Goal: Information Seeking & Learning: Learn about a topic

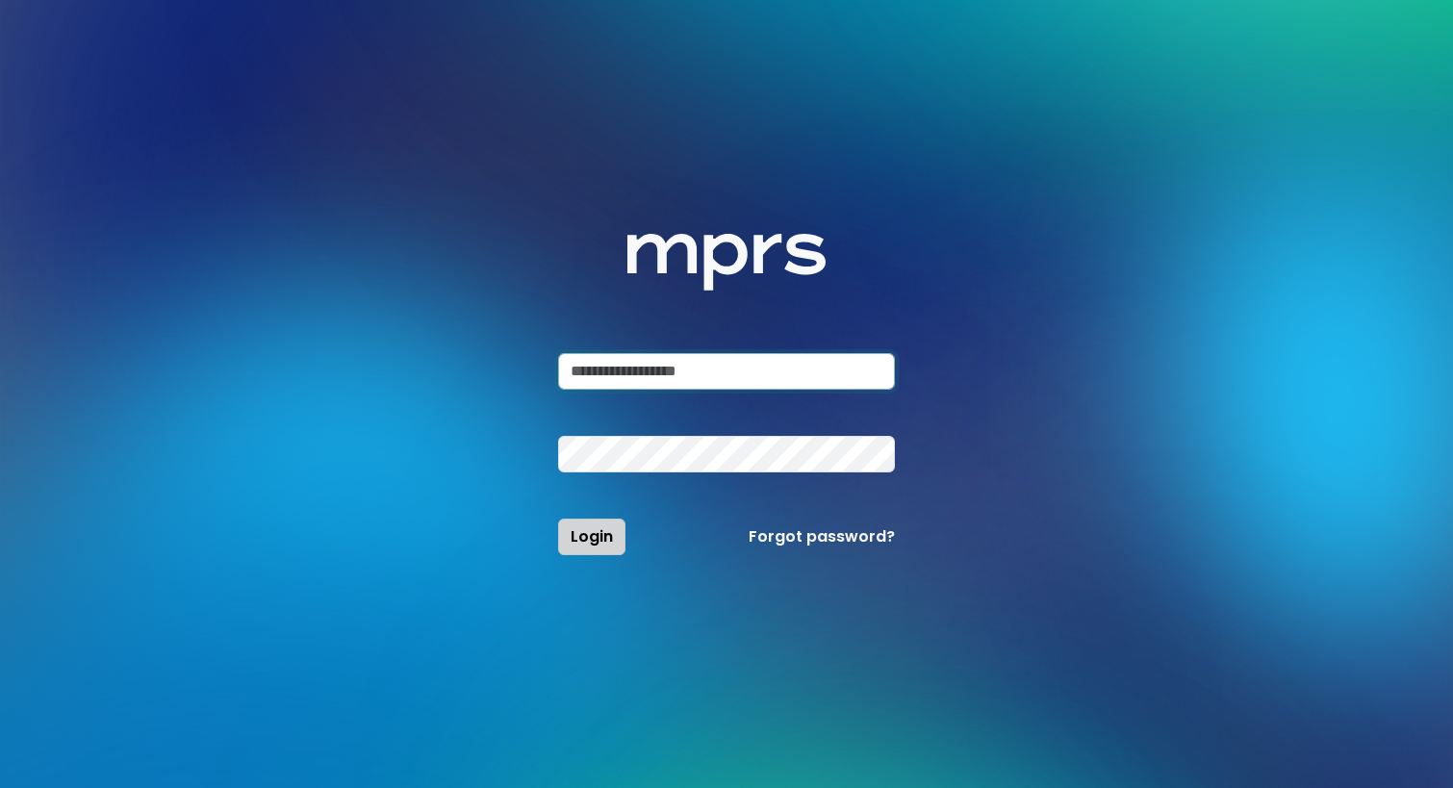
type input "**********"
click at [581, 552] on button "Login" at bounding box center [591, 537] width 67 height 37
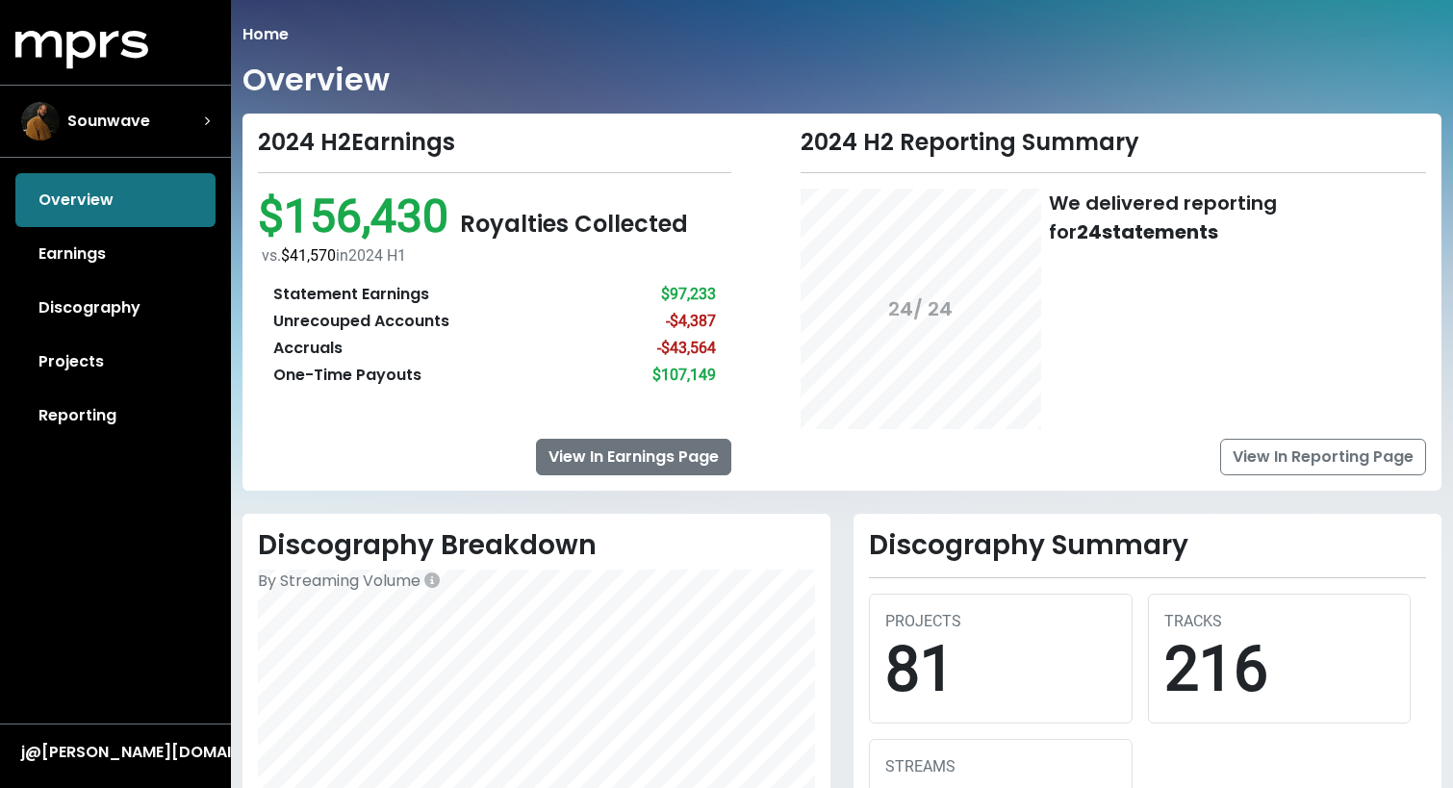
click at [624, 443] on link "View In Earnings Page" at bounding box center [633, 457] width 195 height 37
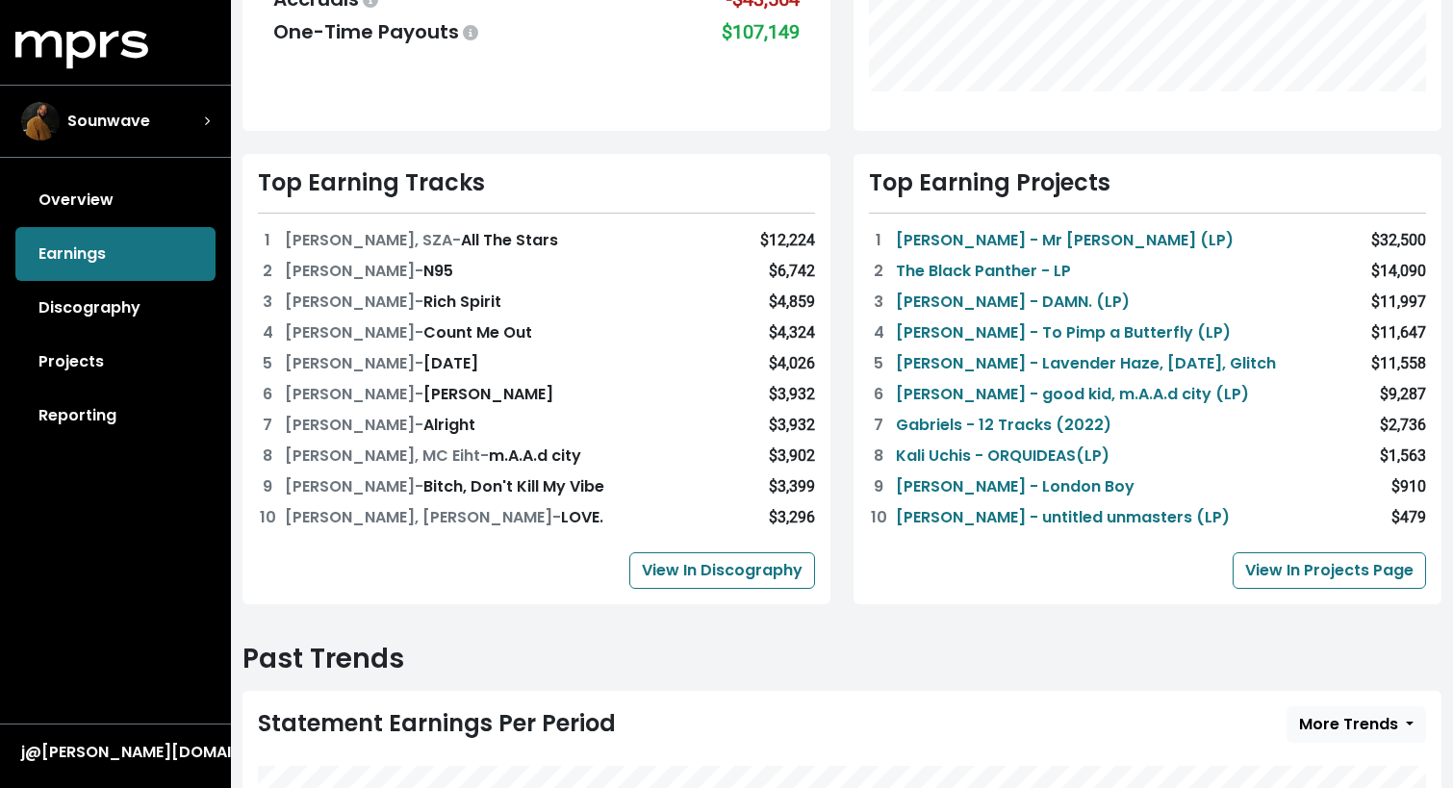
scroll to position [417, 0]
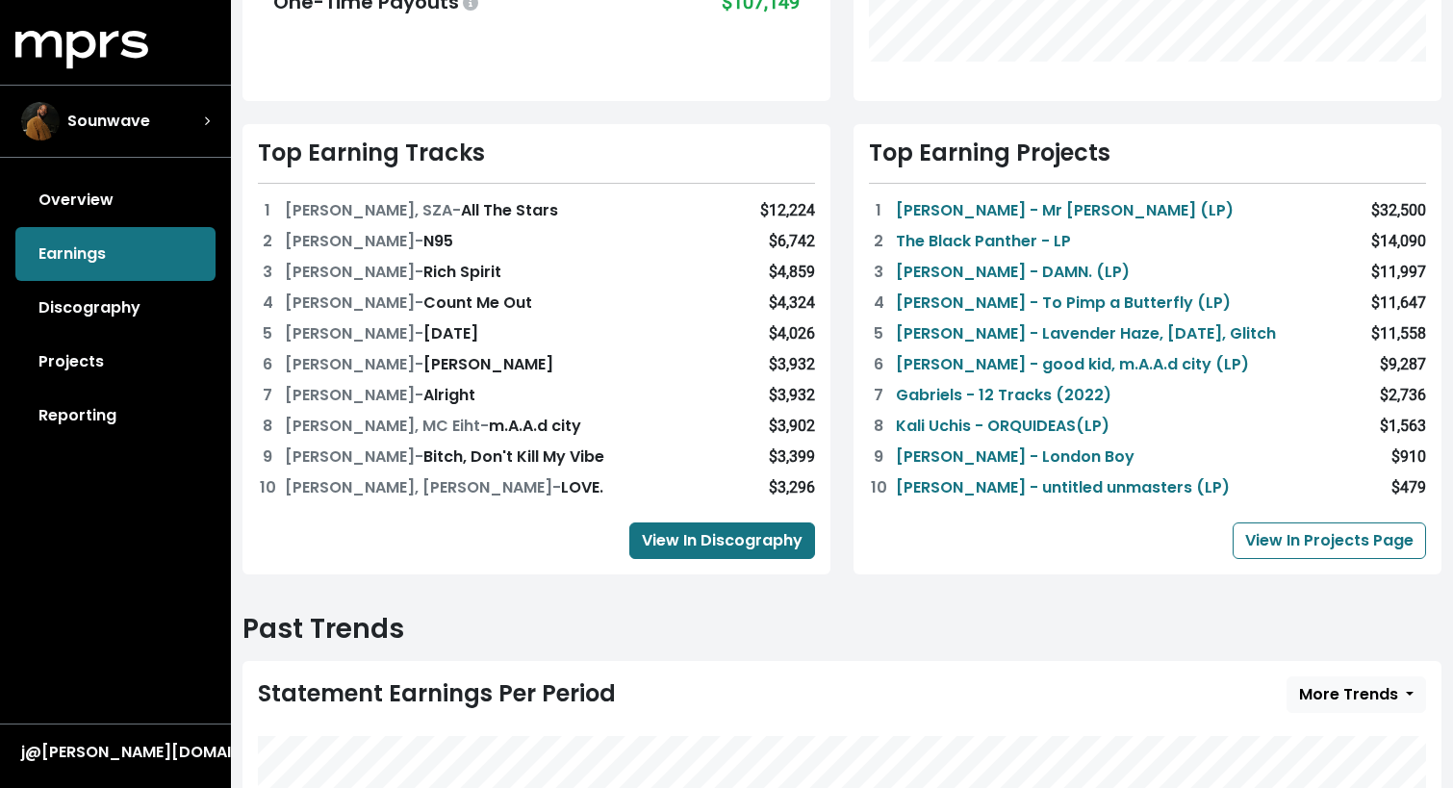
click at [703, 539] on link "View In Discography" at bounding box center [722, 540] width 186 height 37
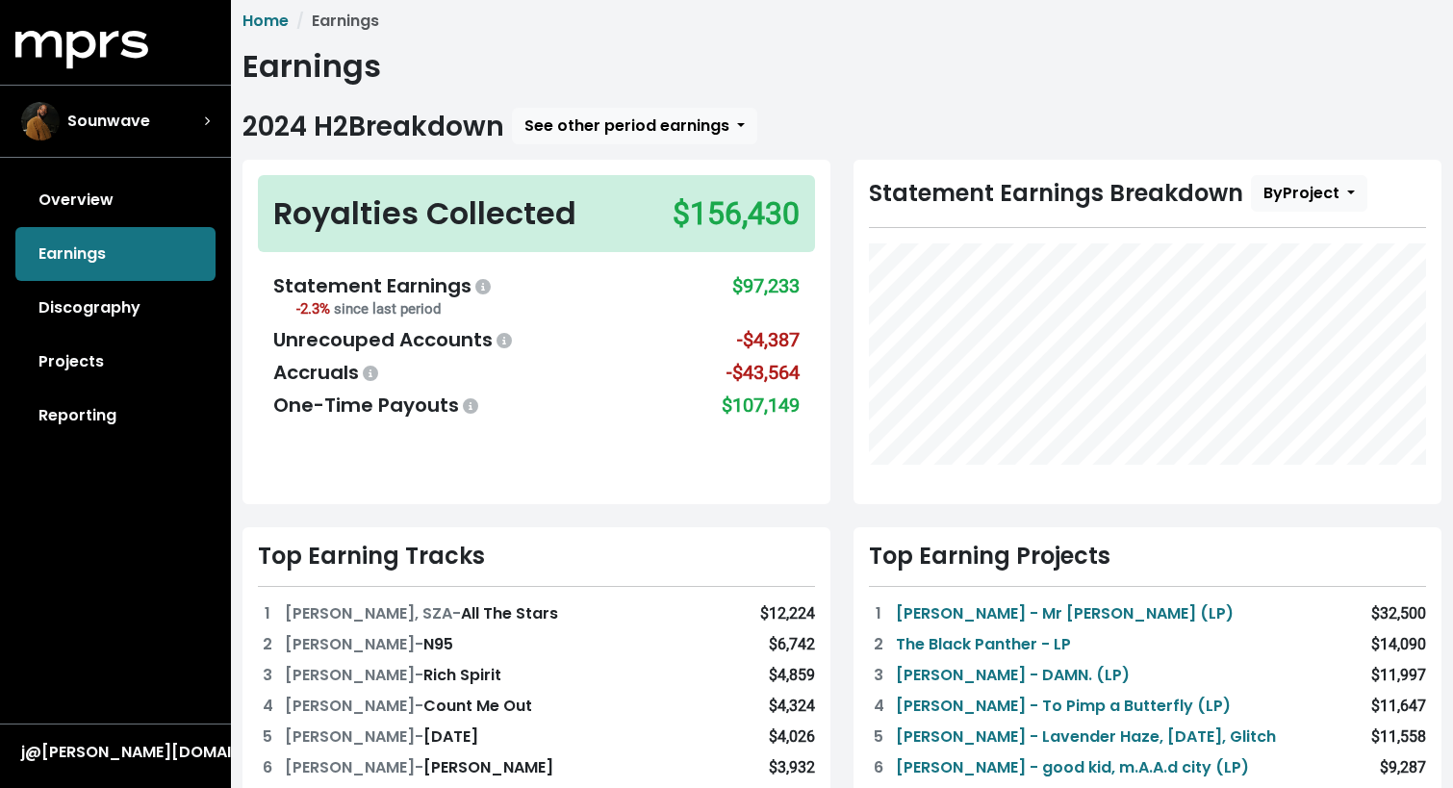
scroll to position [1, 0]
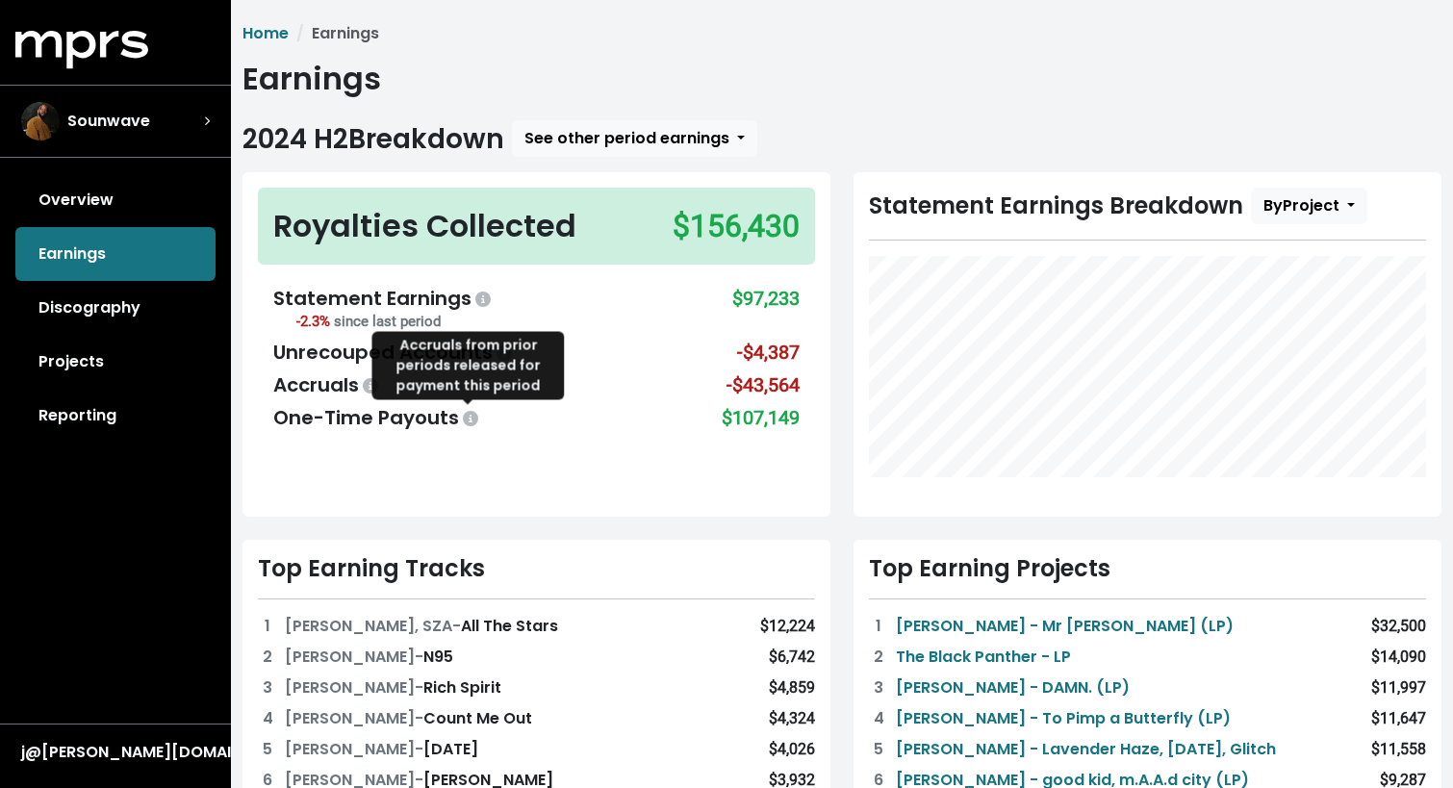
click at [472, 421] on icon at bounding box center [470, 418] width 15 height 15
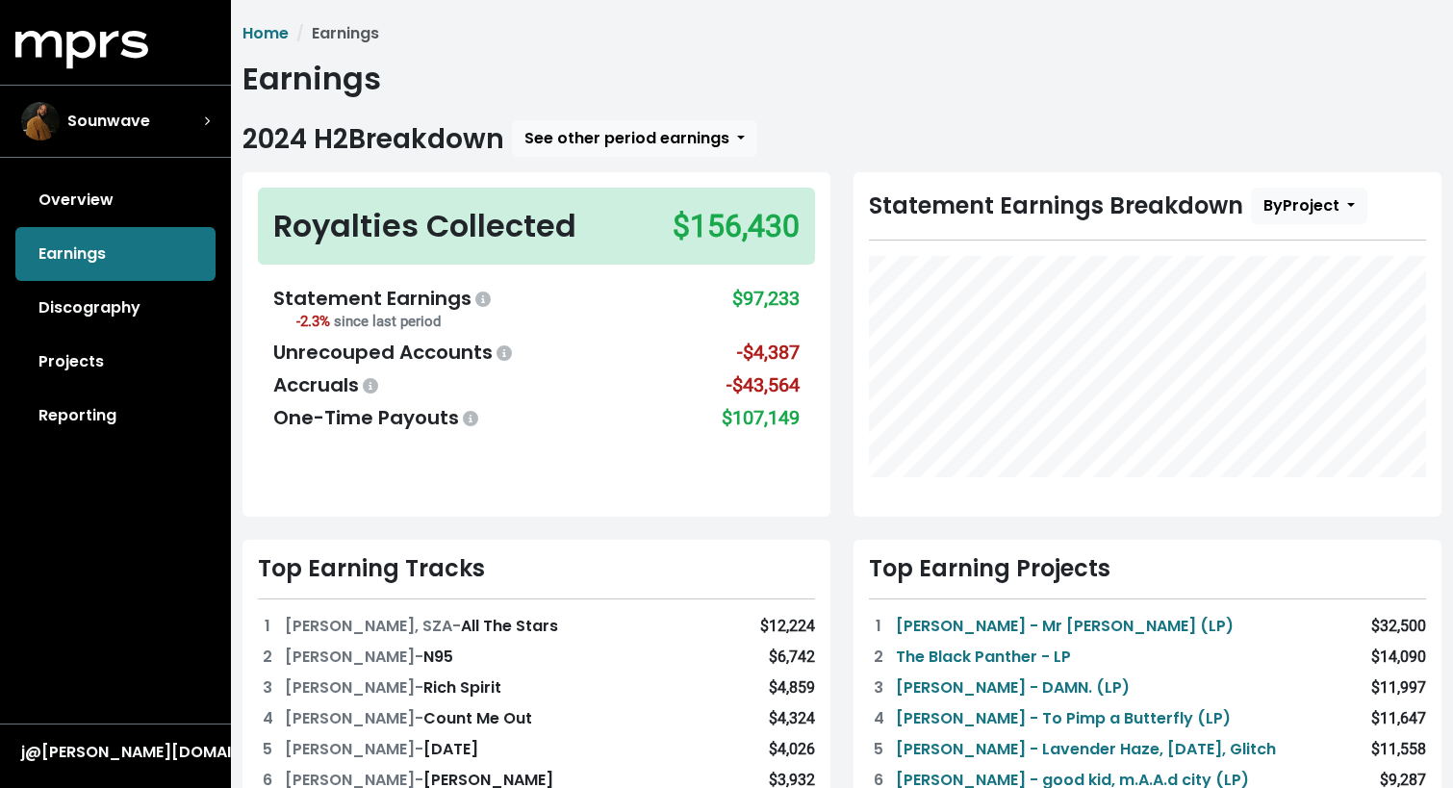
click at [732, 419] on div "$107,149" at bounding box center [761, 417] width 78 height 29
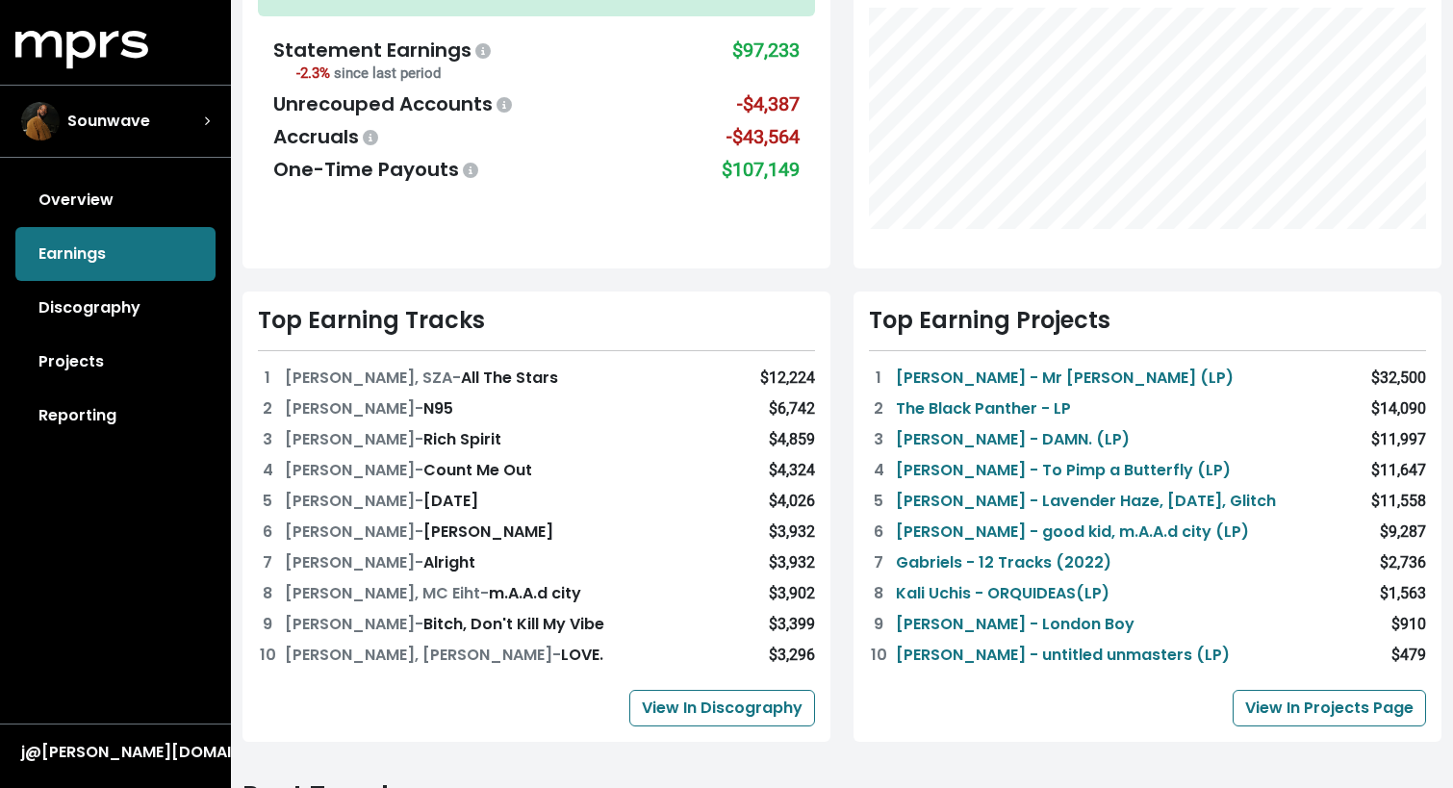
scroll to position [252, 0]
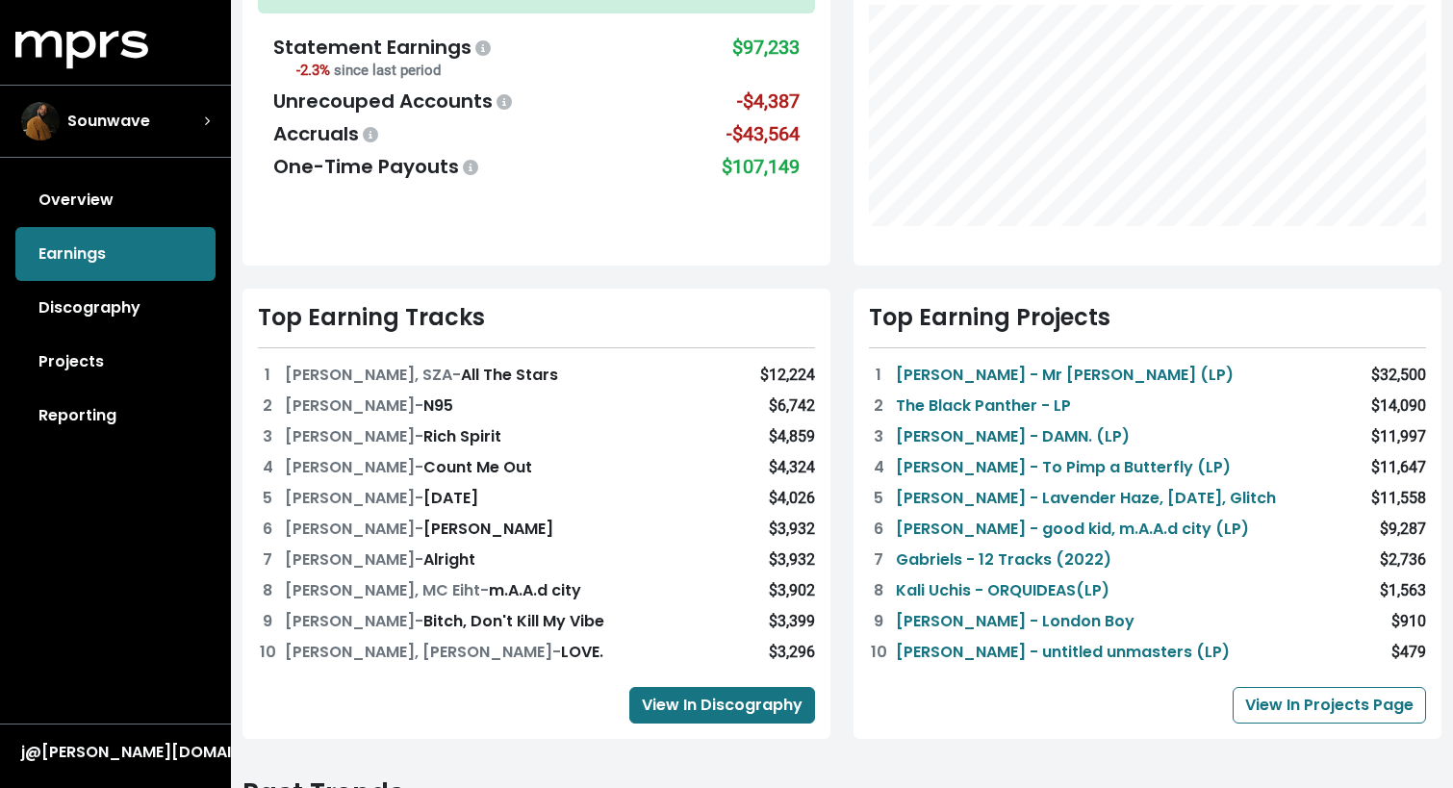
click at [675, 695] on link "View In Discography" at bounding box center [722, 705] width 186 height 37
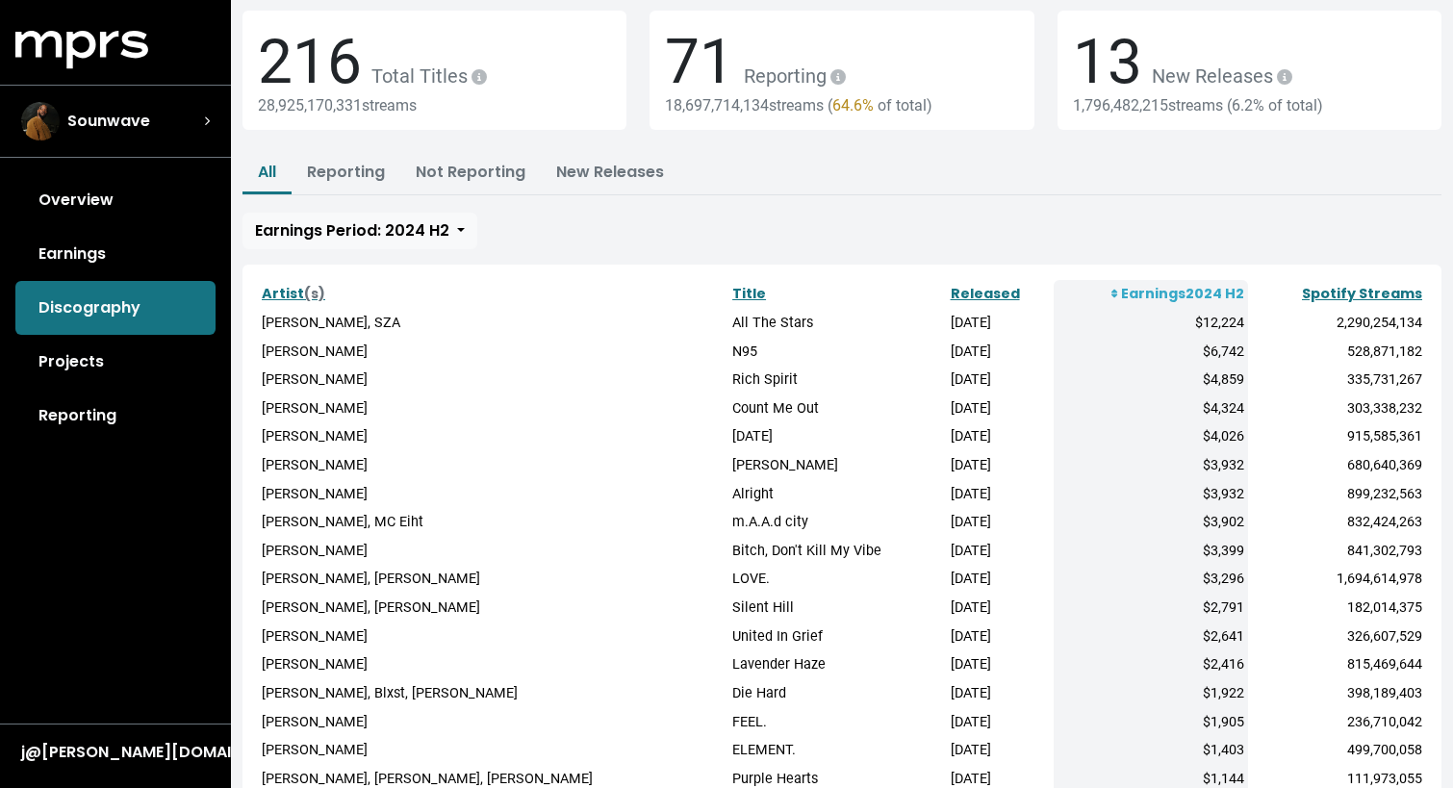
scroll to position [112, 0]
click at [91, 369] on link "Projects" at bounding box center [115, 362] width 200 height 54
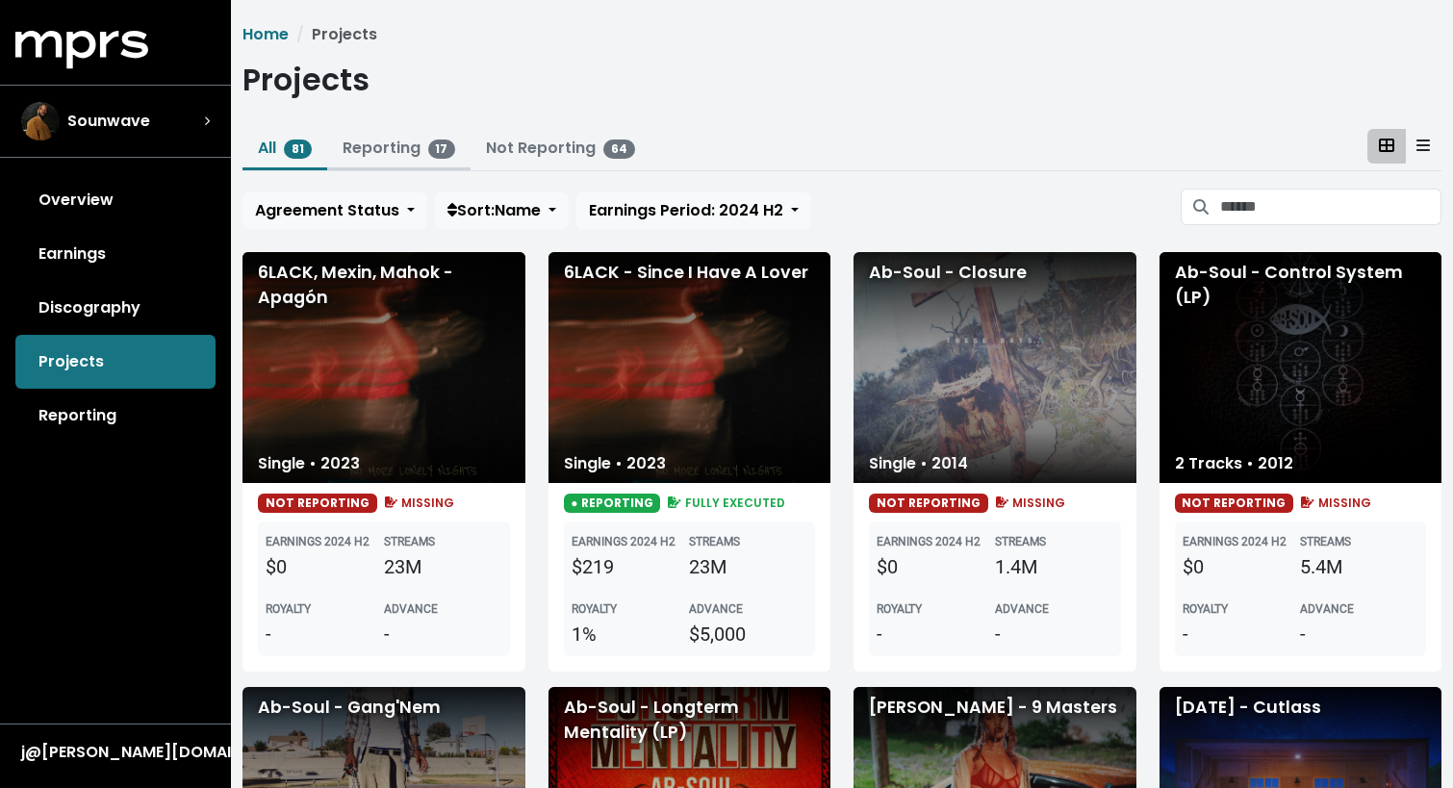
click at [414, 141] on link "Reporting 17" at bounding box center [400, 148] width 114 height 22
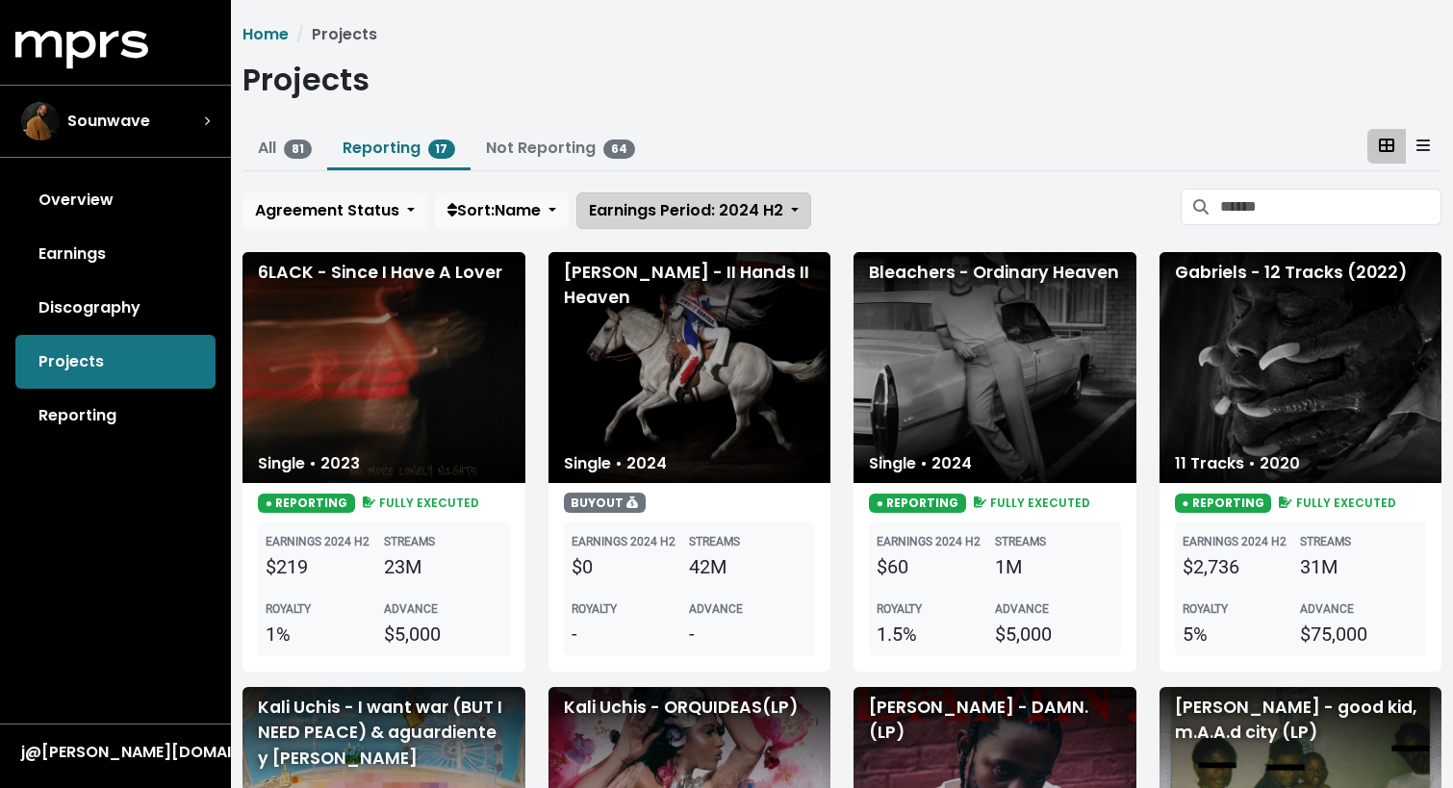
click at [635, 225] on button "Earnings Period: 2024 H2" at bounding box center [693, 210] width 235 height 37
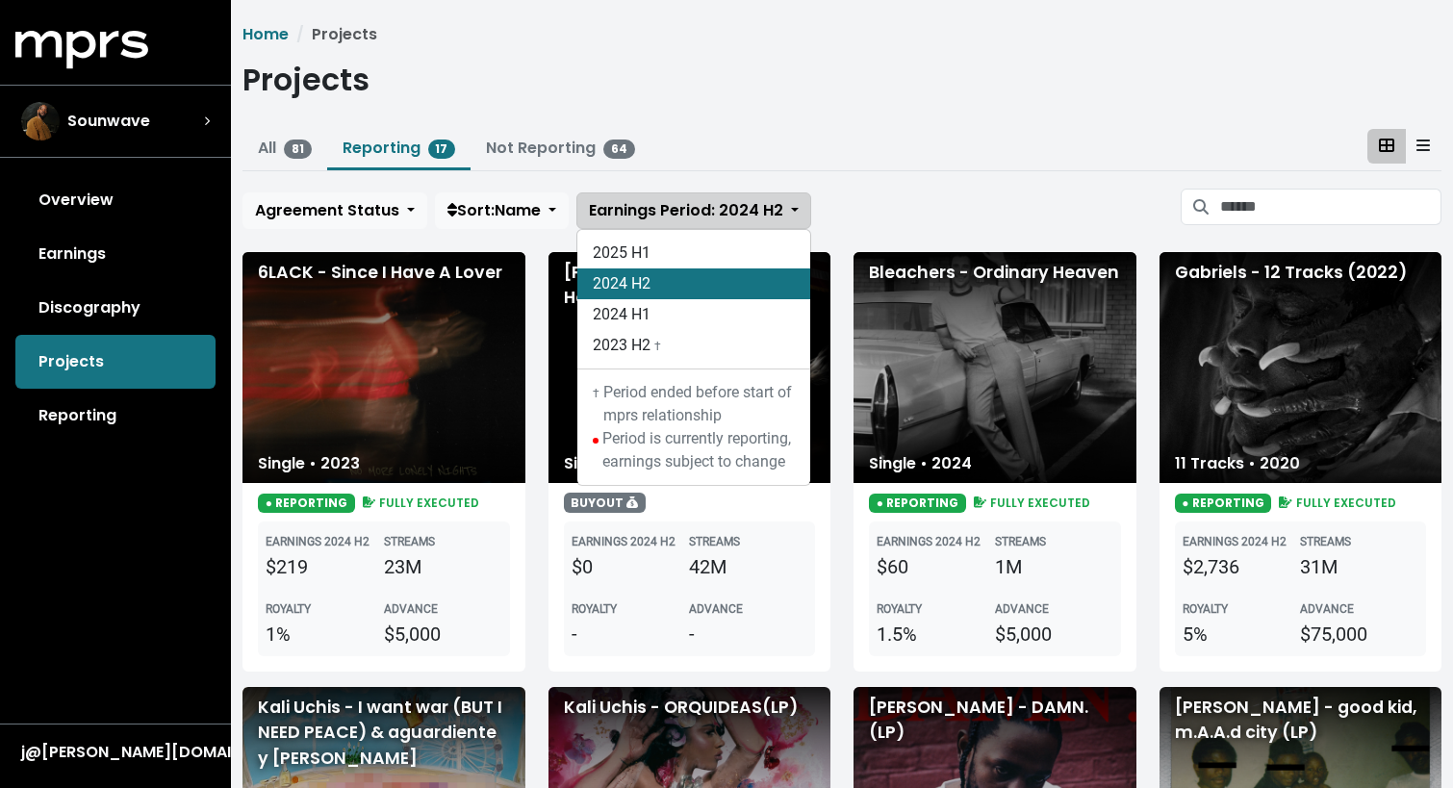
click at [662, 224] on button "Earnings Period: 2024 H2" at bounding box center [693, 210] width 235 height 37
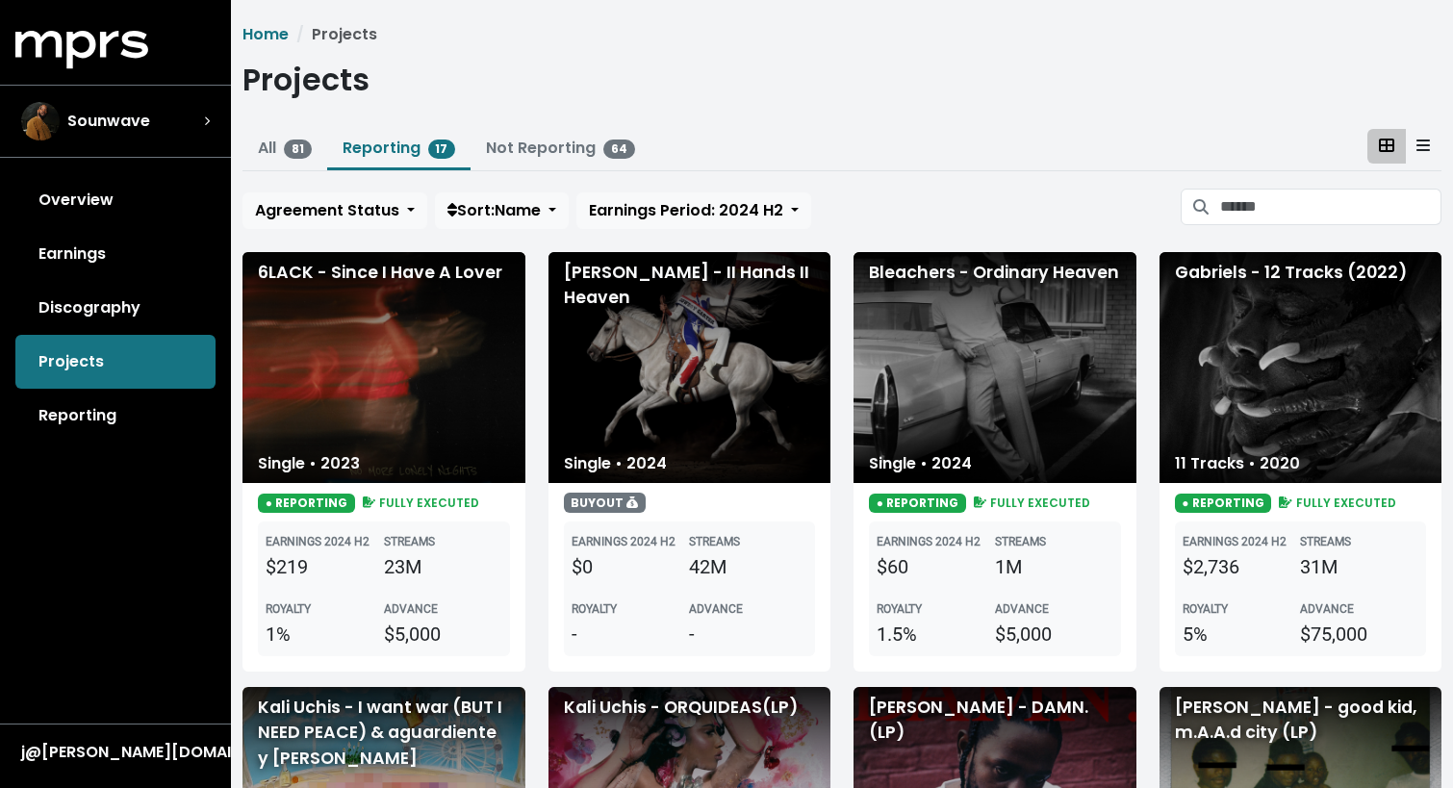
click at [425, 424] on div "6LACK - Since I Have A Lover" at bounding box center [383, 367] width 283 height 231
click at [500, 205] on span "Sort: Name" at bounding box center [493, 210] width 93 height 22
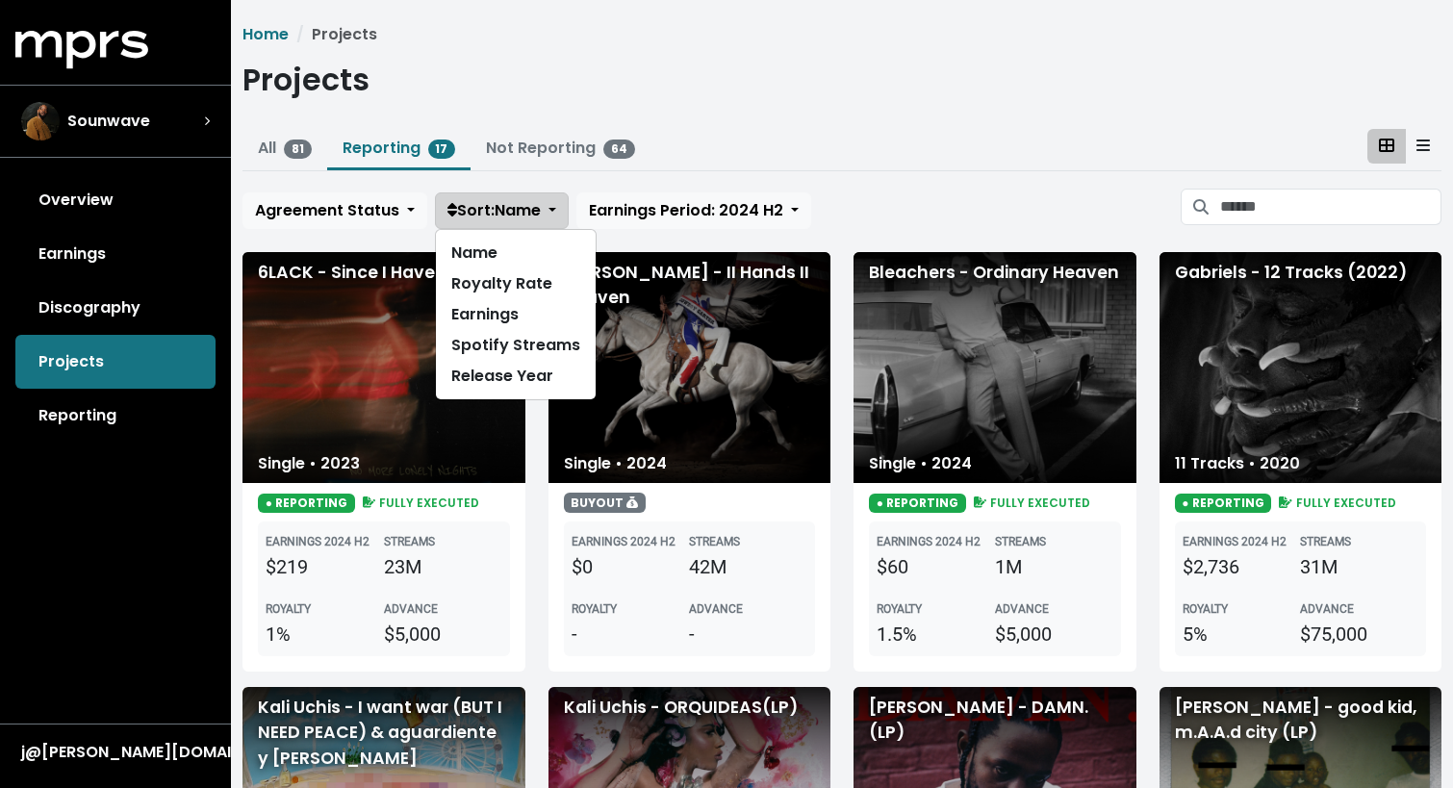
click at [500, 205] on span "Sort: Name" at bounding box center [493, 210] width 93 height 22
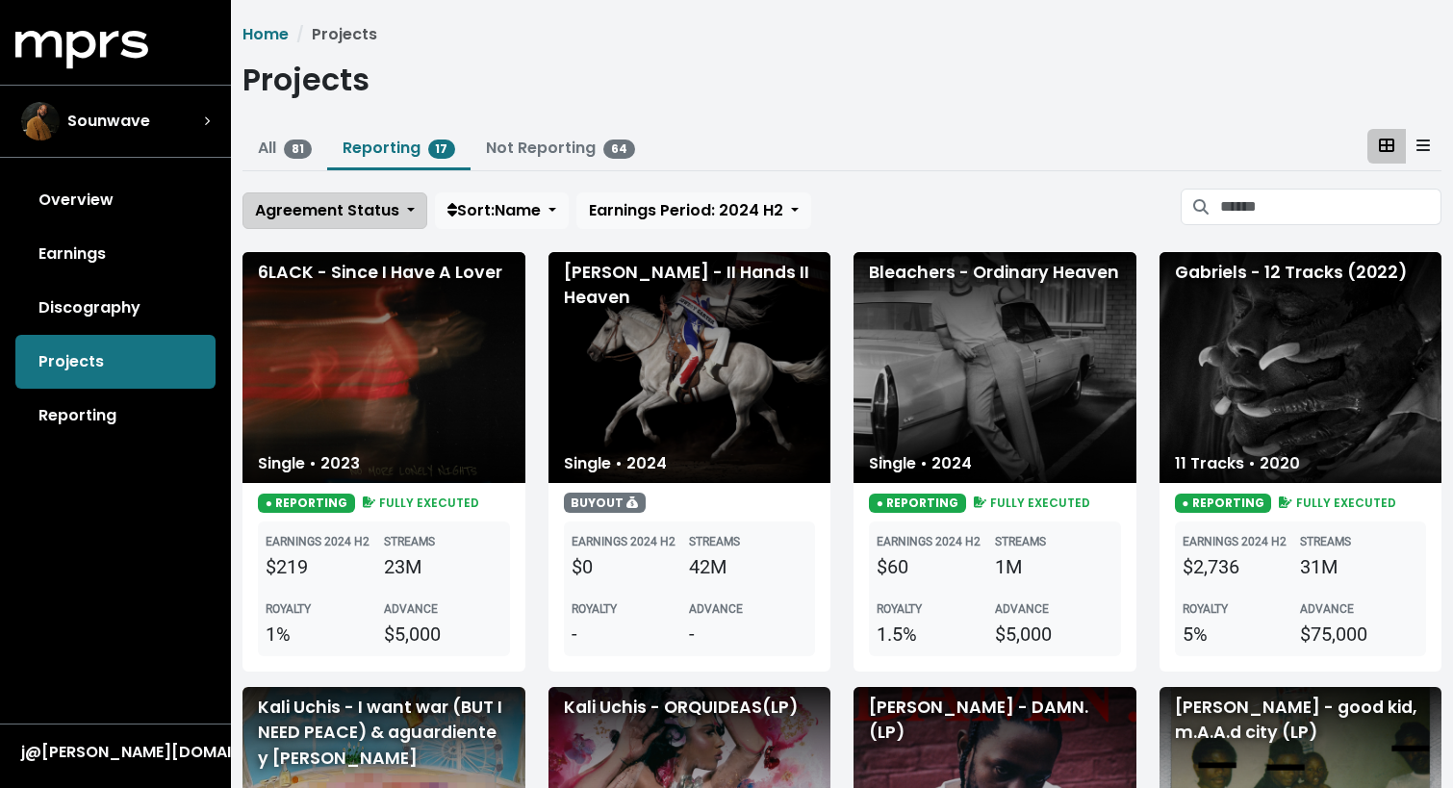
click at [374, 221] on button "Agreement Status" at bounding box center [334, 210] width 185 height 37
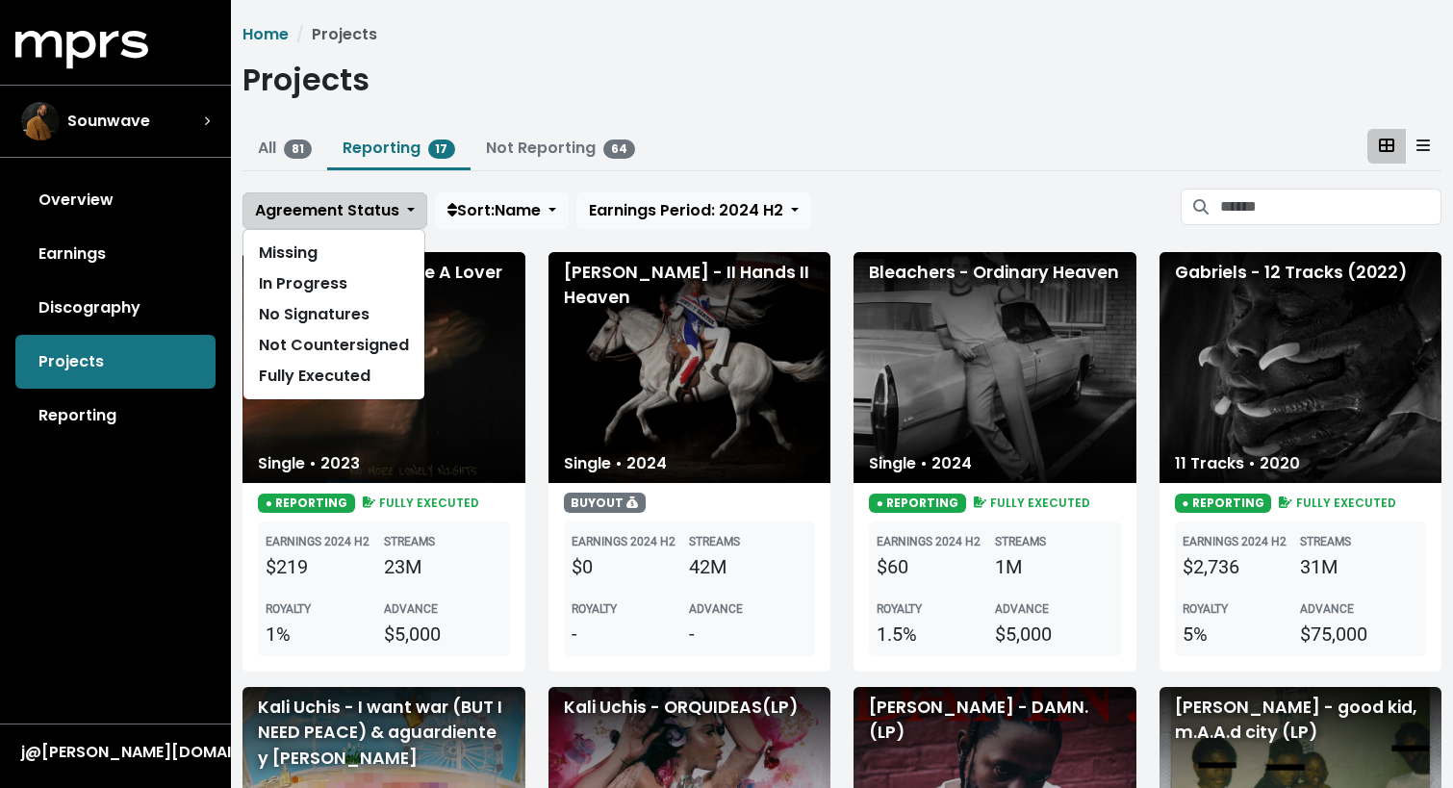
click at [375, 220] on span "Agreement Status" at bounding box center [327, 210] width 144 height 22
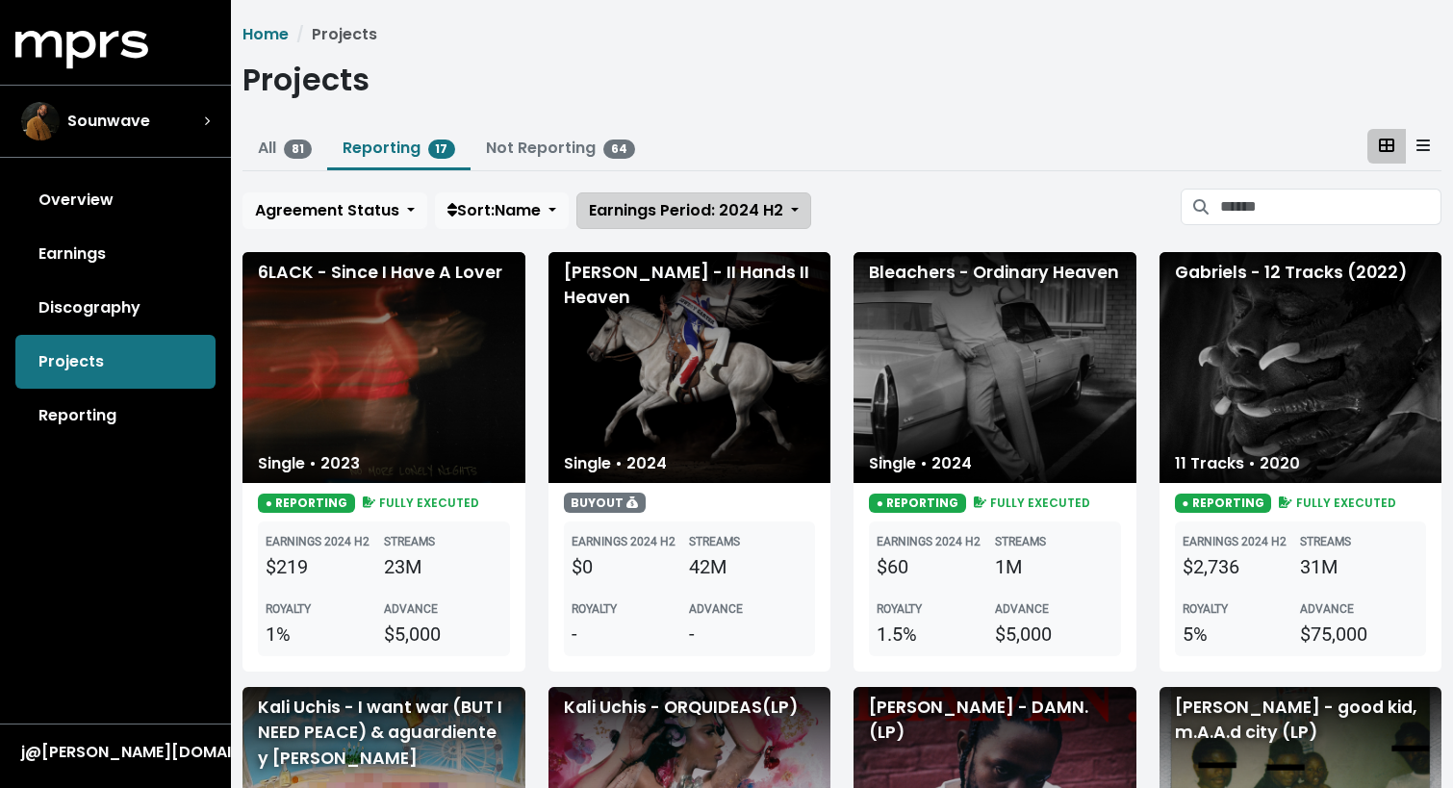
click at [658, 205] on span "Earnings Period: 2024 H2" at bounding box center [686, 210] width 194 height 22
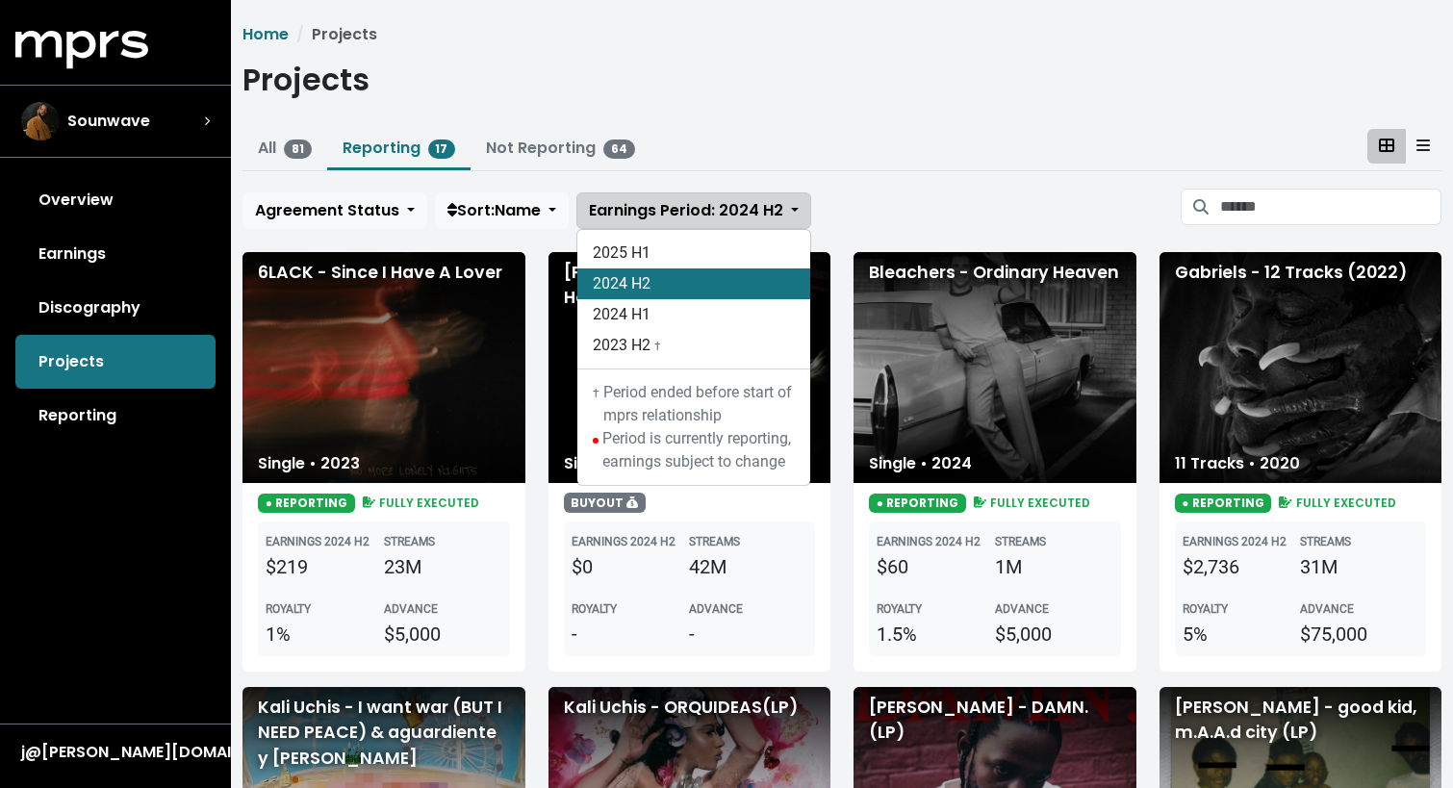
click at [658, 206] on span "Earnings Period: 2024 H2" at bounding box center [686, 210] width 194 height 22
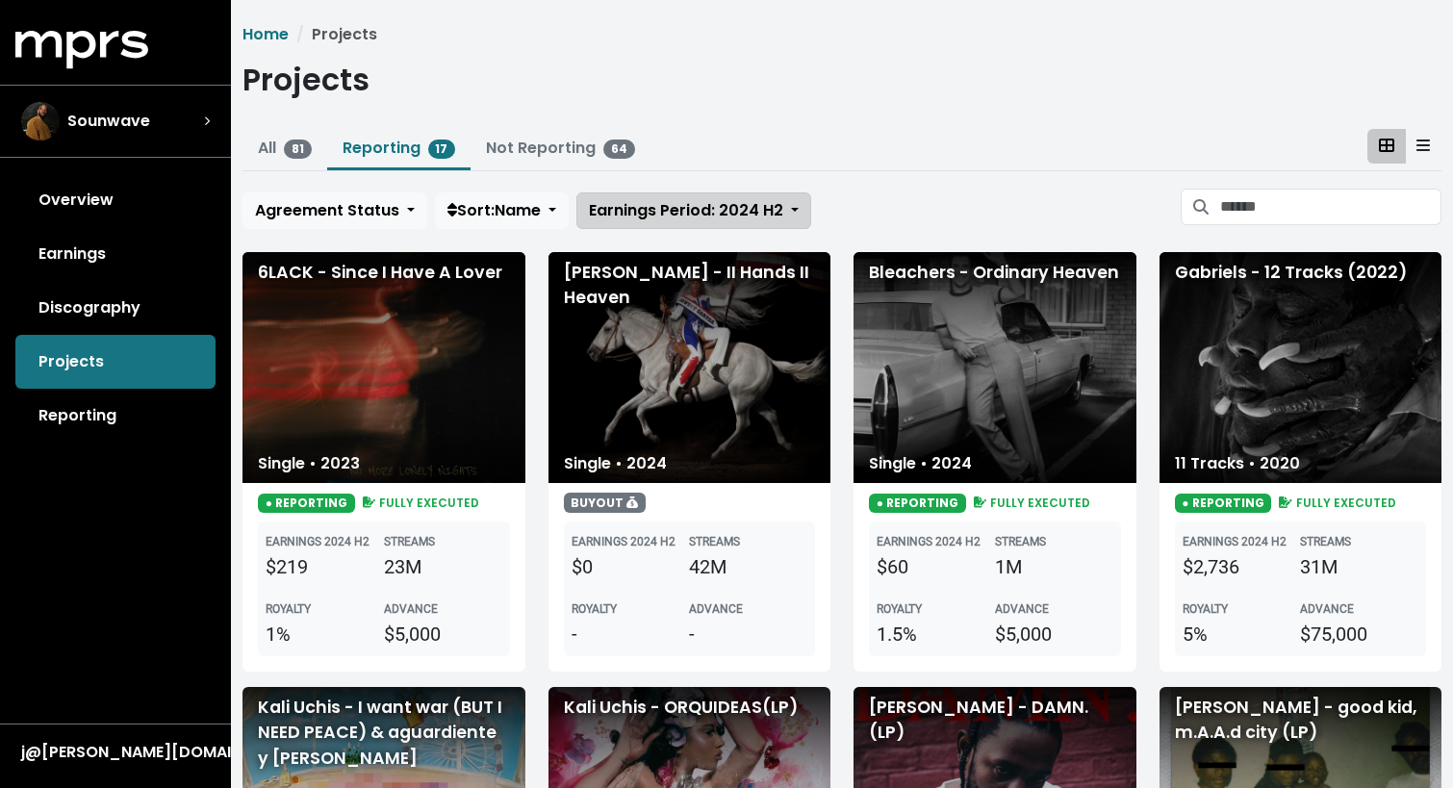
click at [658, 206] on span "Earnings Period: 2024 H2" at bounding box center [686, 210] width 194 height 22
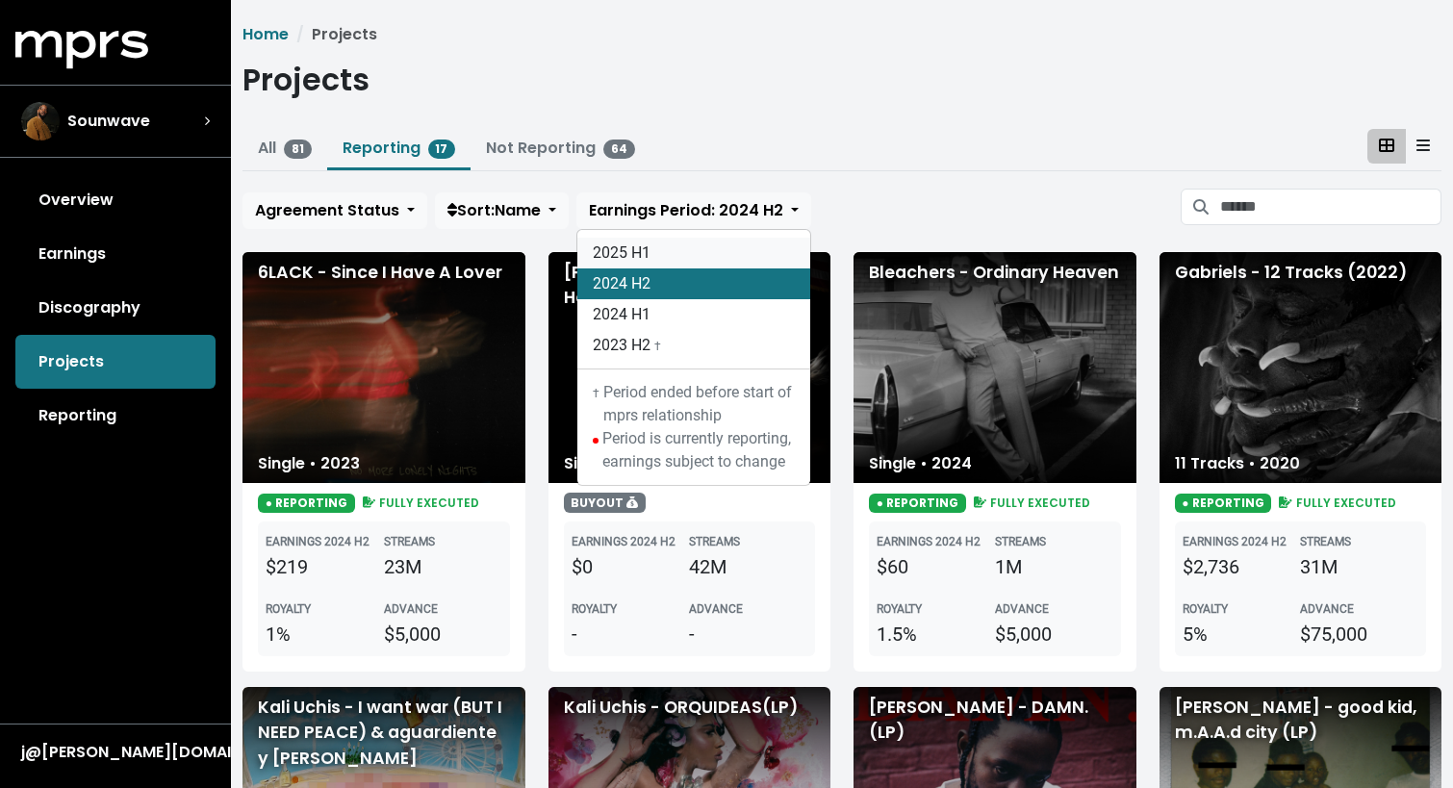
click at [655, 245] on link "2025 H1" at bounding box center [693, 253] width 233 height 31
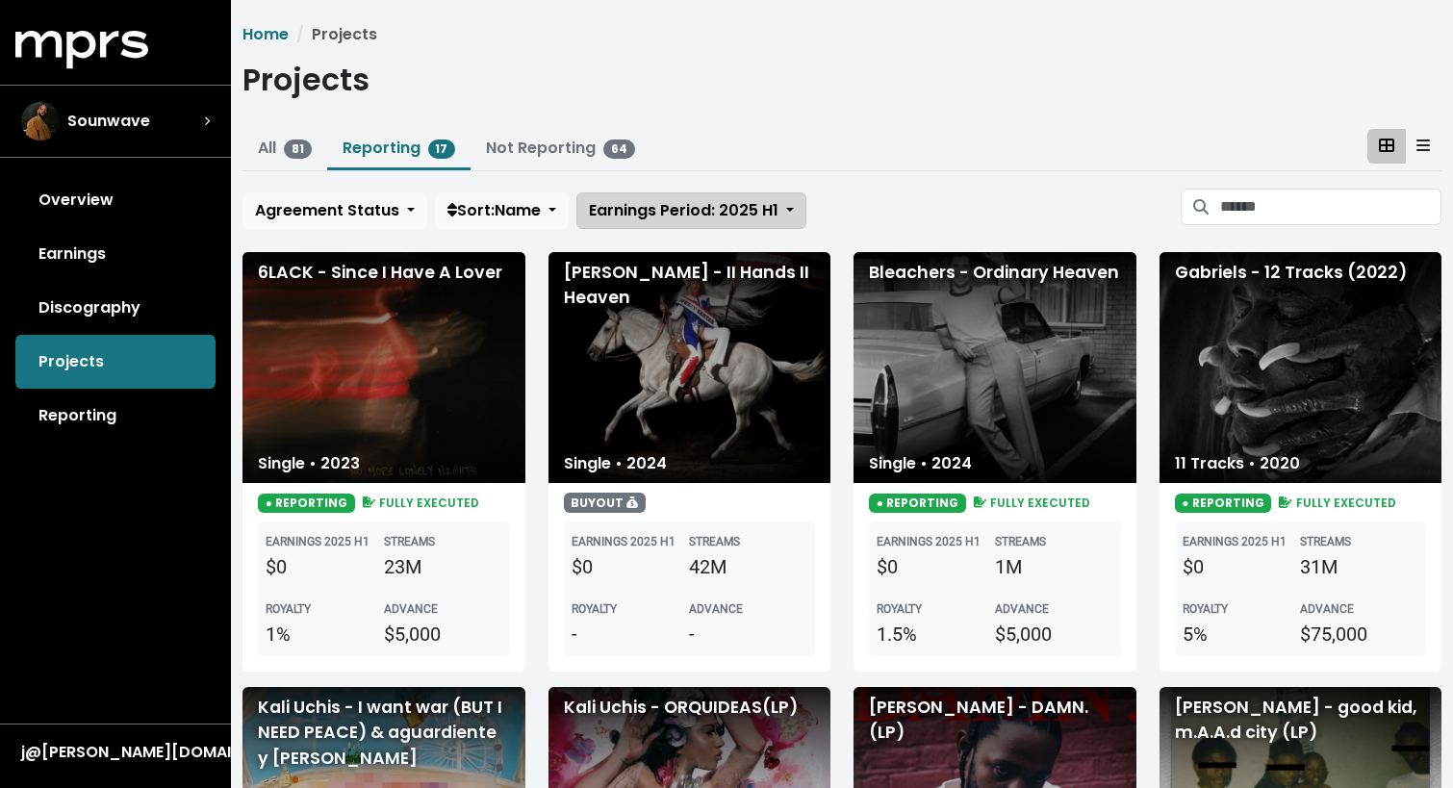
click at [688, 213] on span "Earnings Period: 2025 H1" at bounding box center [684, 210] width 190 height 22
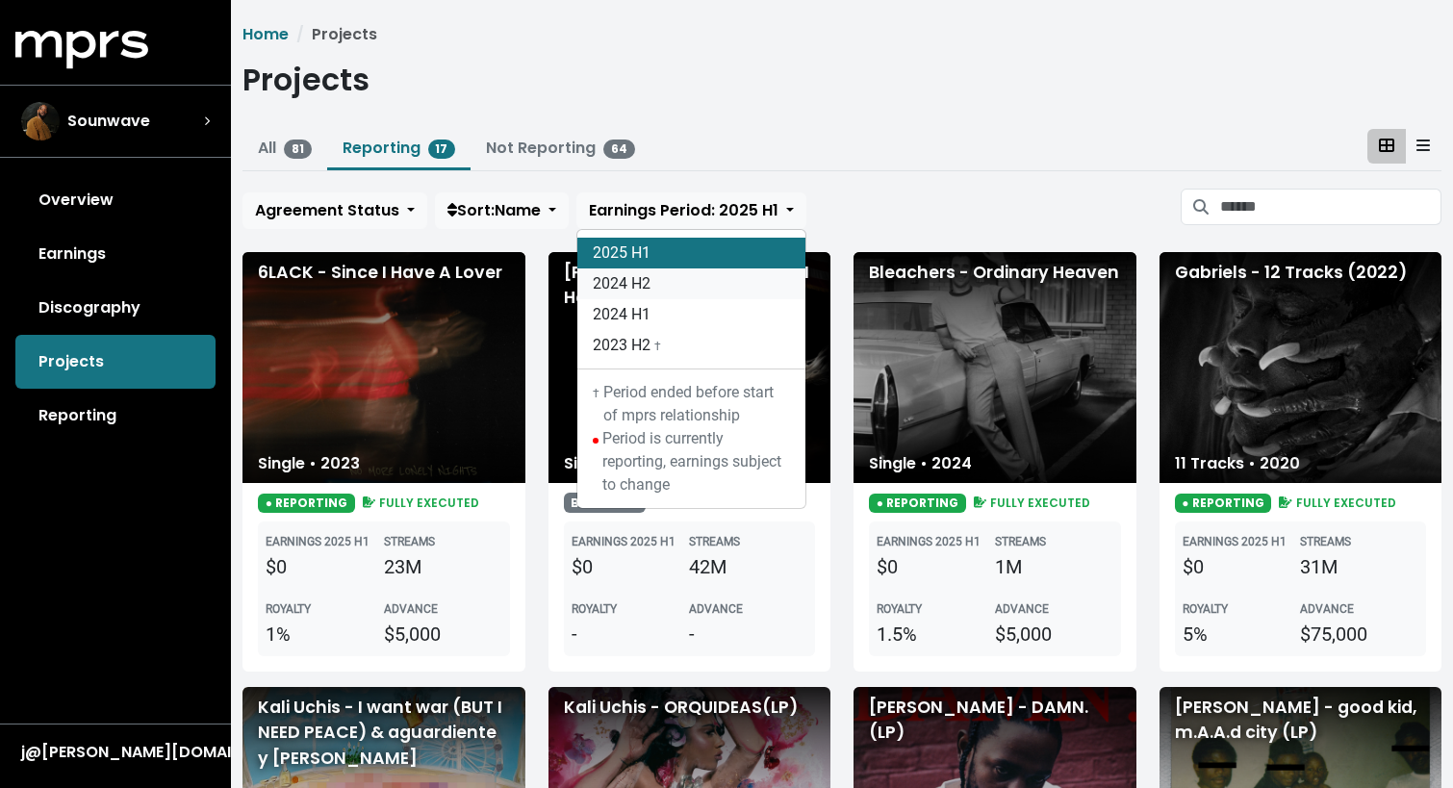
click at [668, 282] on link "2024 H2" at bounding box center [691, 283] width 228 height 31
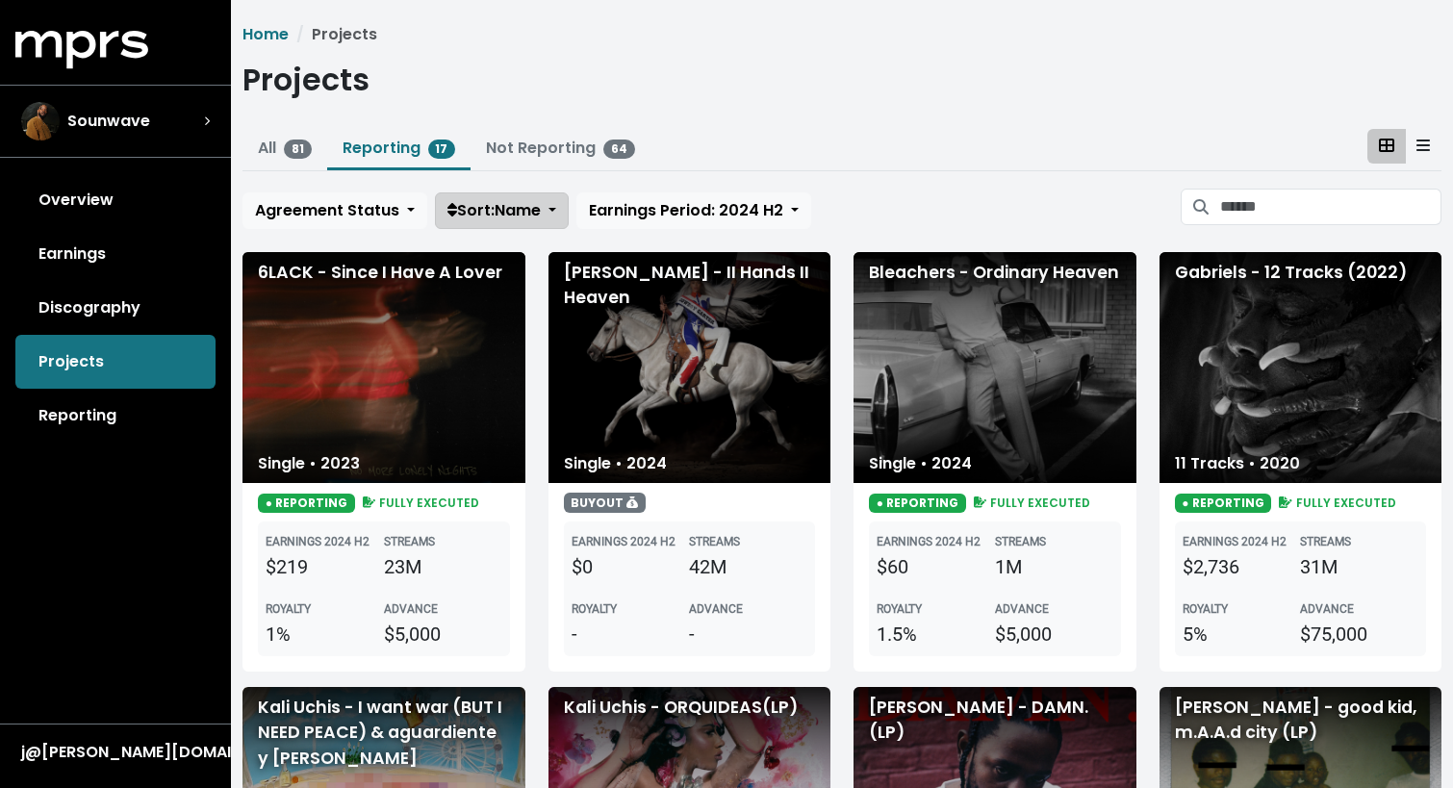
click at [527, 219] on span "Sort: Name" at bounding box center [493, 210] width 93 height 22
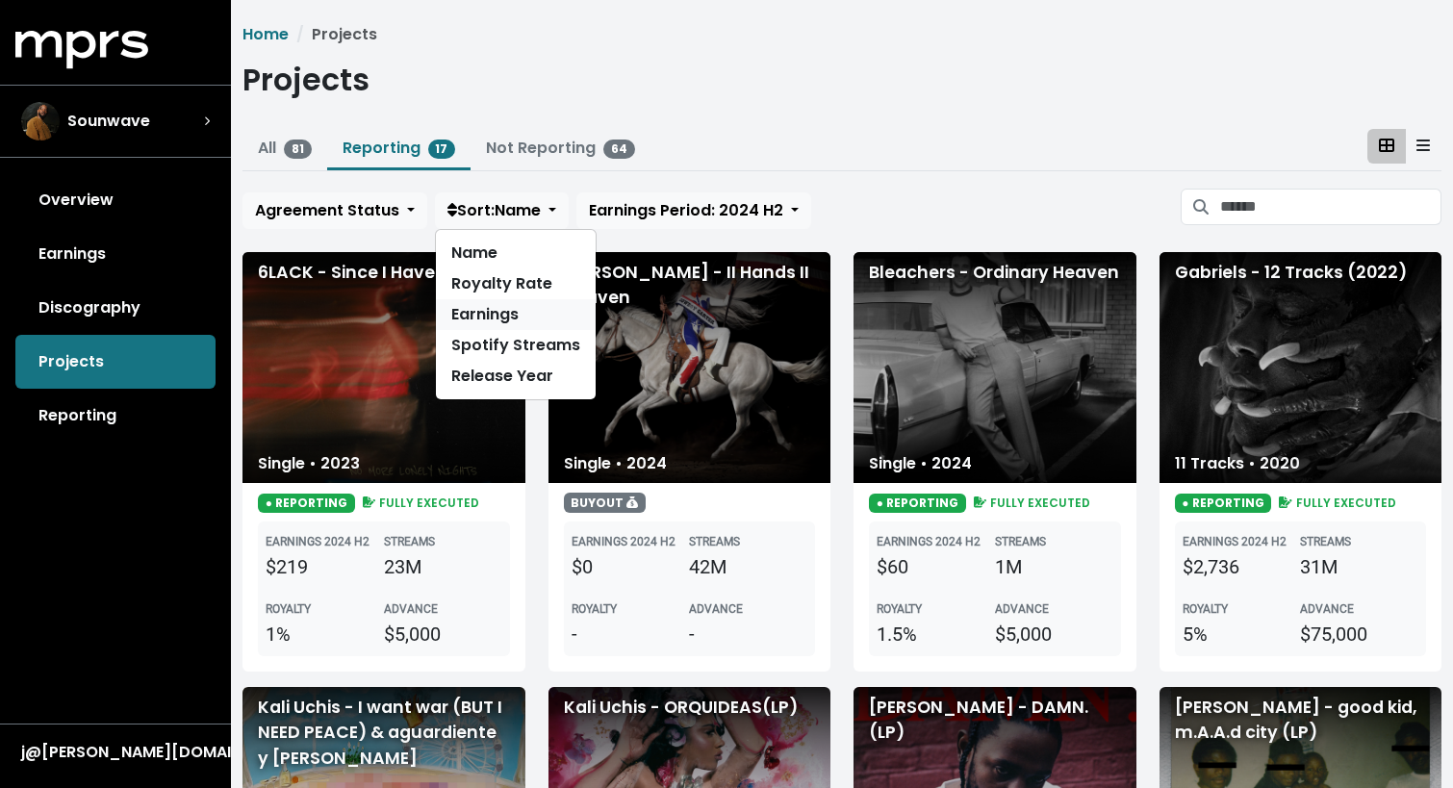
click at [513, 315] on link "Earnings" at bounding box center [516, 314] width 160 height 31
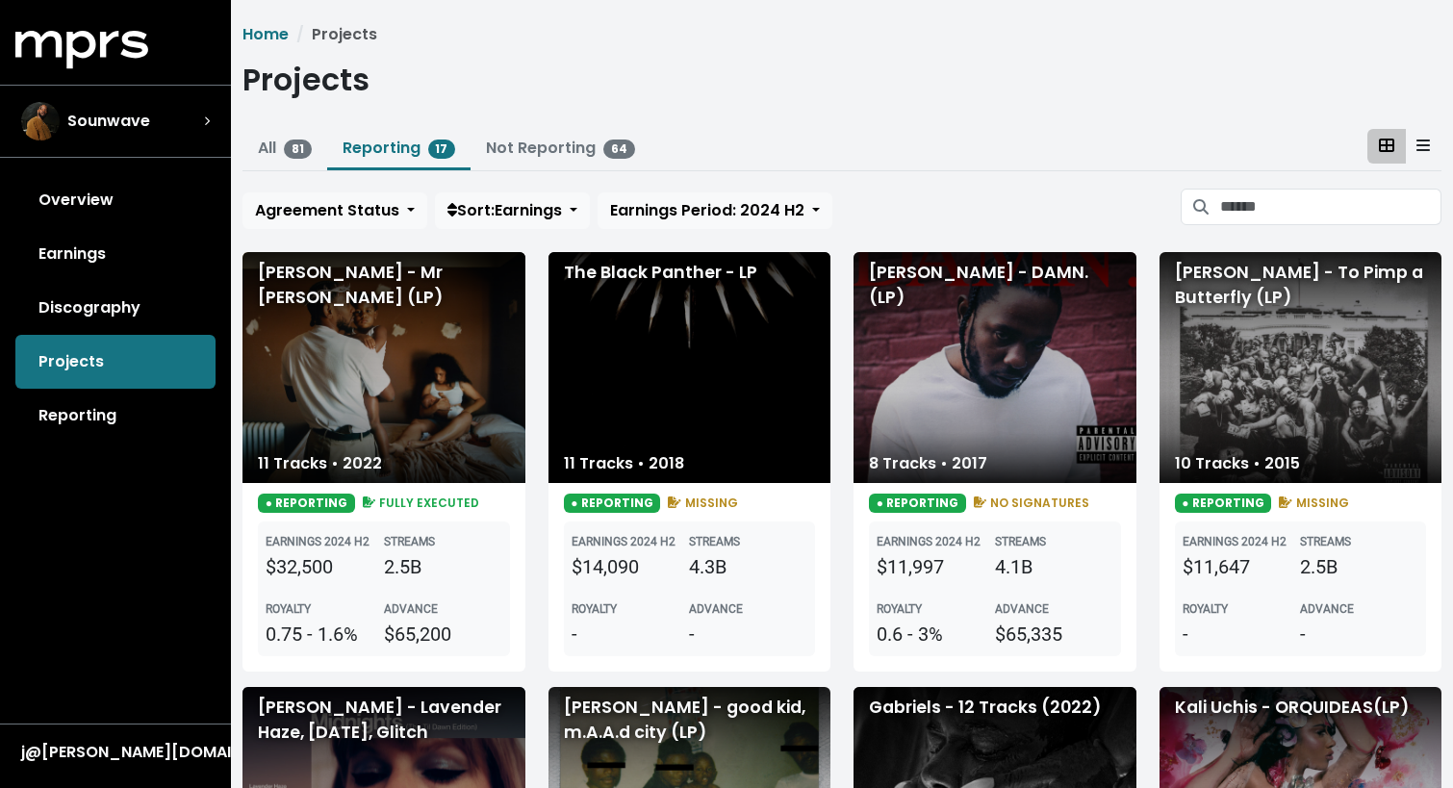
click at [421, 413] on div "[PERSON_NAME] - Mr [PERSON_NAME] (LP)" at bounding box center [383, 367] width 283 height 231
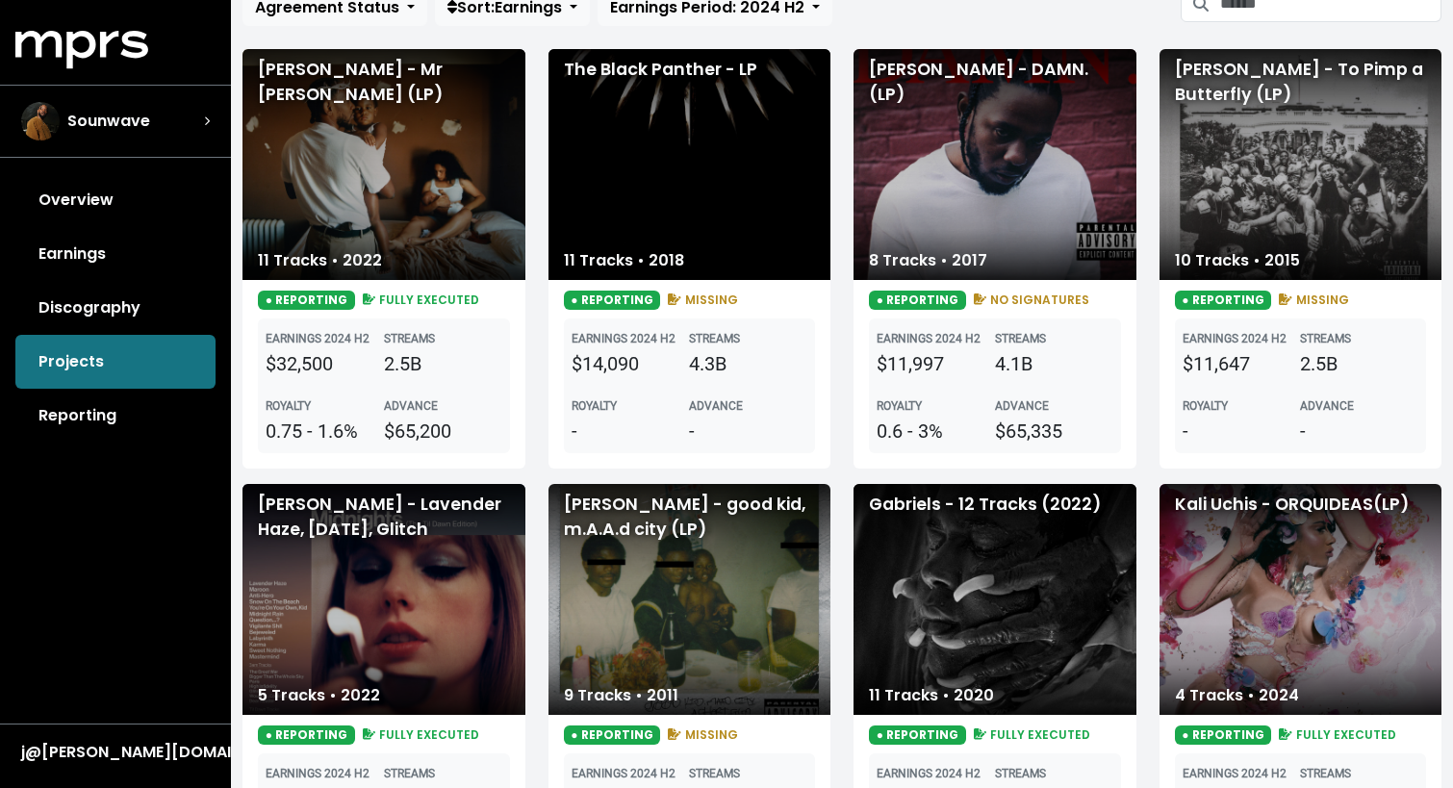
scroll to position [225, 0]
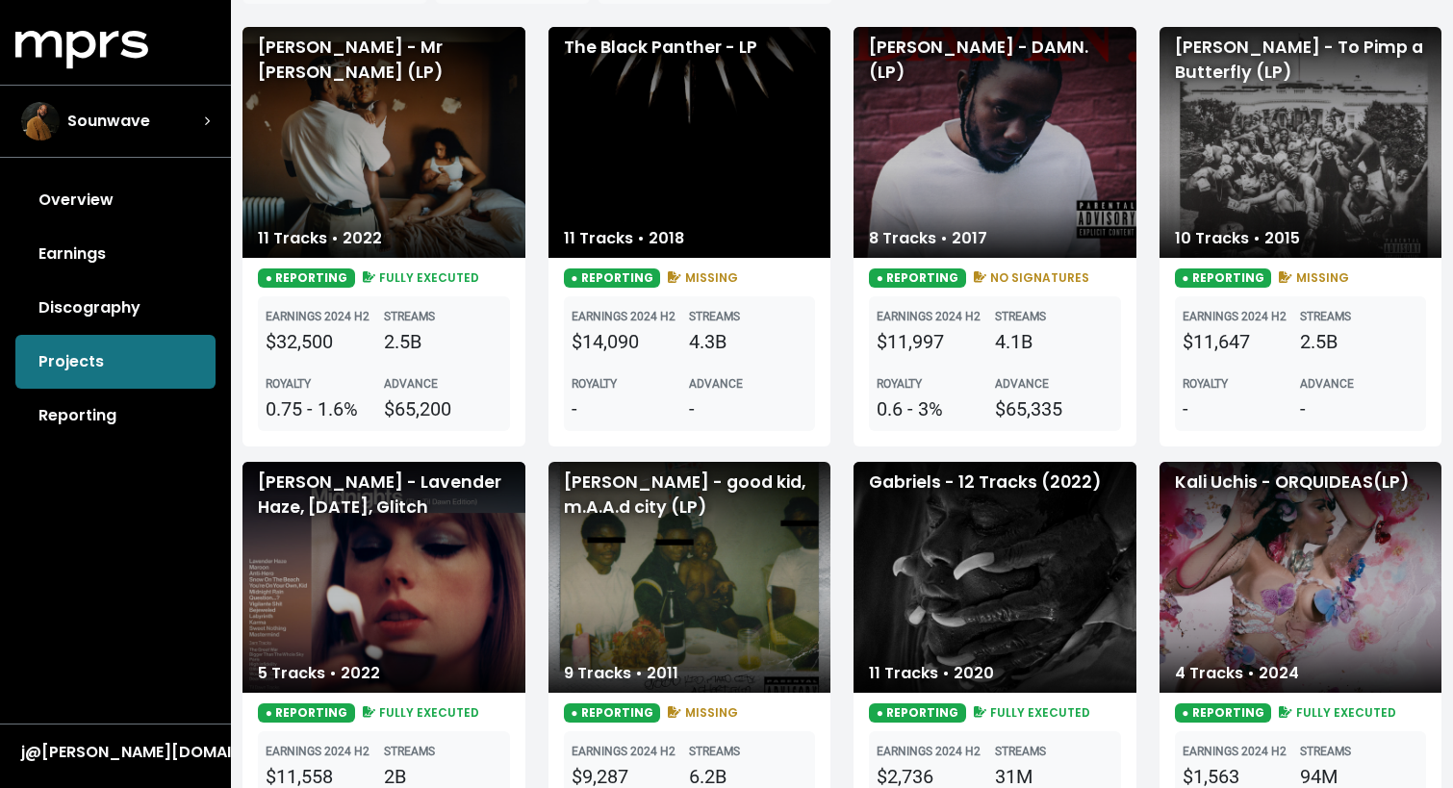
click at [395, 554] on div "[PERSON_NAME] - Lavender Haze, [DATE], Glitch" at bounding box center [383, 577] width 283 height 231
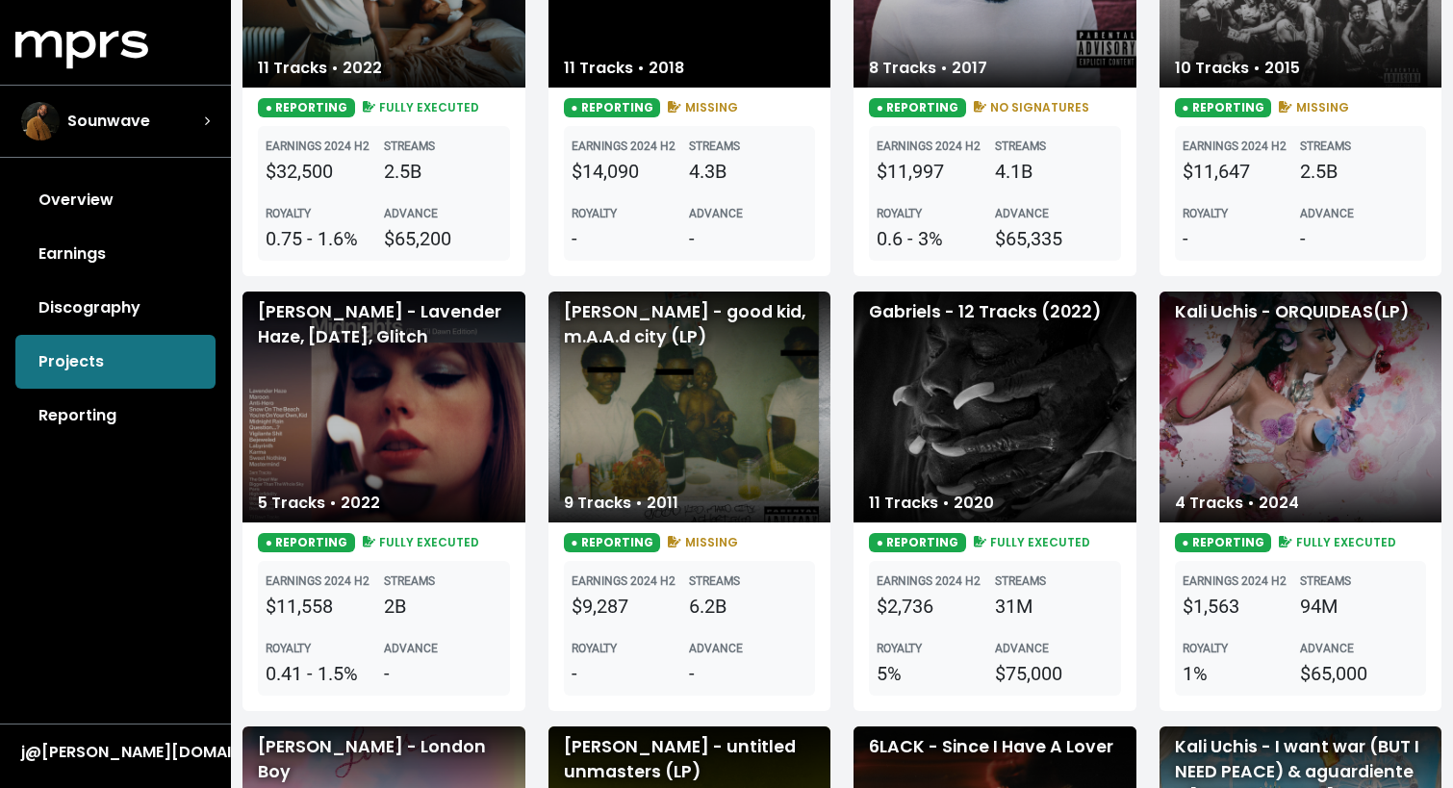
scroll to position [432, 0]
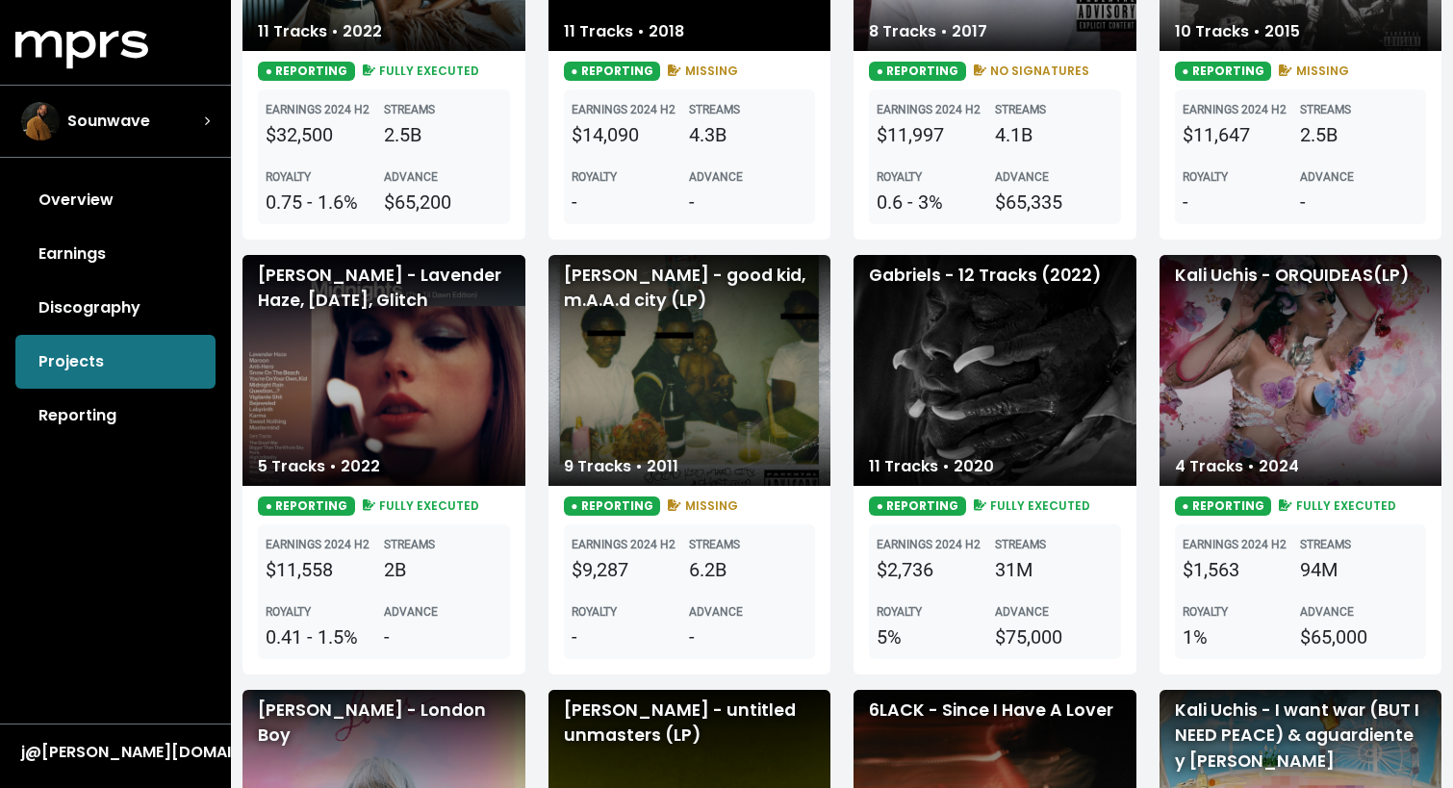
click at [986, 355] on div "Gabriels - 12 Tracks (2022)" at bounding box center [994, 370] width 283 height 231
click at [1267, 358] on div "Kali Uchis - ORQUIDEAS(LP)" at bounding box center [1300, 370] width 283 height 231
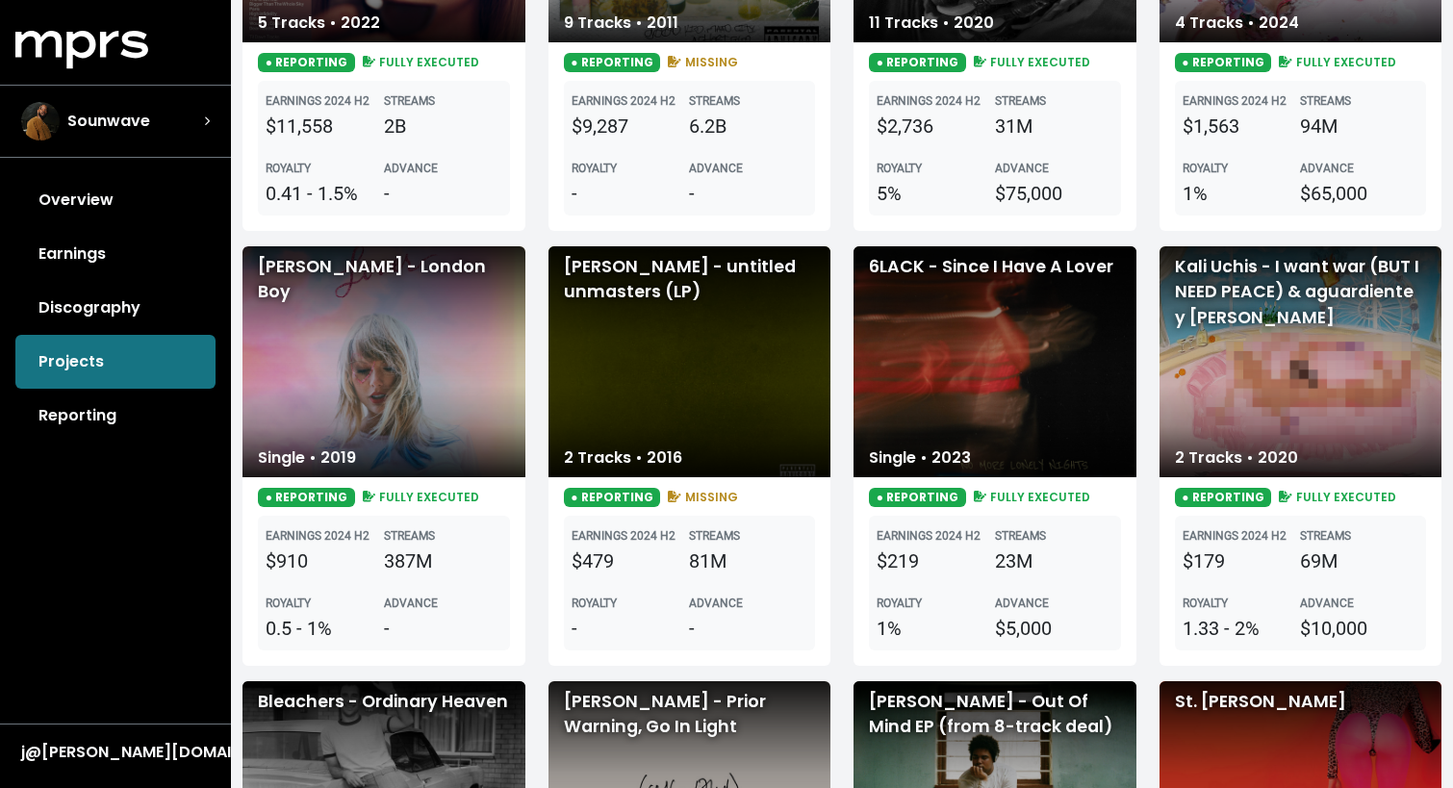
scroll to position [881, 0]
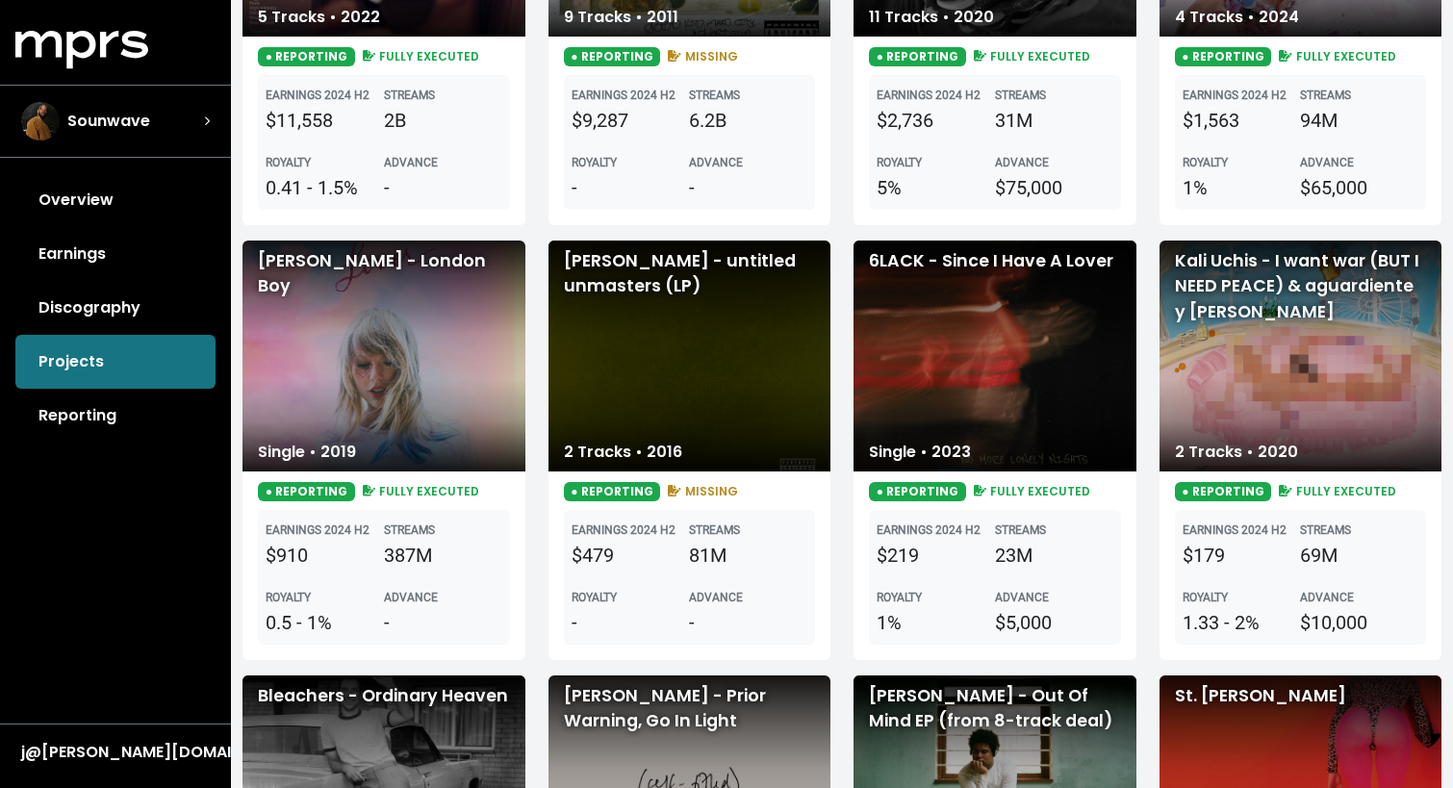
click at [968, 392] on div "6LACK - Since I Have A Lover" at bounding box center [994, 356] width 283 height 231
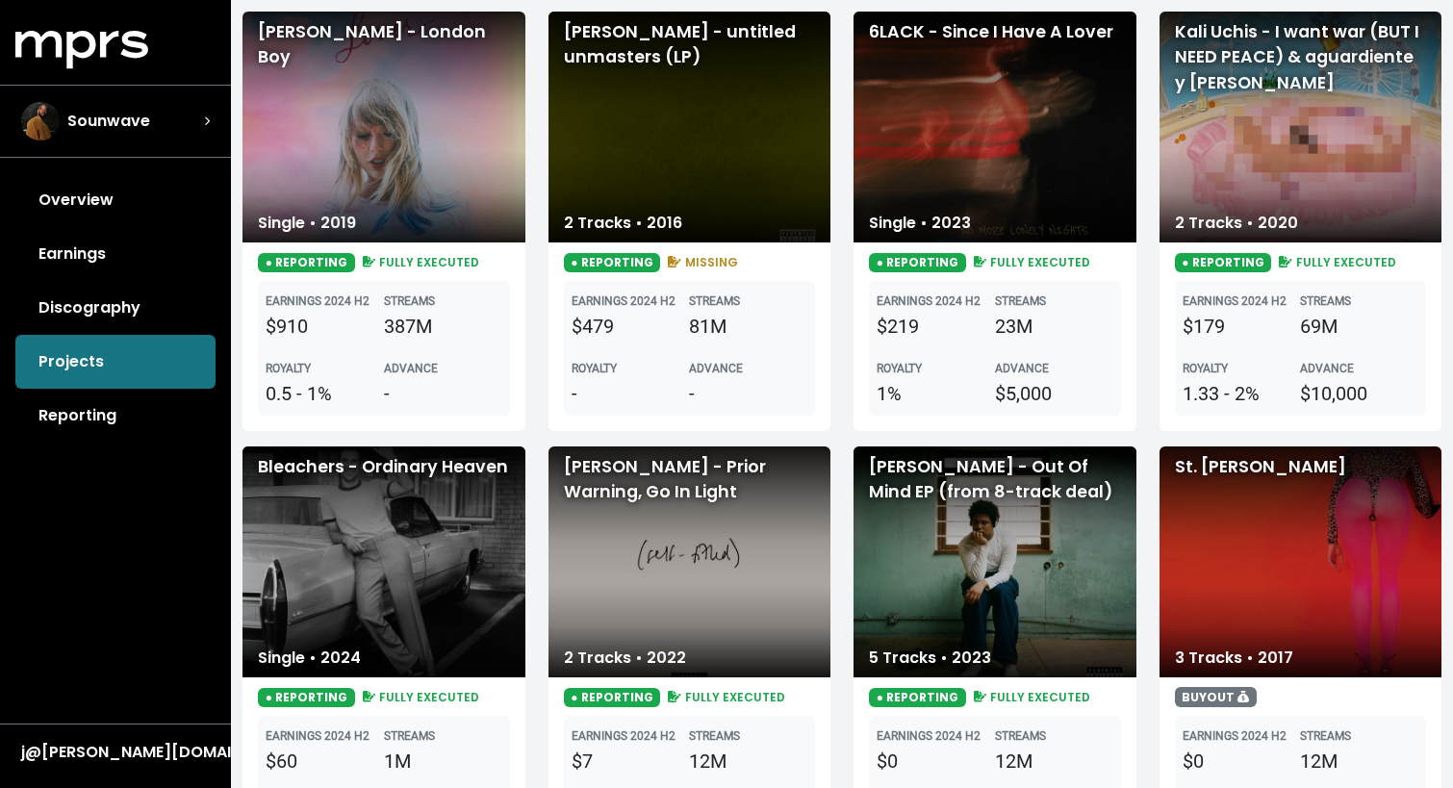
scroll to position [1126, 0]
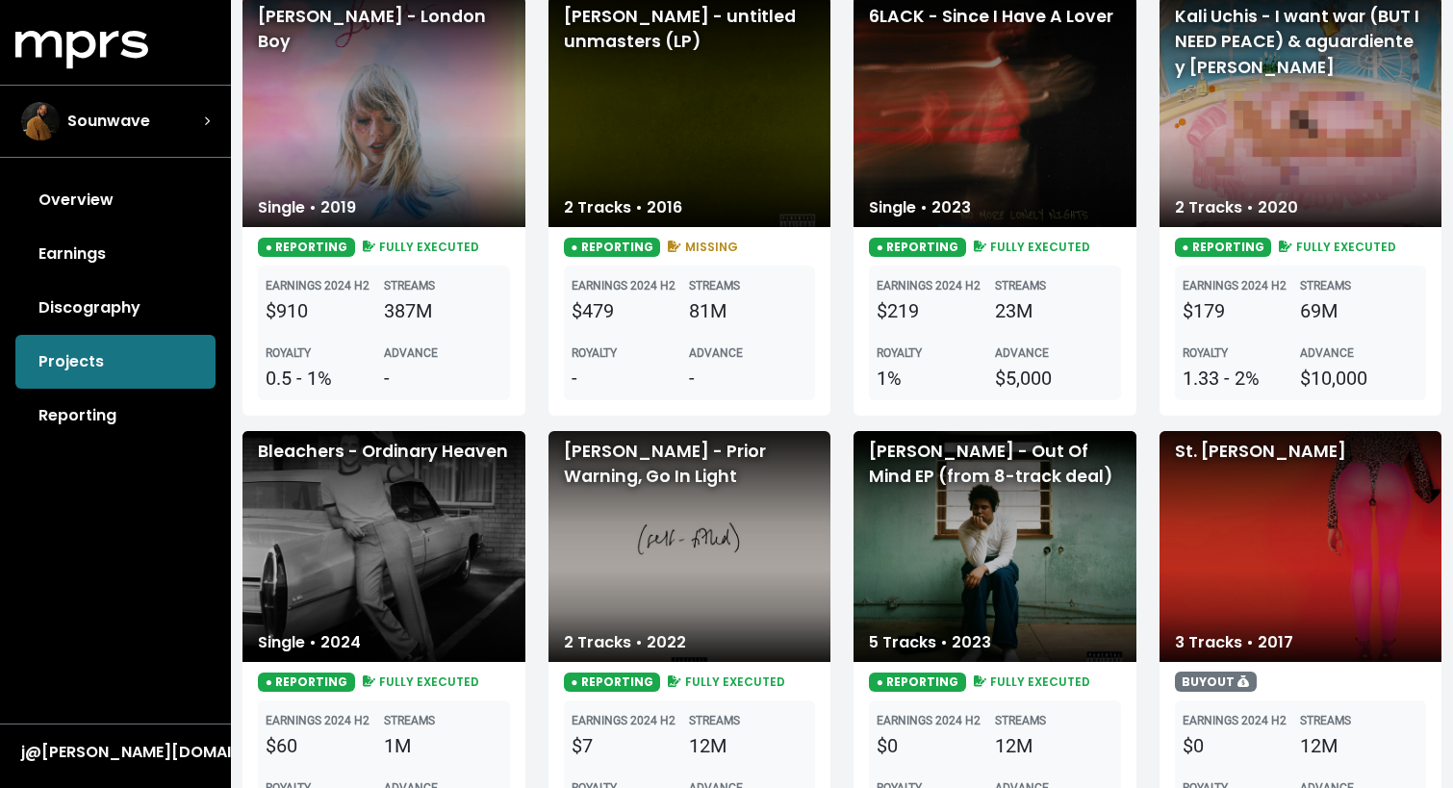
click at [361, 540] on div "Bleachers - Ordinary Heaven" at bounding box center [383, 546] width 283 height 231
click at [704, 569] on div "Marcus Mumford - Prior Warning, Go In Light" at bounding box center [689, 546] width 283 height 231
click at [959, 546] on div "Sekou Sylla - Out Of Mind EP (from 8-track deal)" at bounding box center [994, 546] width 283 height 231
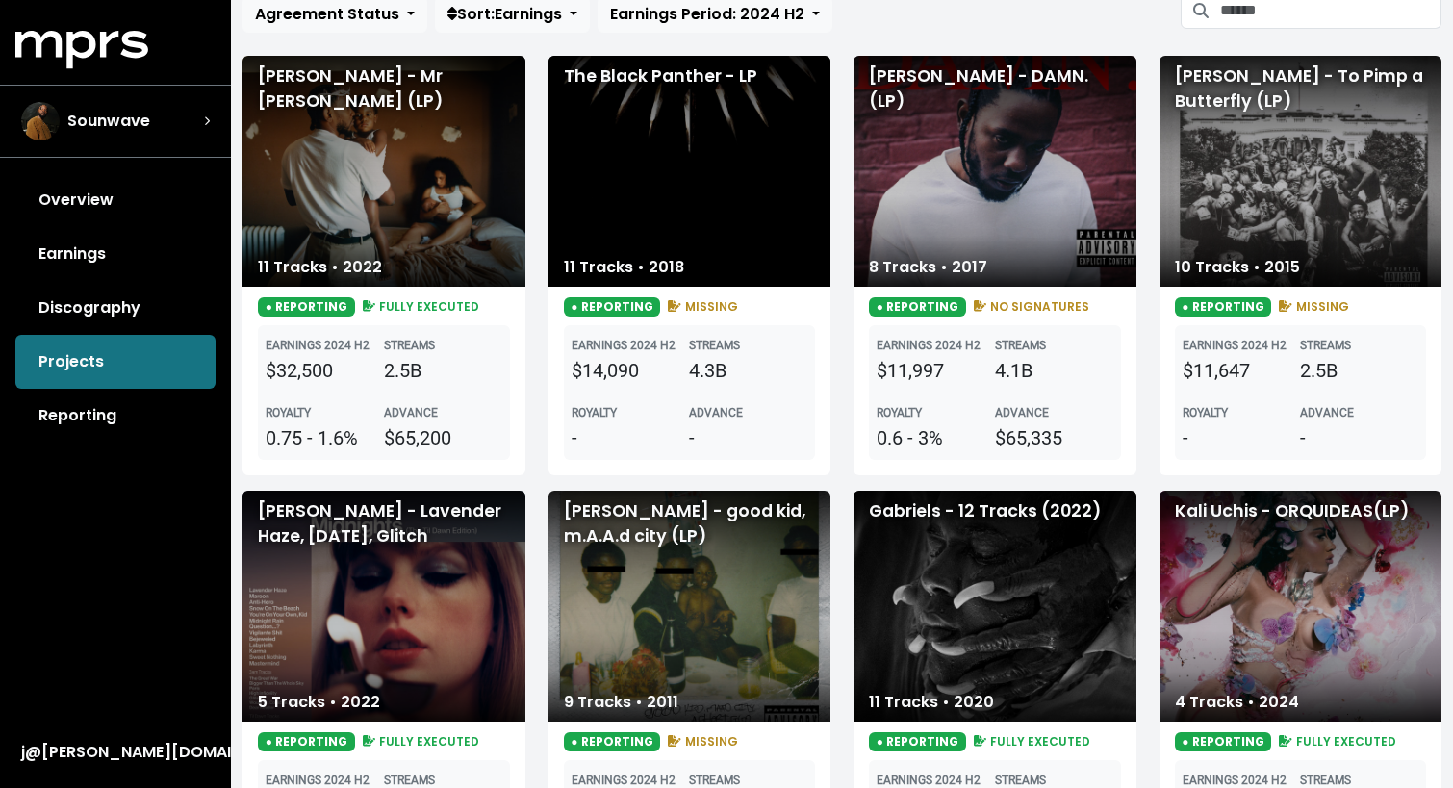
scroll to position [0, 0]
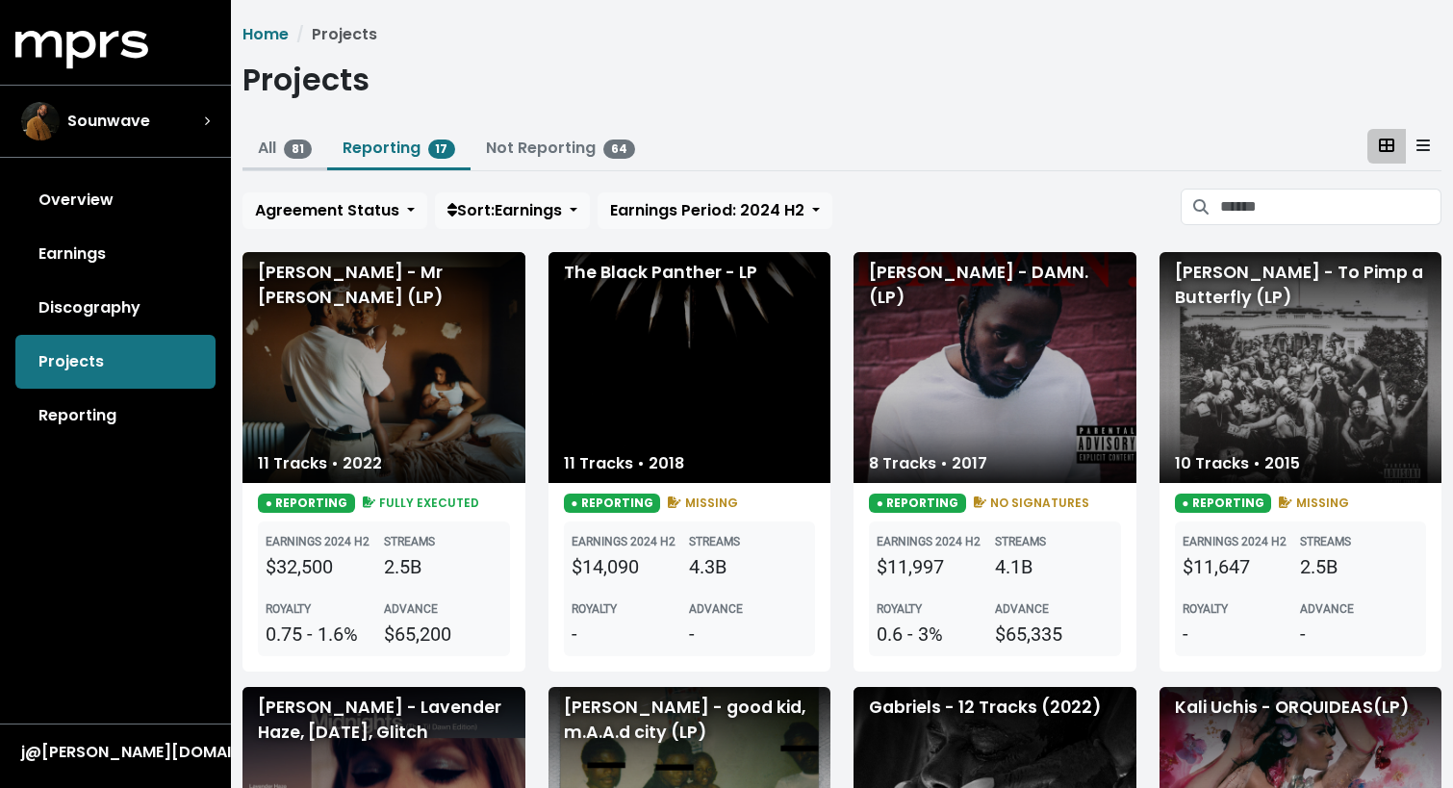
click at [271, 149] on link "All 81" at bounding box center [285, 148] width 54 height 22
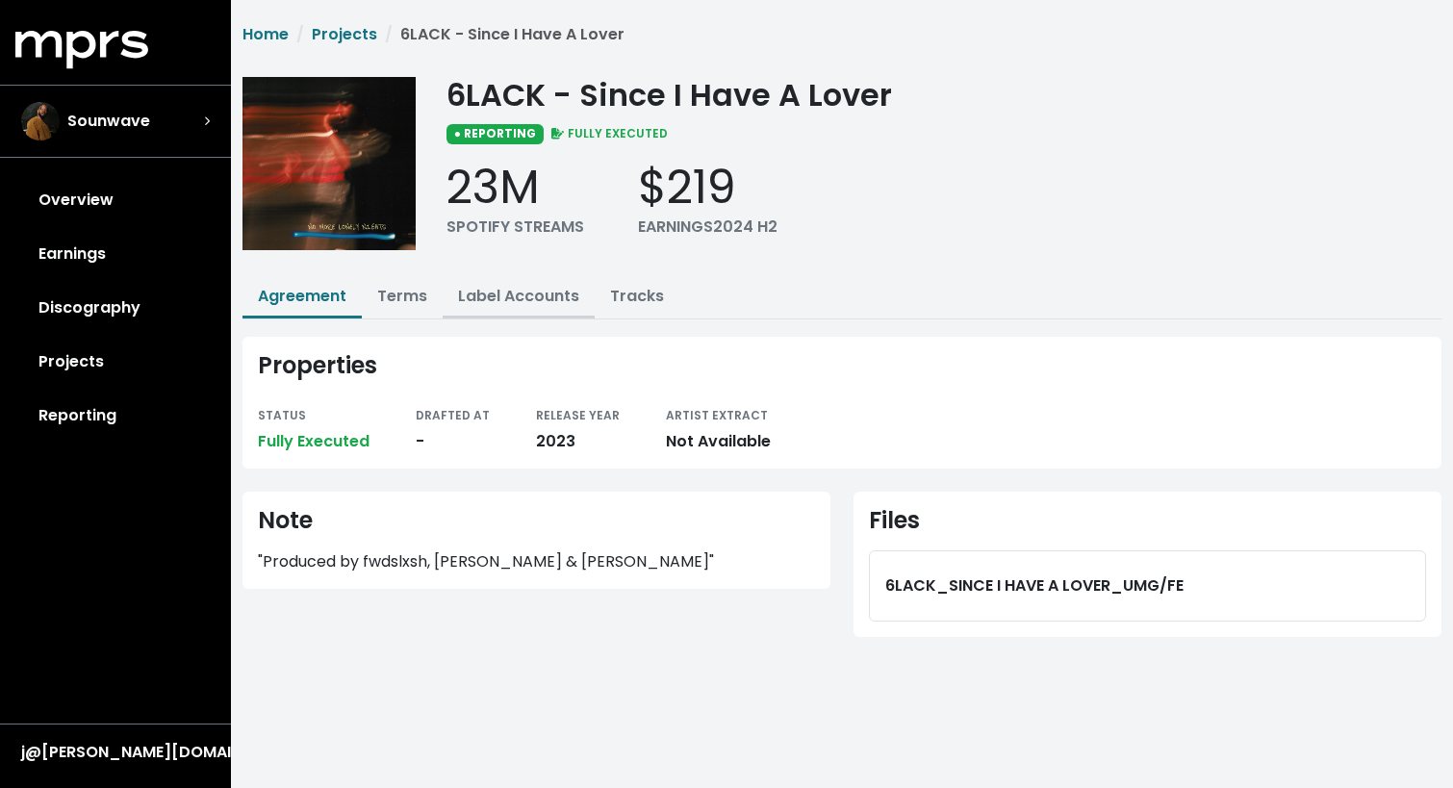
click at [505, 304] on link "Label Accounts" at bounding box center [518, 296] width 121 height 22
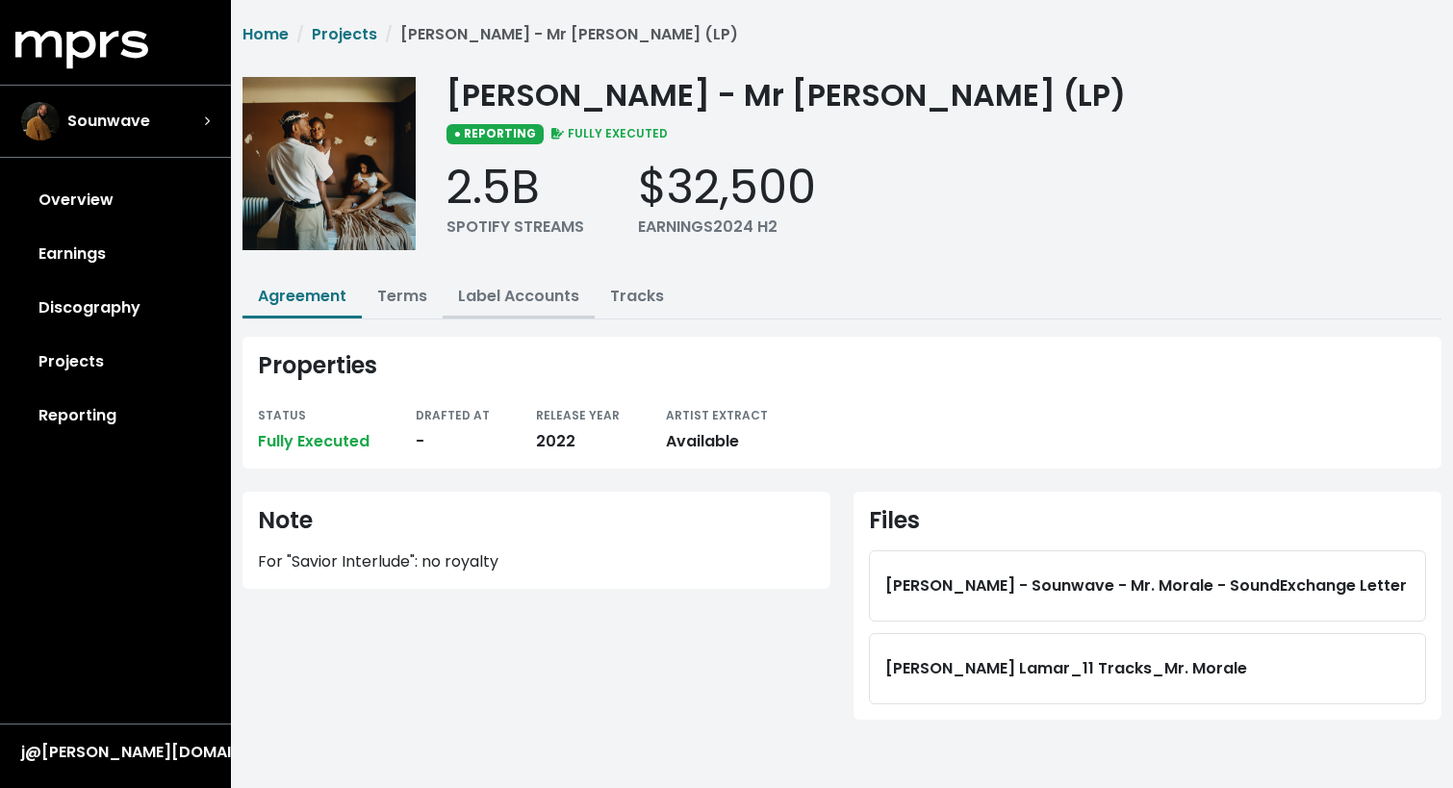
click at [497, 299] on link "Label Accounts" at bounding box center [518, 296] width 121 height 22
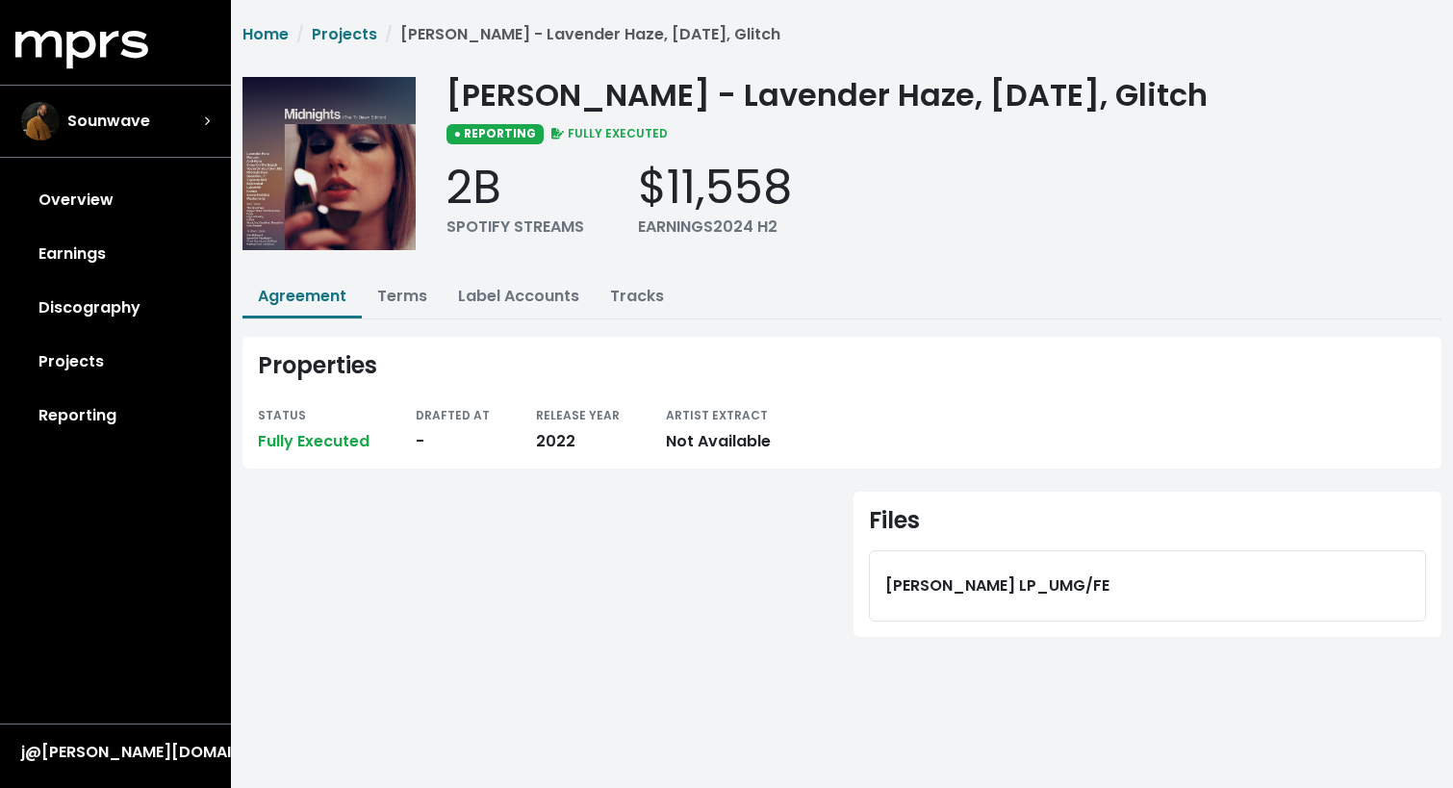
click at [518, 318] on li "Label Accounts" at bounding box center [519, 297] width 152 height 41
click at [518, 298] on link "Label Accounts" at bounding box center [518, 296] width 121 height 22
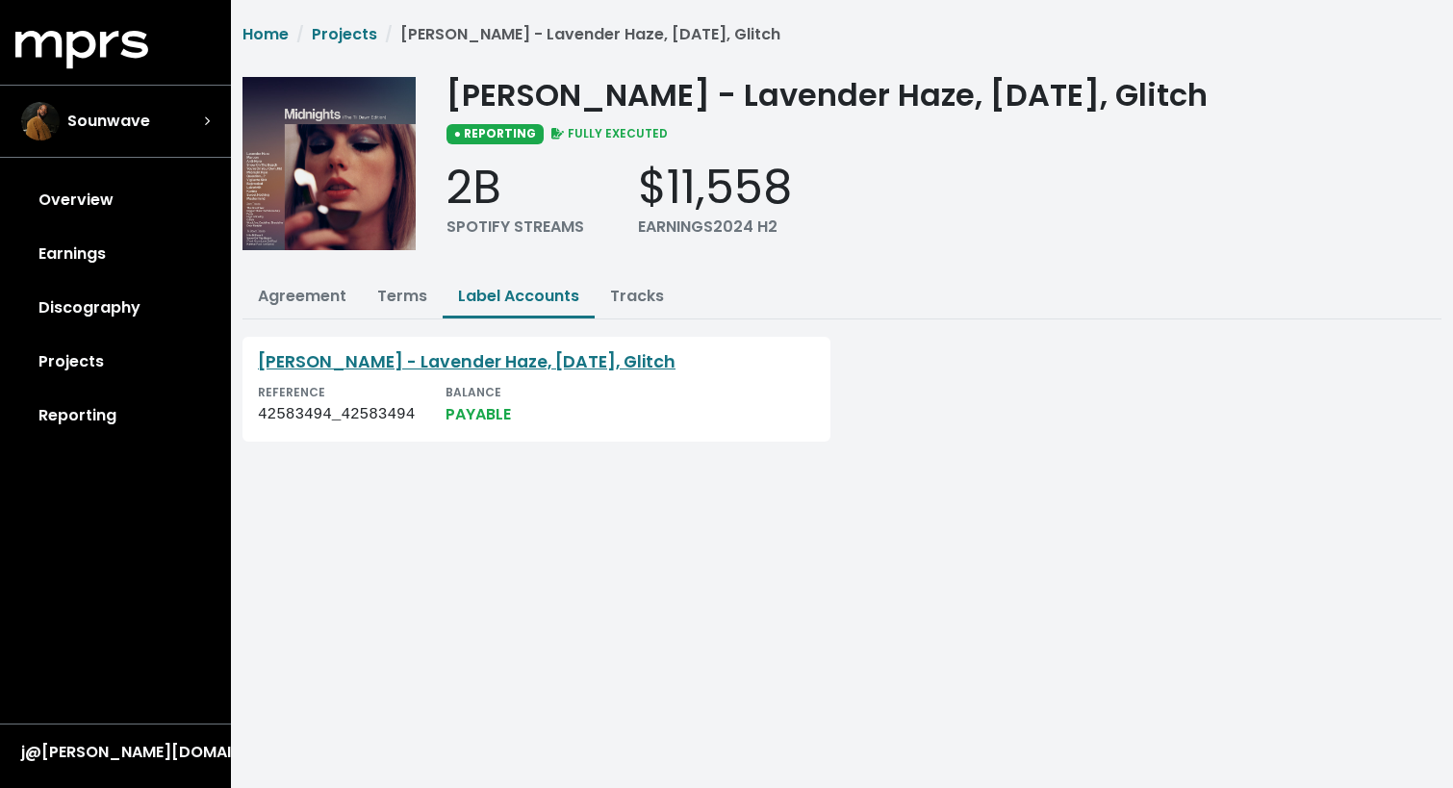
drag, startPoint x: 328, startPoint y: 298, endPoint x: 808, endPoint y: 185, distance: 493.4
click at [446, 368] on link "Taylor Swift - Lavender Haze, Karma, Glitch" at bounding box center [467, 361] width 418 height 23
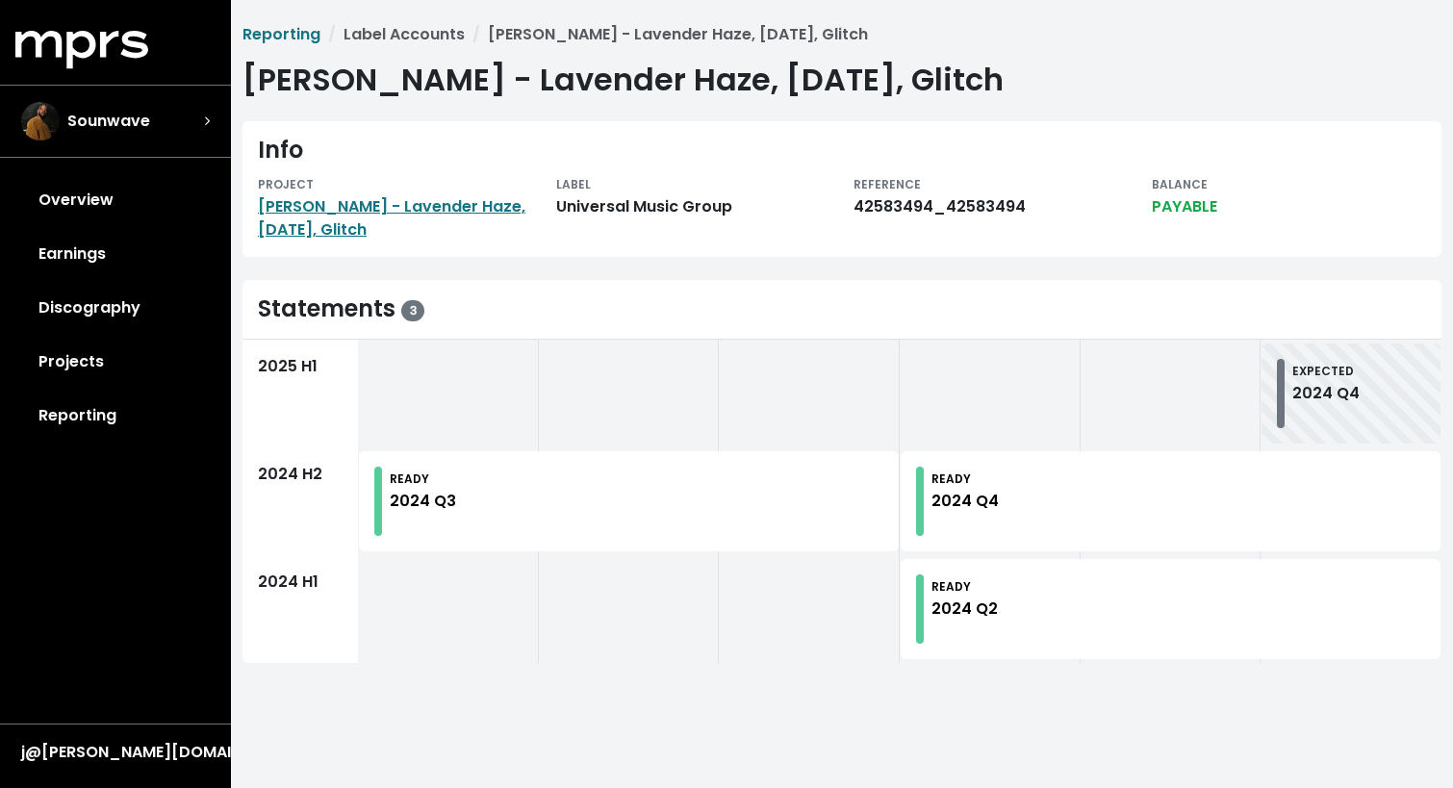
click at [1011, 608] on div "READY 2024 Q2" at bounding box center [1178, 608] width 494 height 69
click at [973, 511] on div "2024 Q4" at bounding box center [964, 501] width 67 height 23
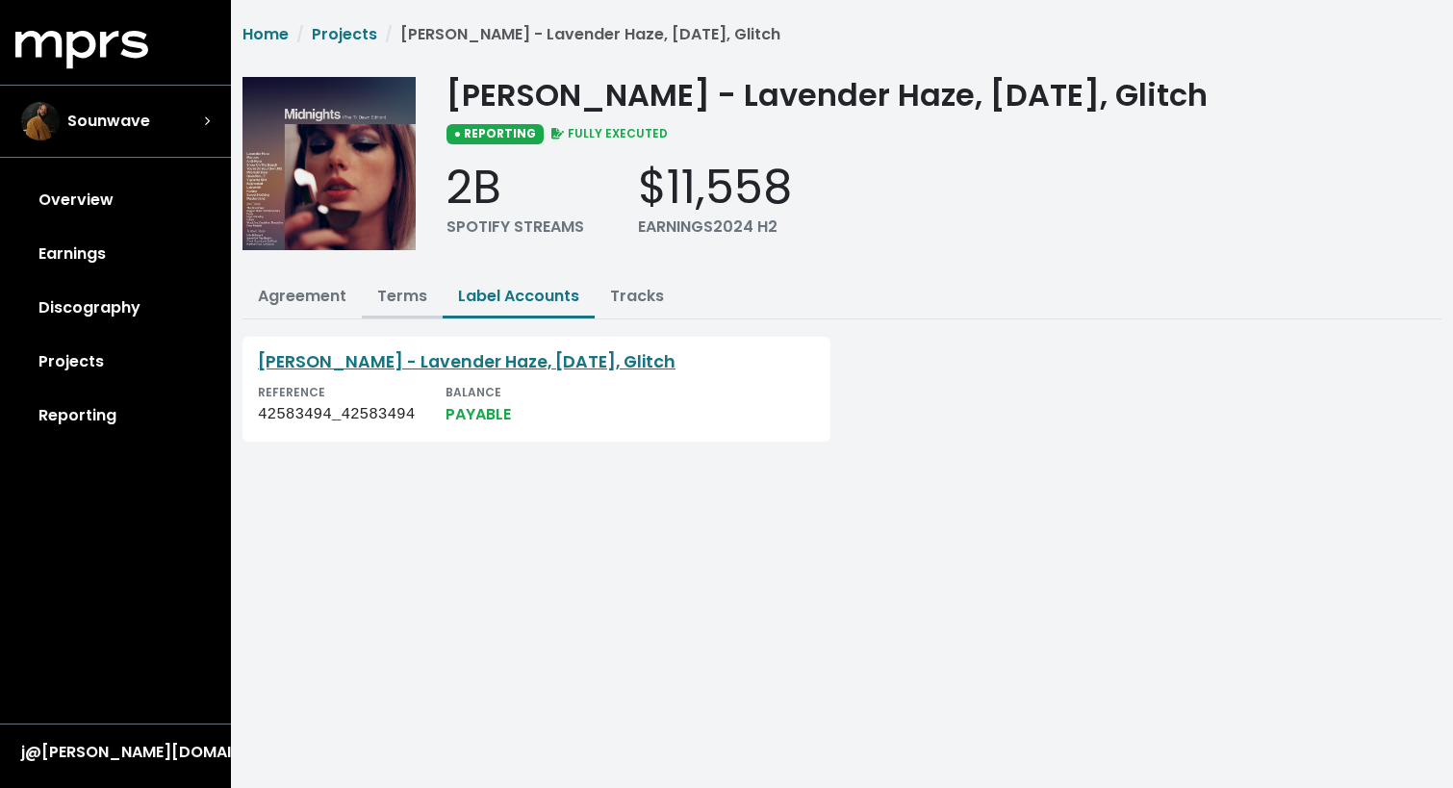
click at [395, 301] on link "Terms" at bounding box center [402, 296] width 50 height 22
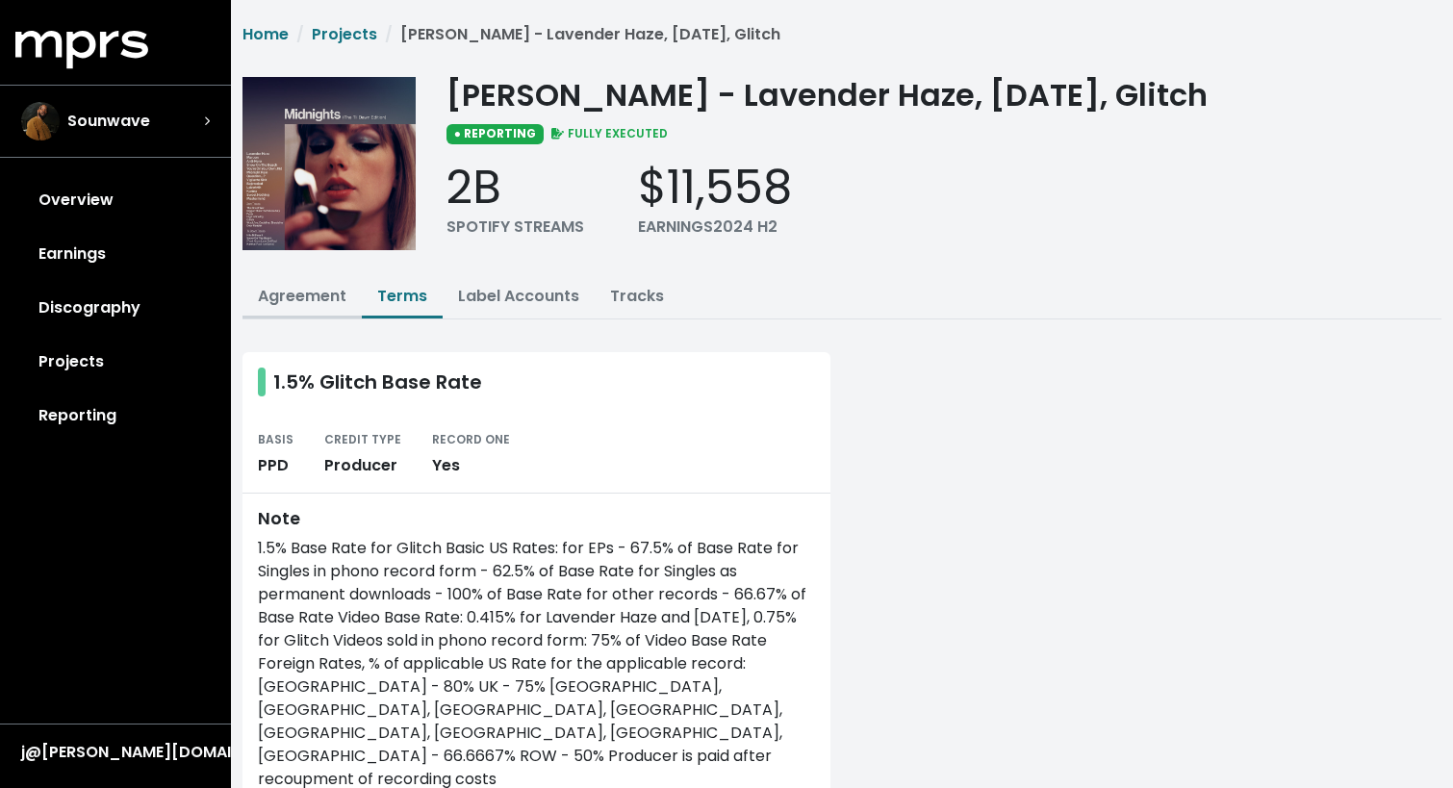
click at [321, 301] on link "Agreement" at bounding box center [302, 296] width 89 height 22
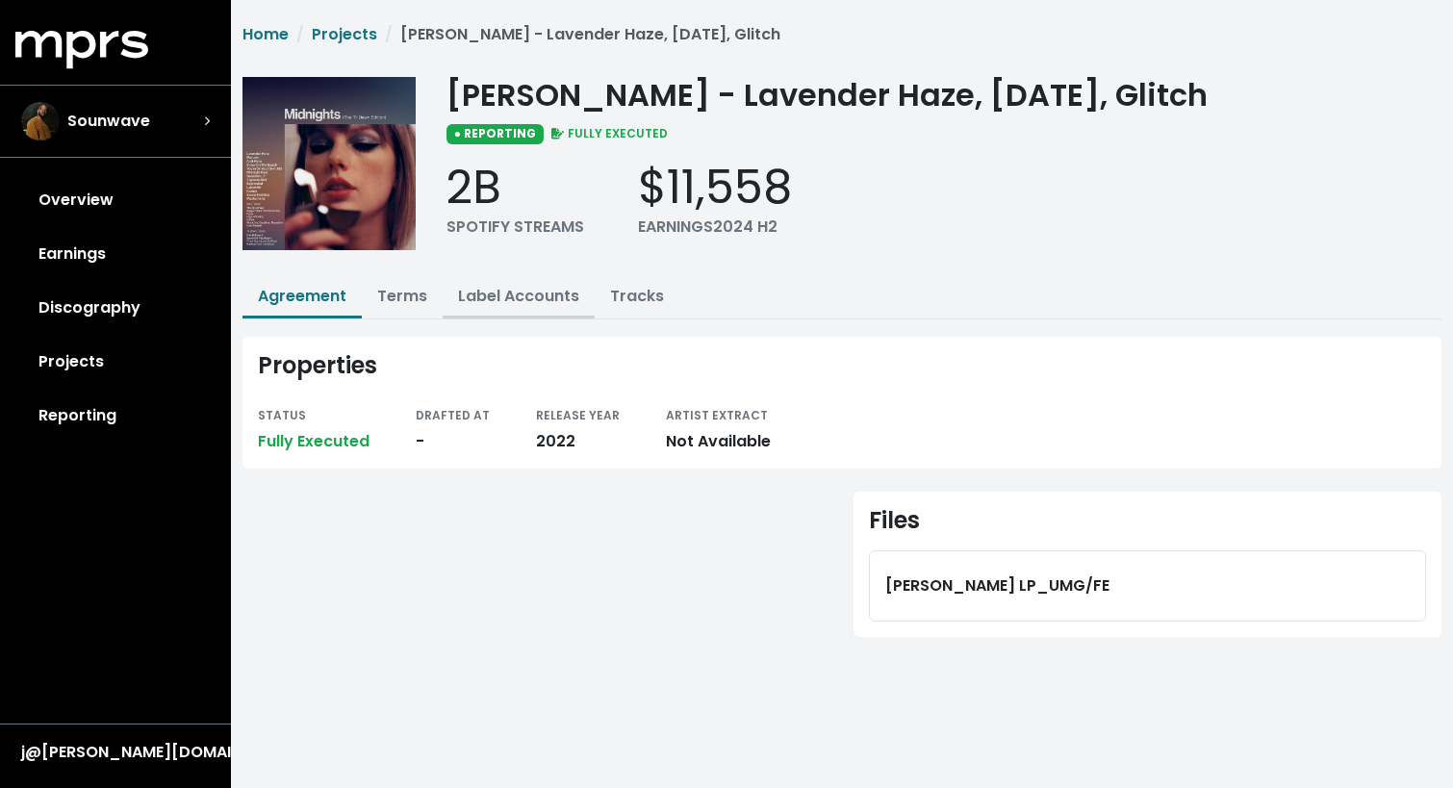
click at [534, 298] on link "Label Accounts" at bounding box center [518, 296] width 121 height 22
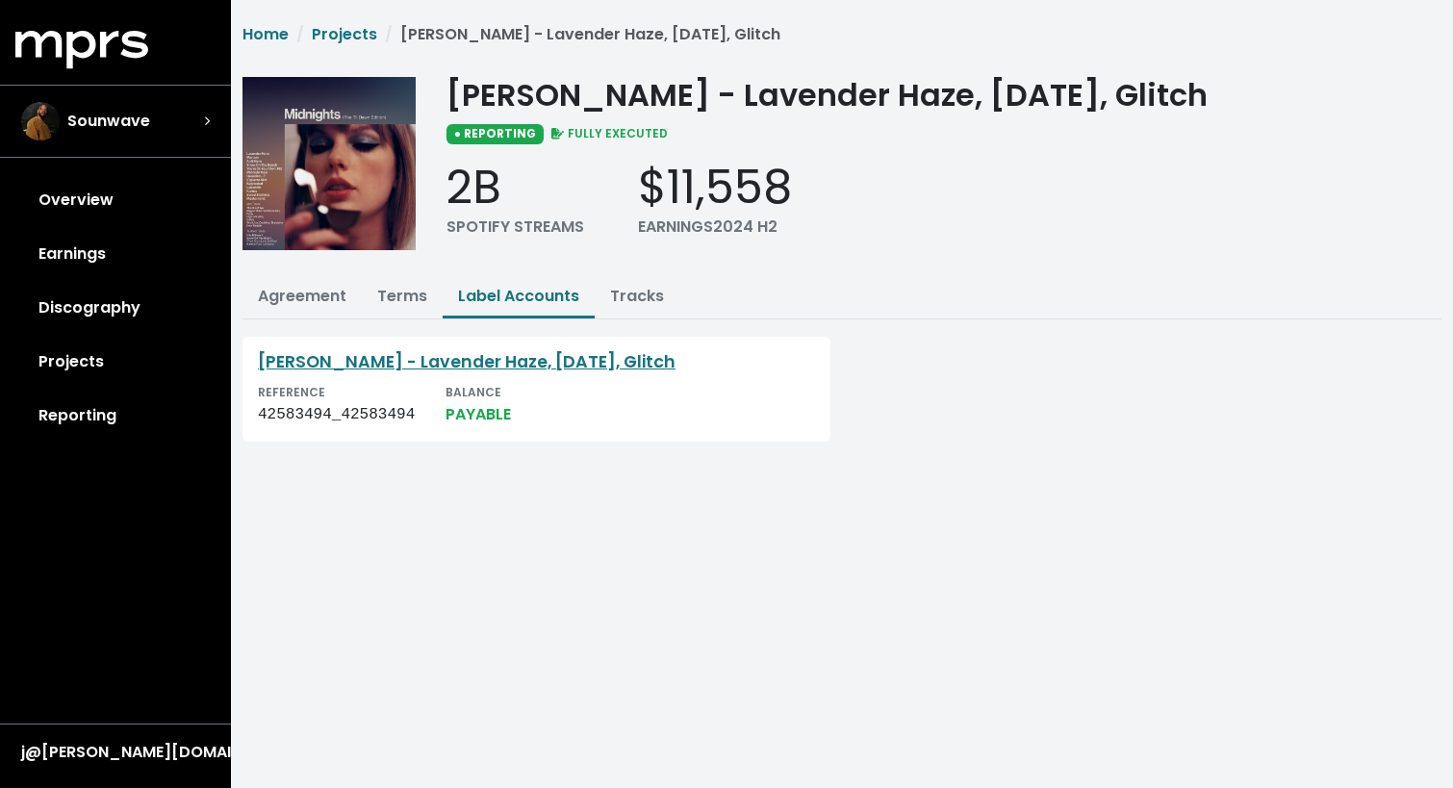
click at [719, 199] on div "$11,558" at bounding box center [715, 188] width 154 height 56
click at [95, 311] on link "Discography" at bounding box center [115, 308] width 200 height 54
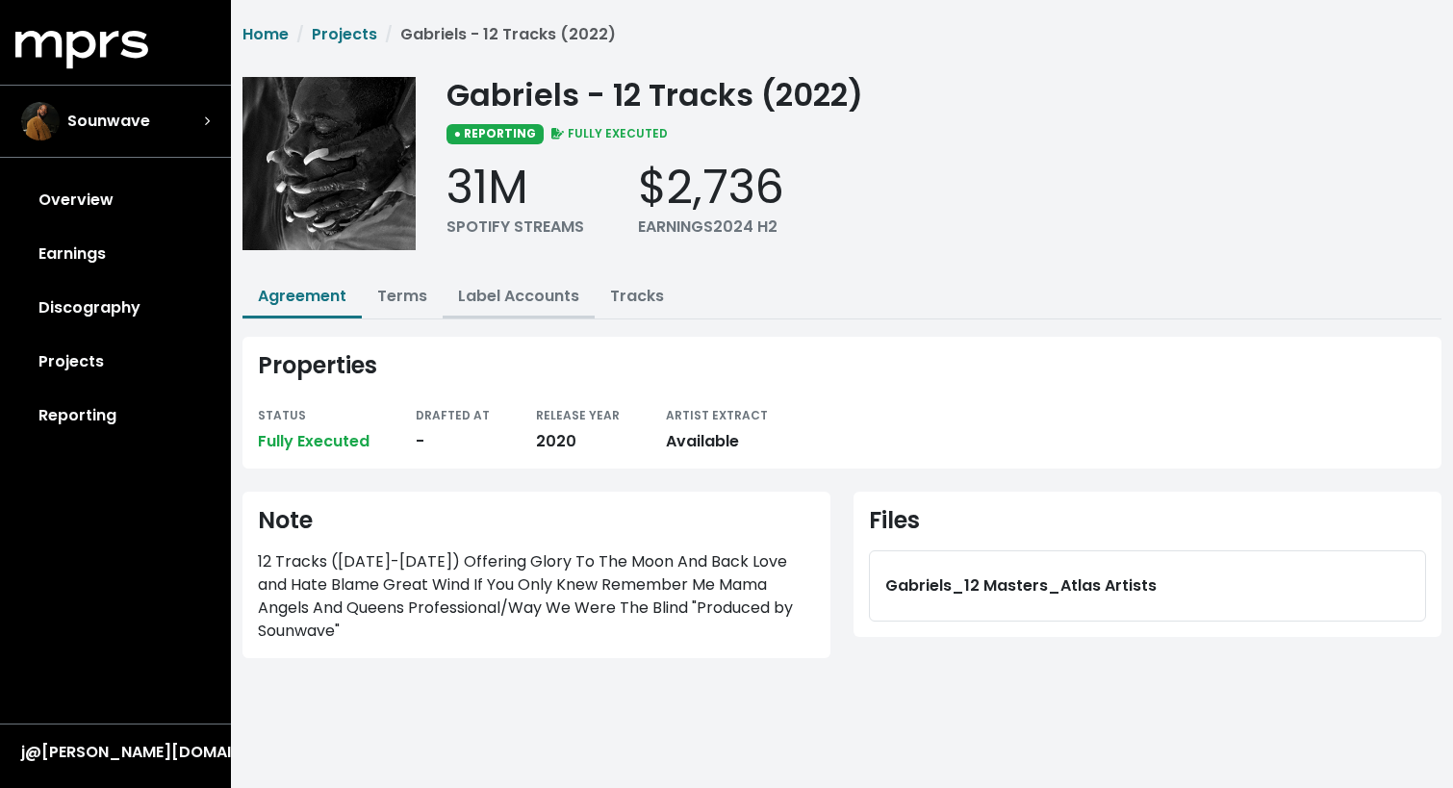
click at [495, 309] on button "Label Accounts" at bounding box center [519, 297] width 152 height 41
click at [492, 292] on link "Label Accounts" at bounding box center [518, 296] width 121 height 22
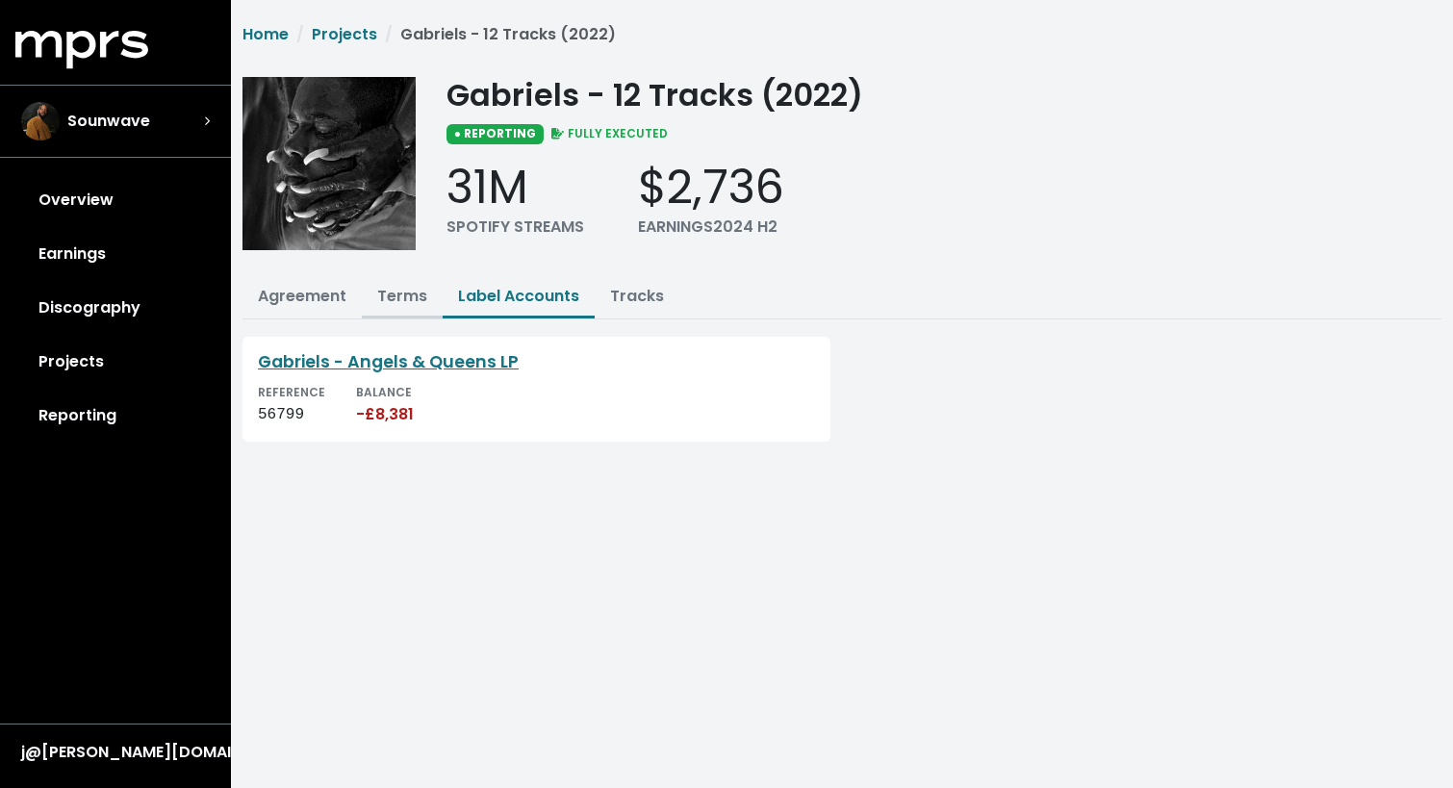
click at [387, 295] on link "Terms" at bounding box center [402, 296] width 50 height 22
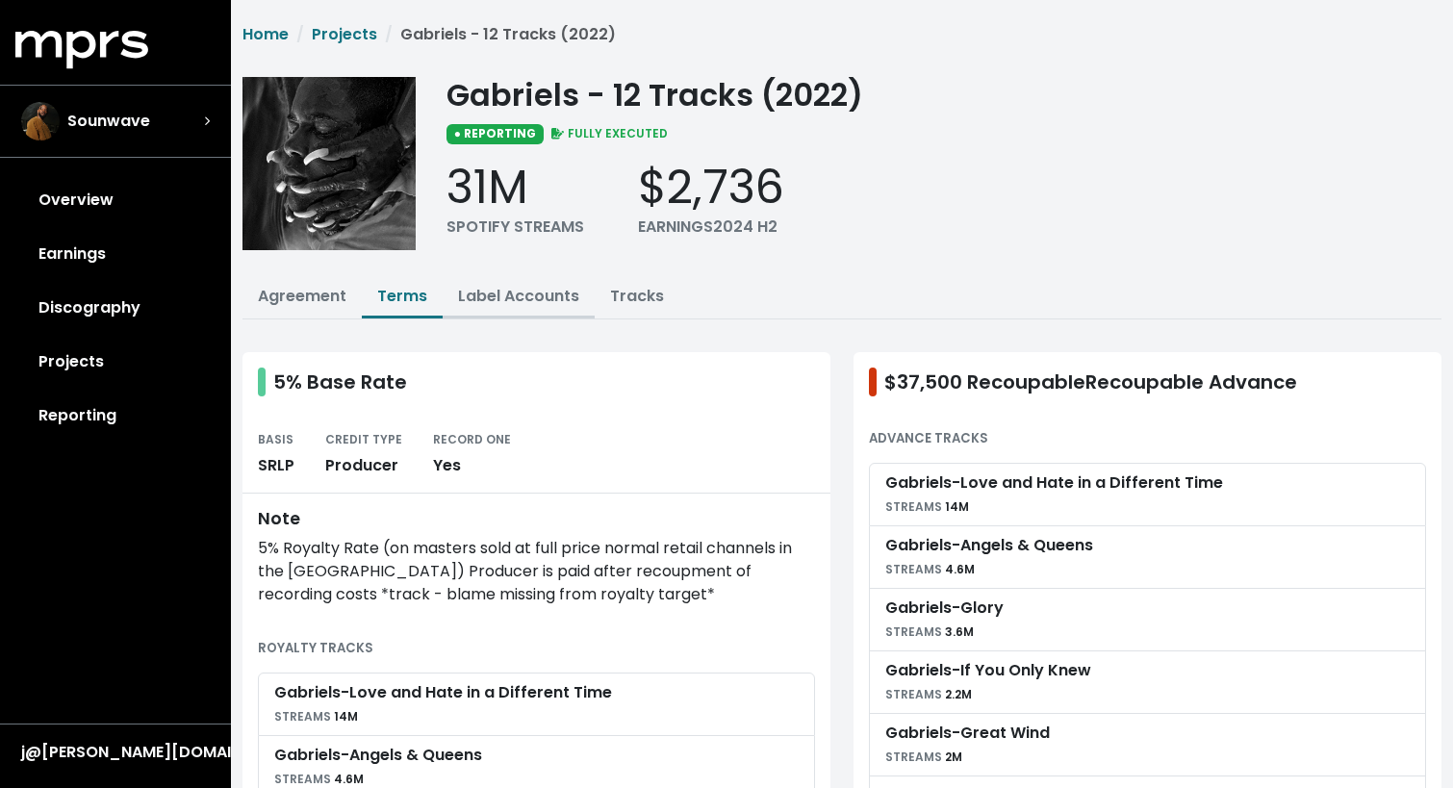
click at [486, 297] on link "Label Accounts" at bounding box center [518, 296] width 121 height 22
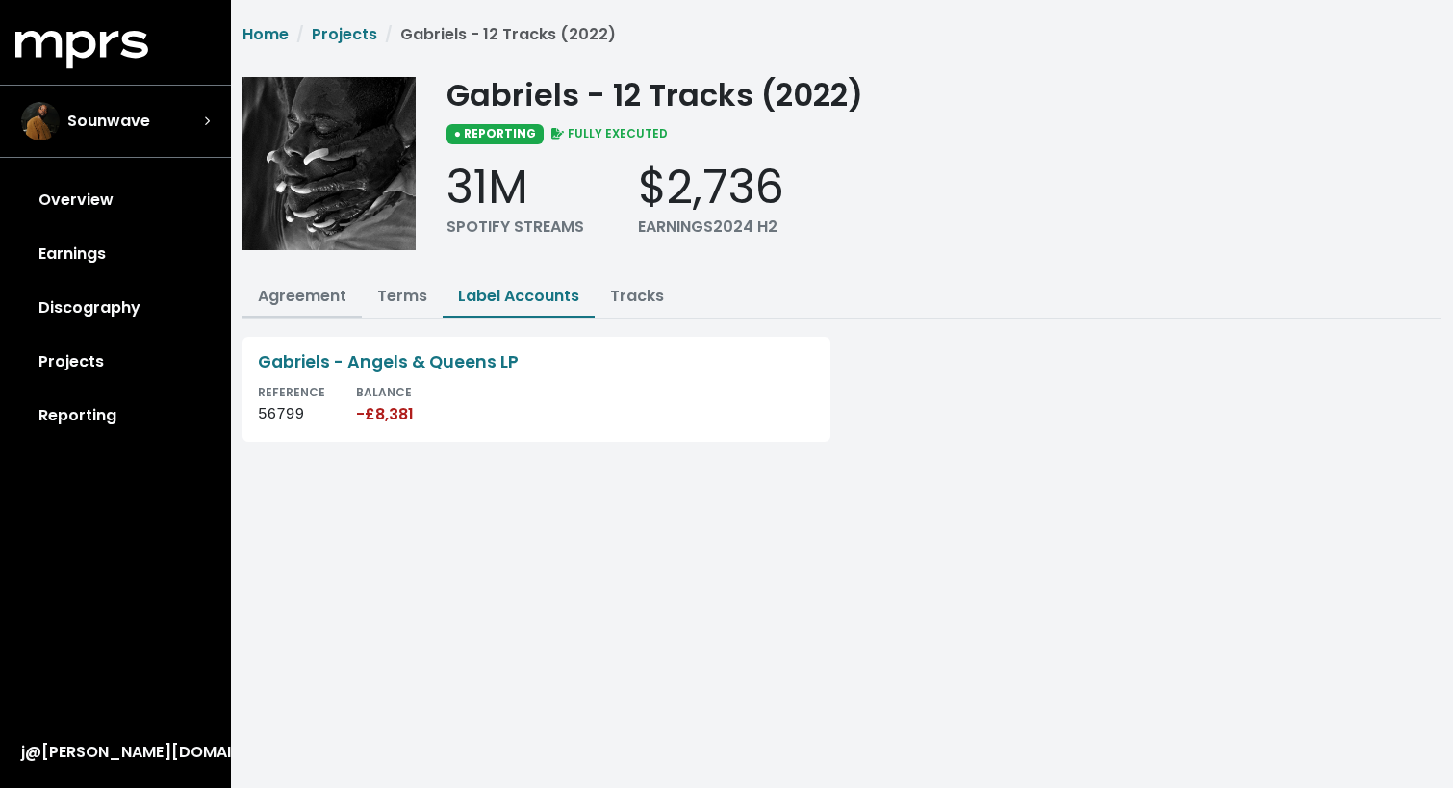
click at [300, 305] on link "Agreement" at bounding box center [302, 296] width 89 height 22
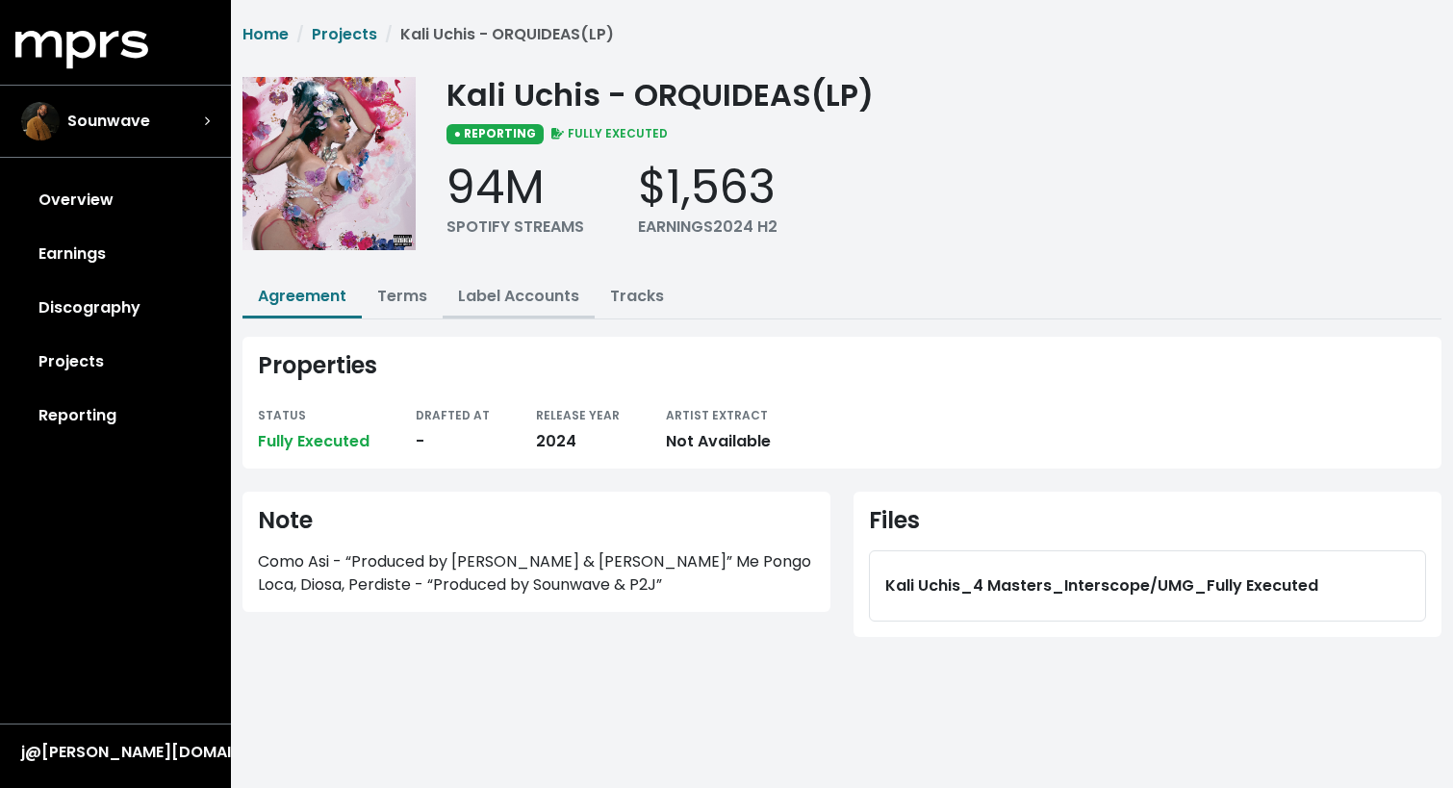
click at [501, 294] on link "Label Accounts" at bounding box center [518, 296] width 121 height 22
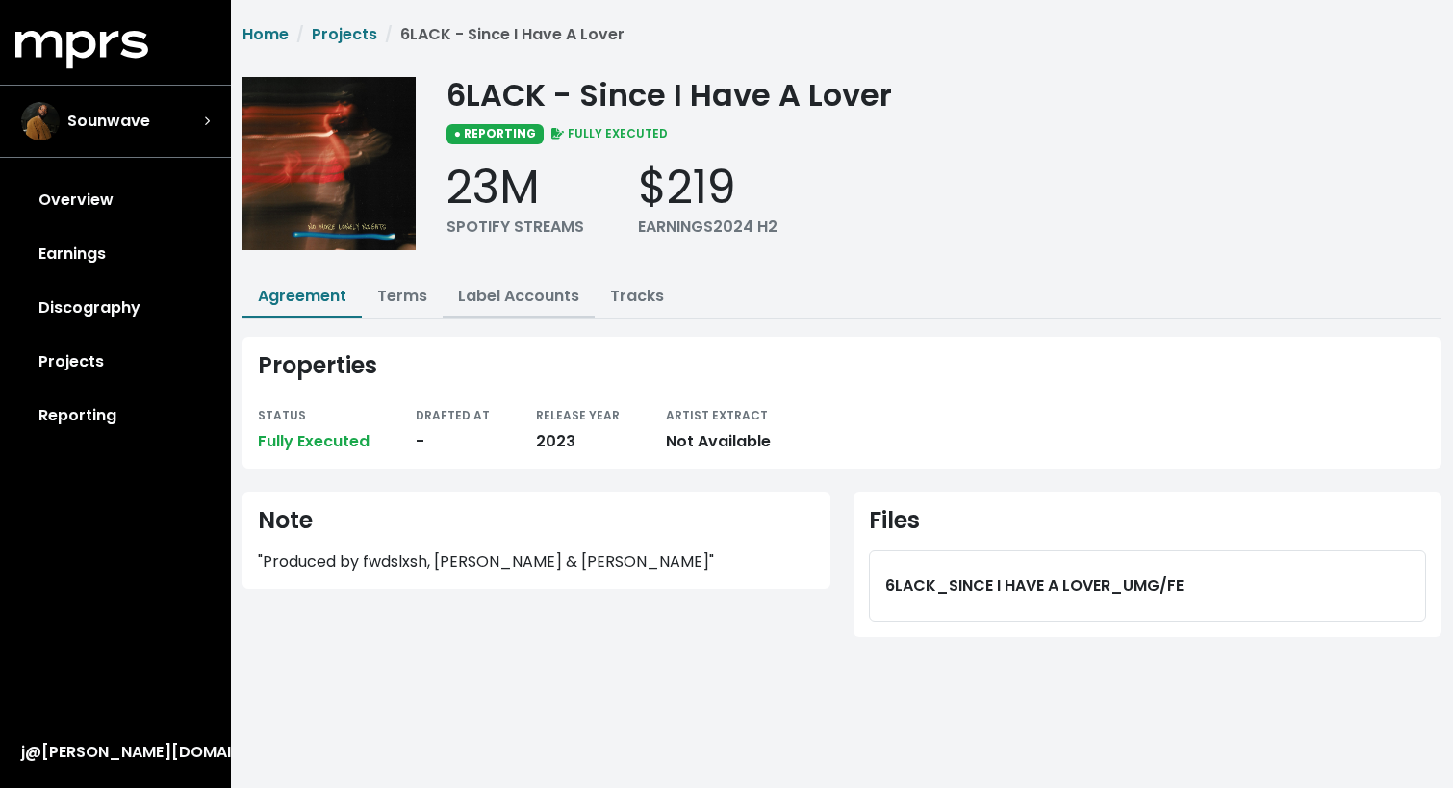
click at [540, 282] on button "Label Accounts" at bounding box center [519, 297] width 152 height 41
click at [522, 300] on link "Label Accounts" at bounding box center [518, 296] width 121 height 22
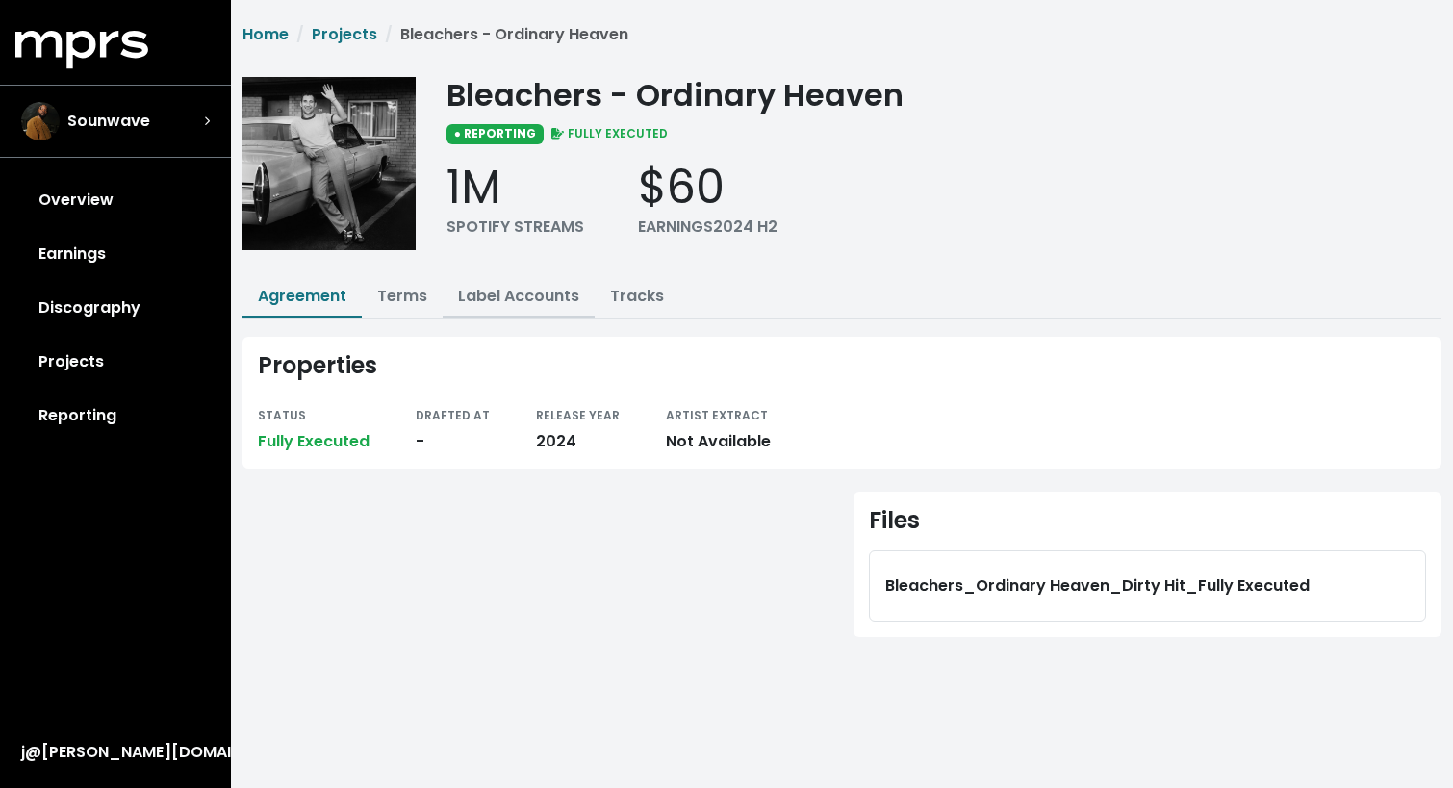
click at [547, 301] on link "Label Accounts" at bounding box center [518, 296] width 121 height 22
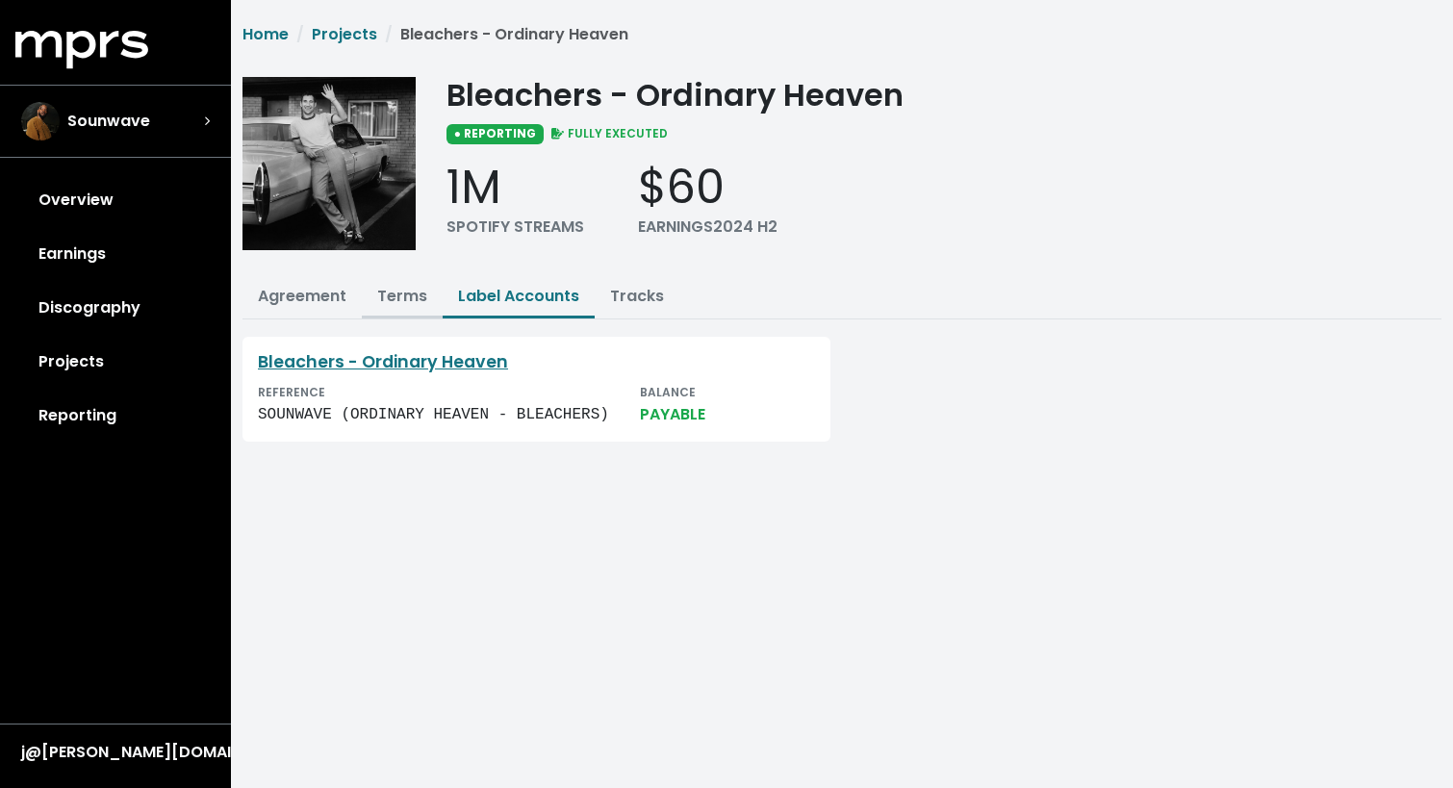
click at [388, 293] on link "Terms" at bounding box center [402, 296] width 50 height 22
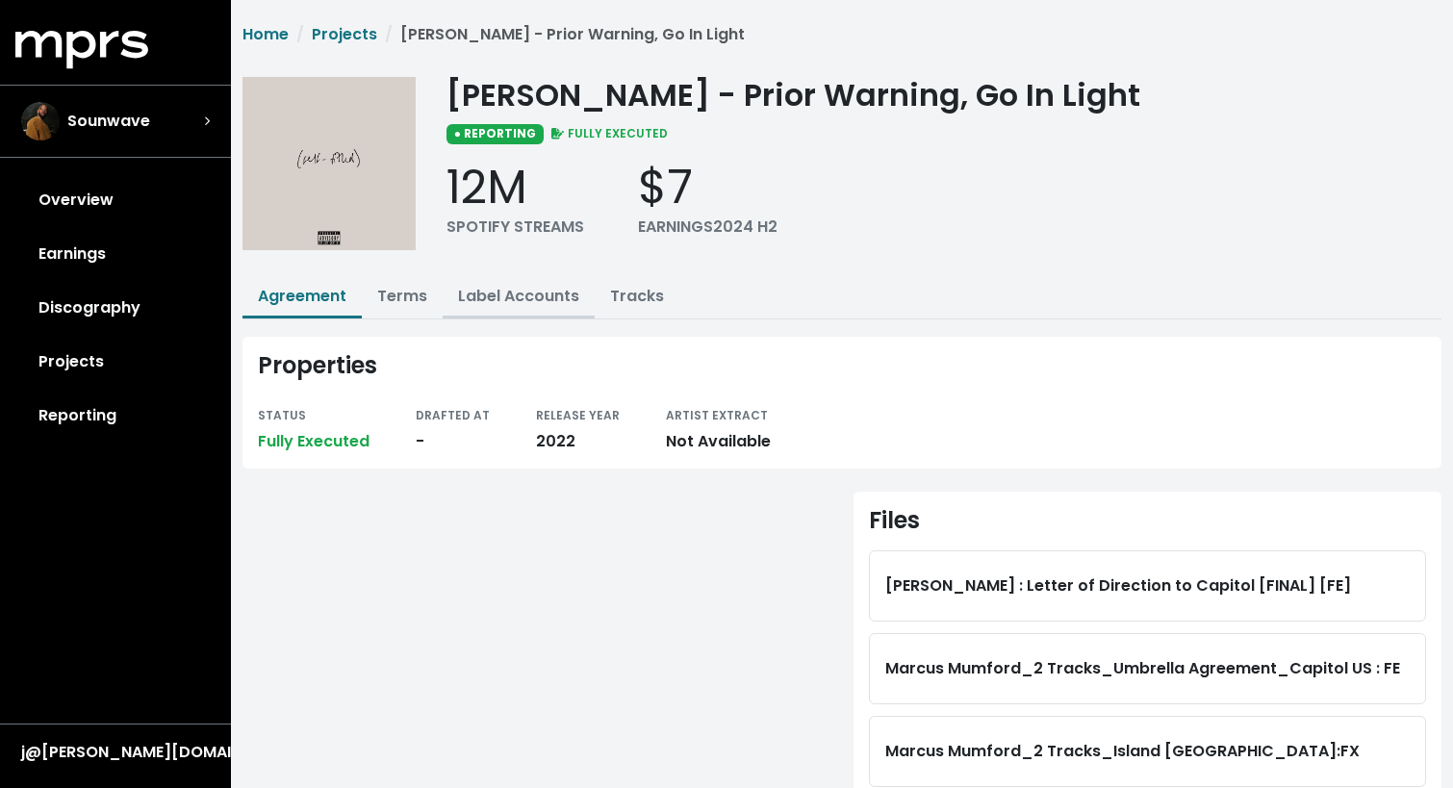
click at [530, 298] on link "Label Accounts" at bounding box center [518, 296] width 121 height 22
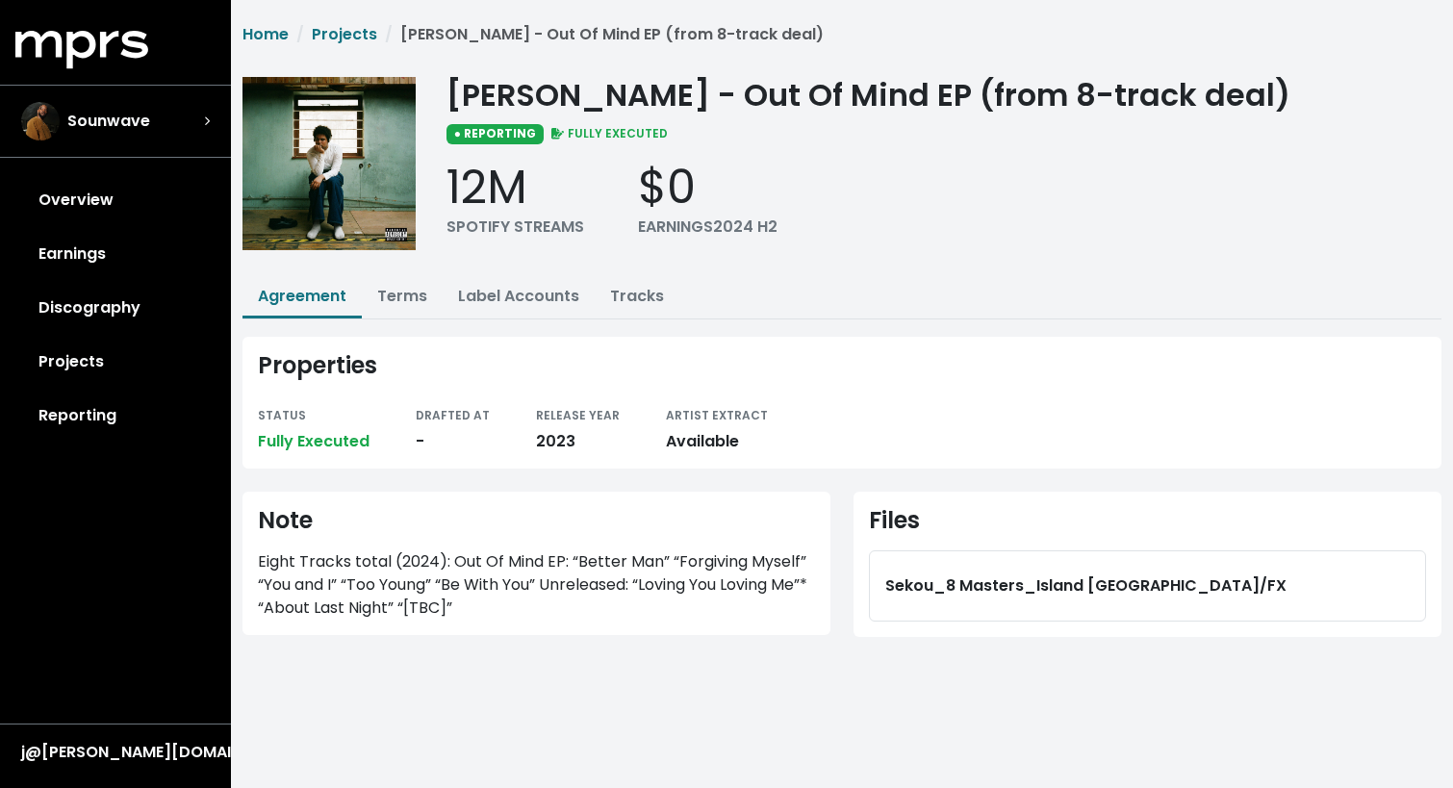
click at [495, 316] on li "Label Accounts" at bounding box center [519, 297] width 152 height 41
click at [505, 296] on link "Label Accounts" at bounding box center [518, 296] width 121 height 22
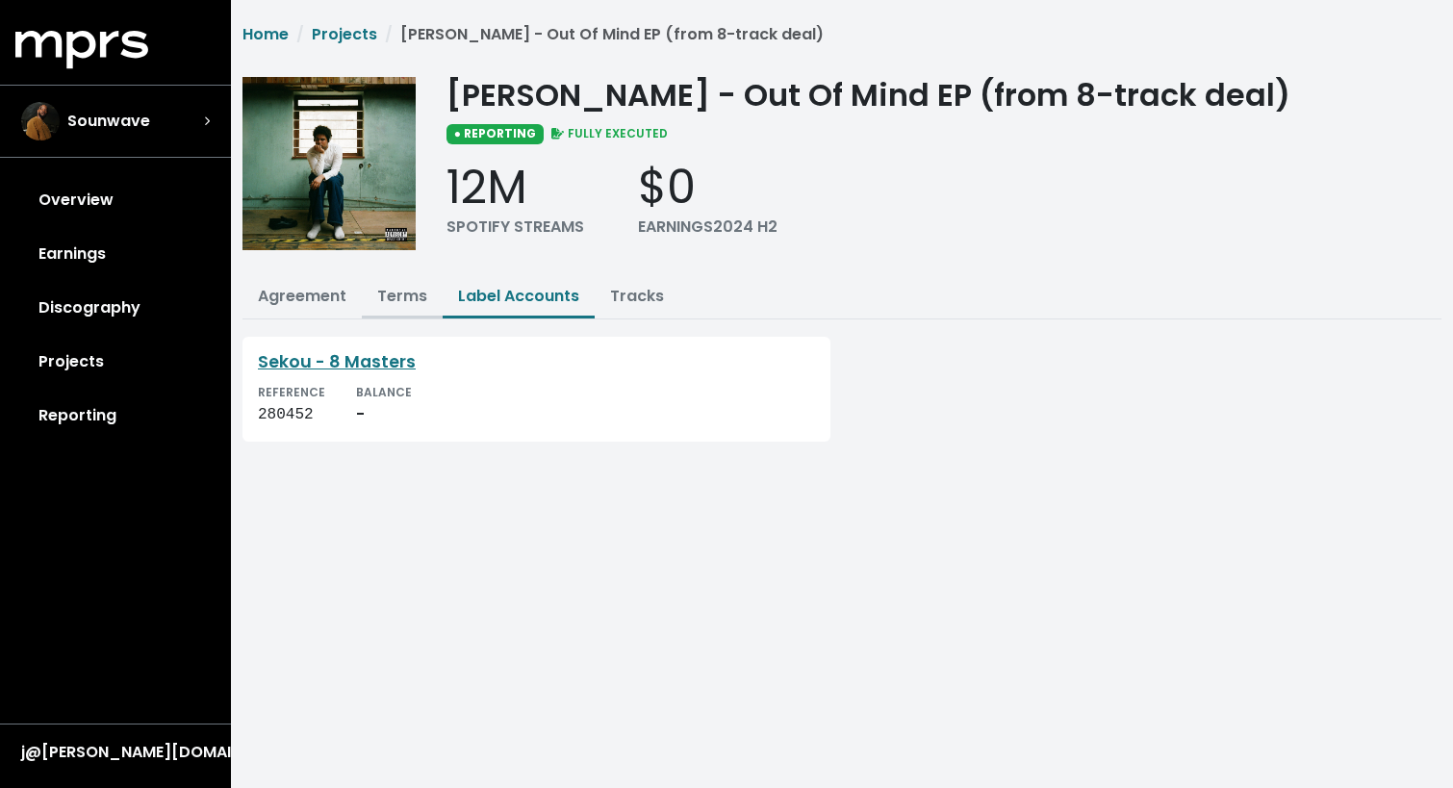
click at [392, 296] on link "Terms" at bounding box center [402, 296] width 50 height 22
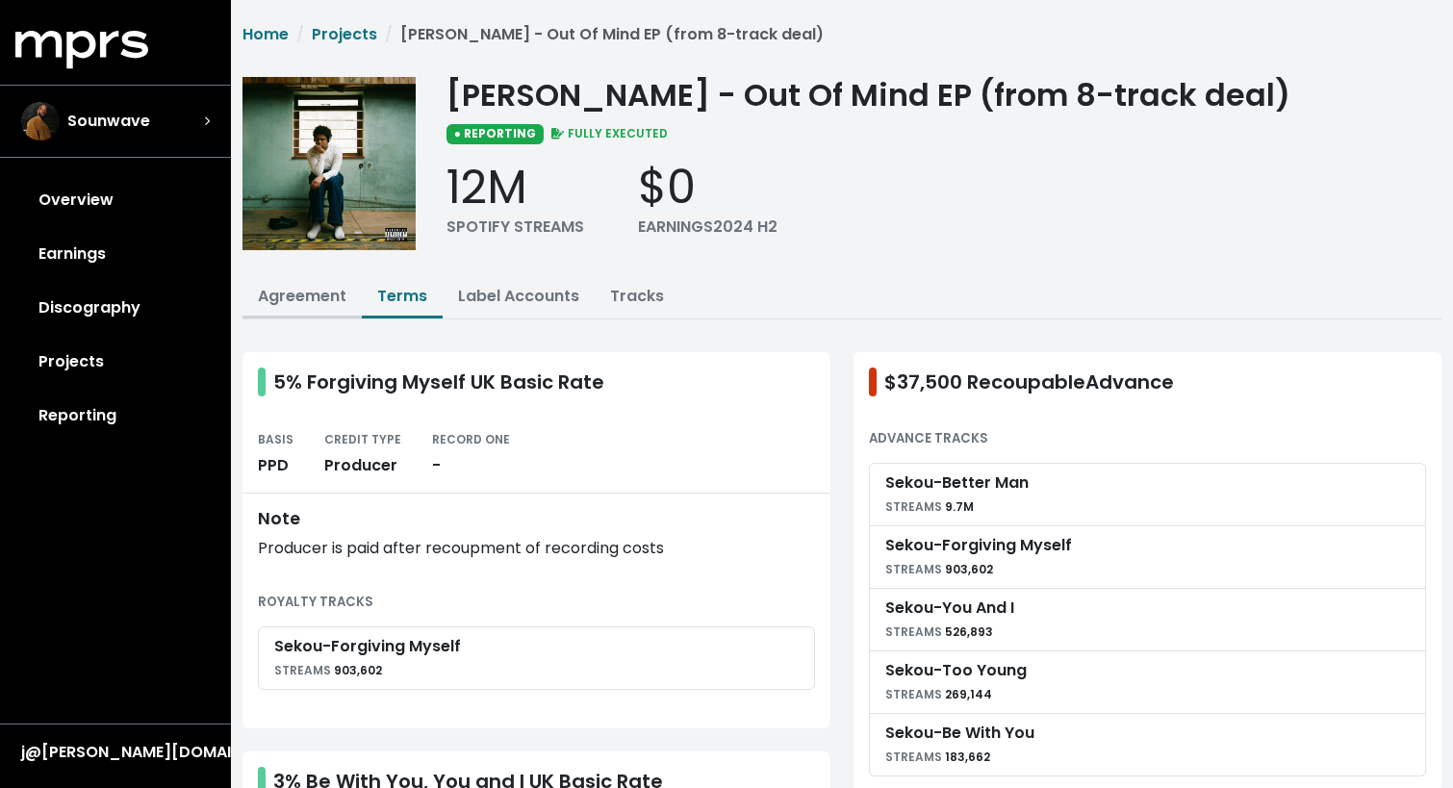
click at [314, 301] on link "Agreement" at bounding box center [302, 296] width 89 height 22
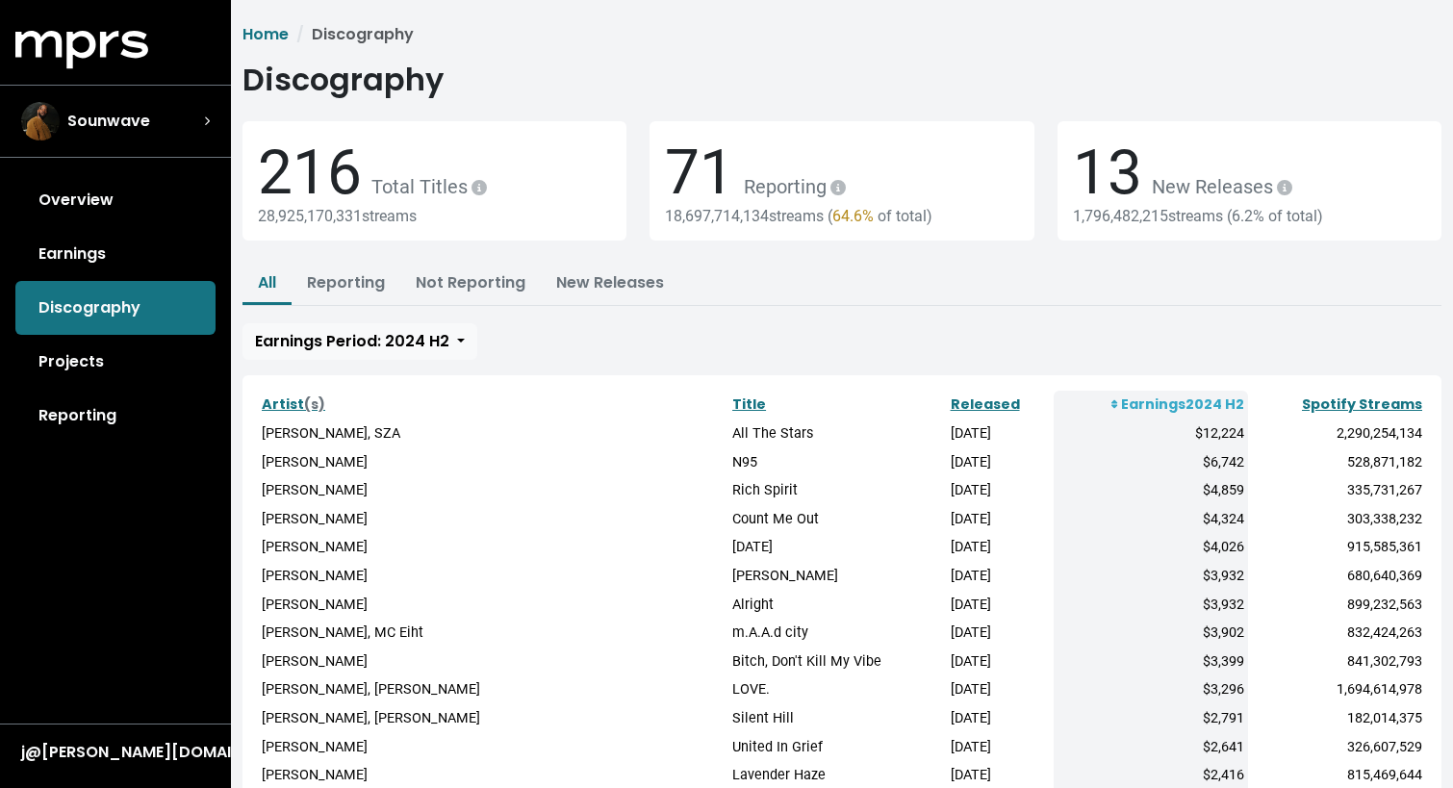
scroll to position [22, 0]
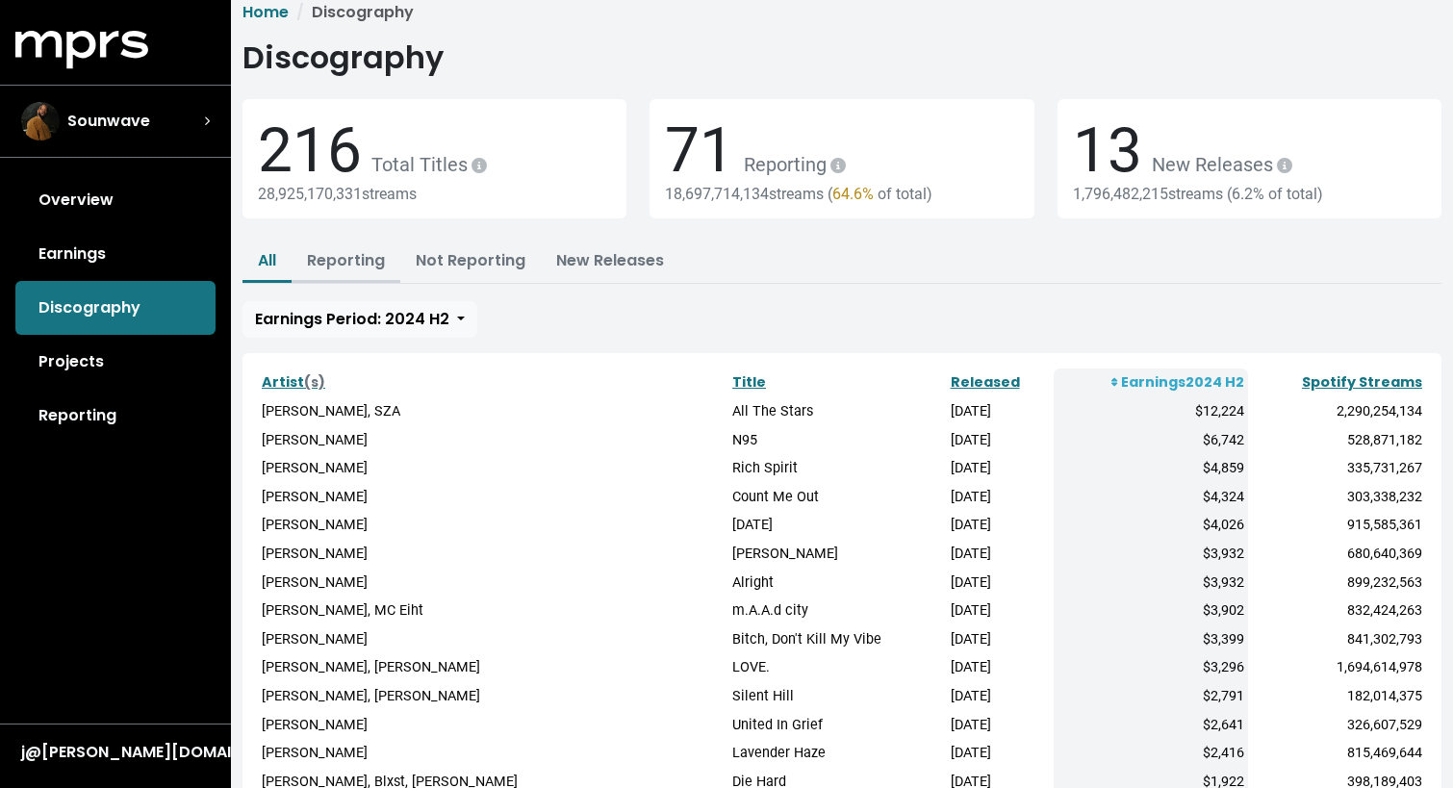
click at [353, 259] on link "Reporting" at bounding box center [346, 260] width 78 height 22
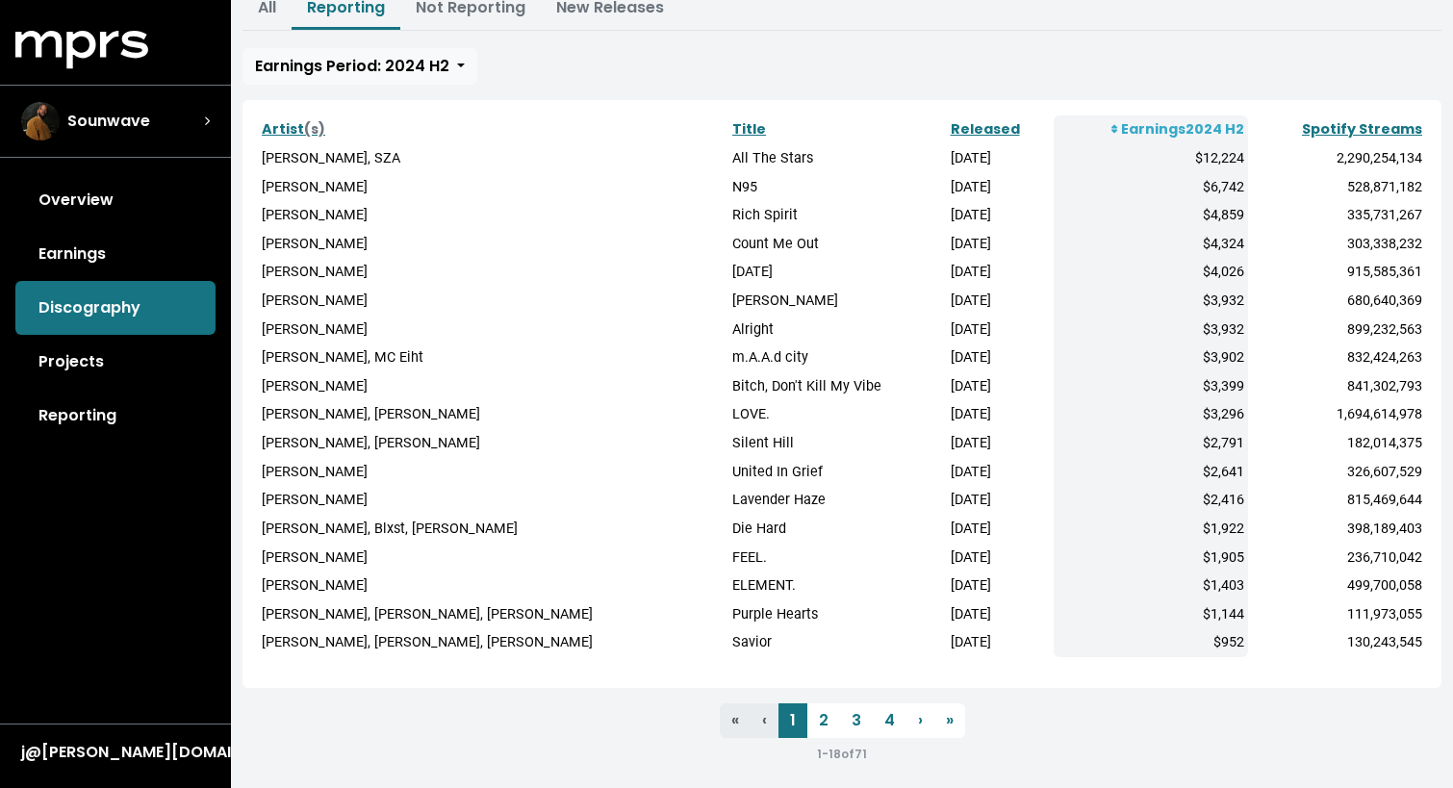
scroll to position [278, 0]
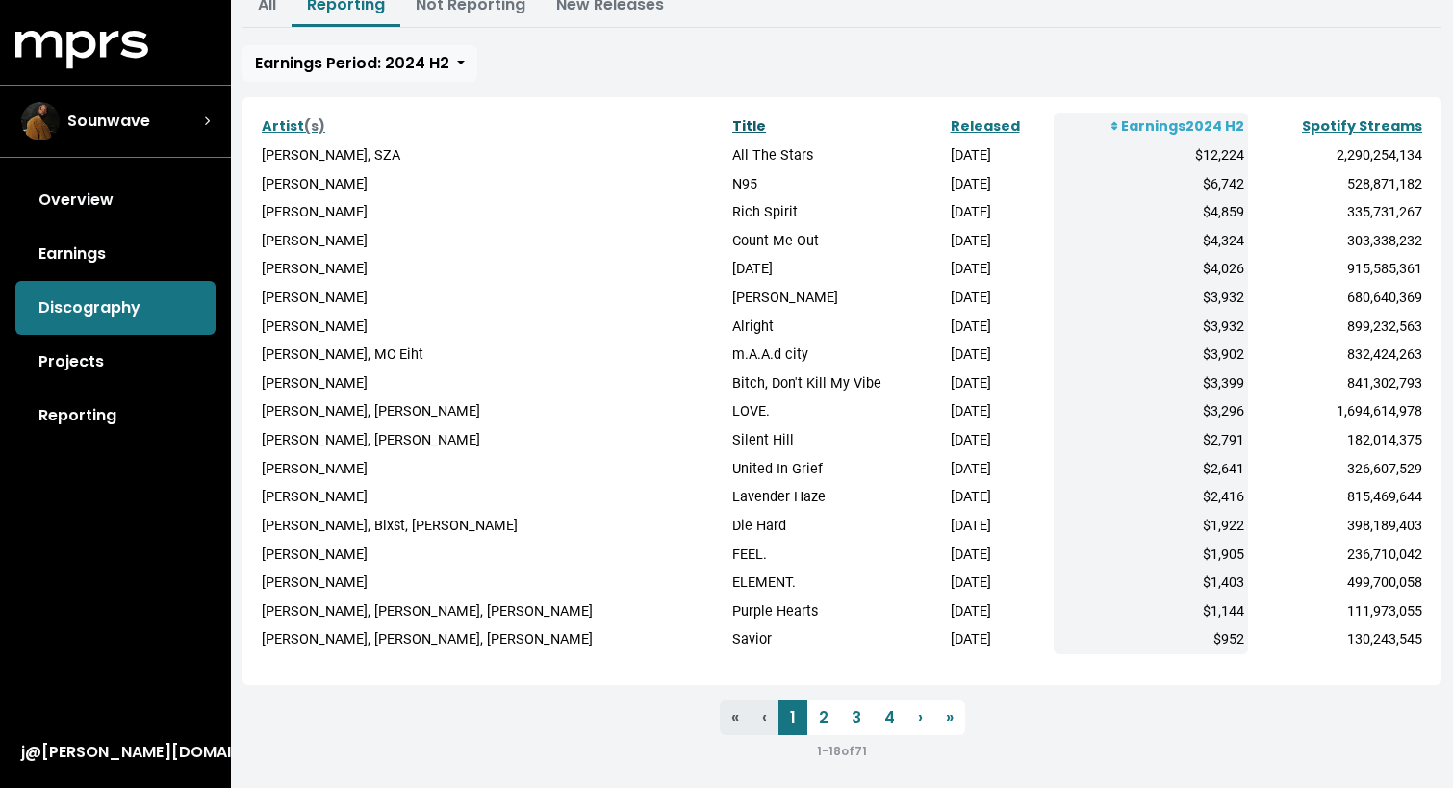
click at [734, 124] on link "Title" at bounding box center [749, 125] width 34 height 19
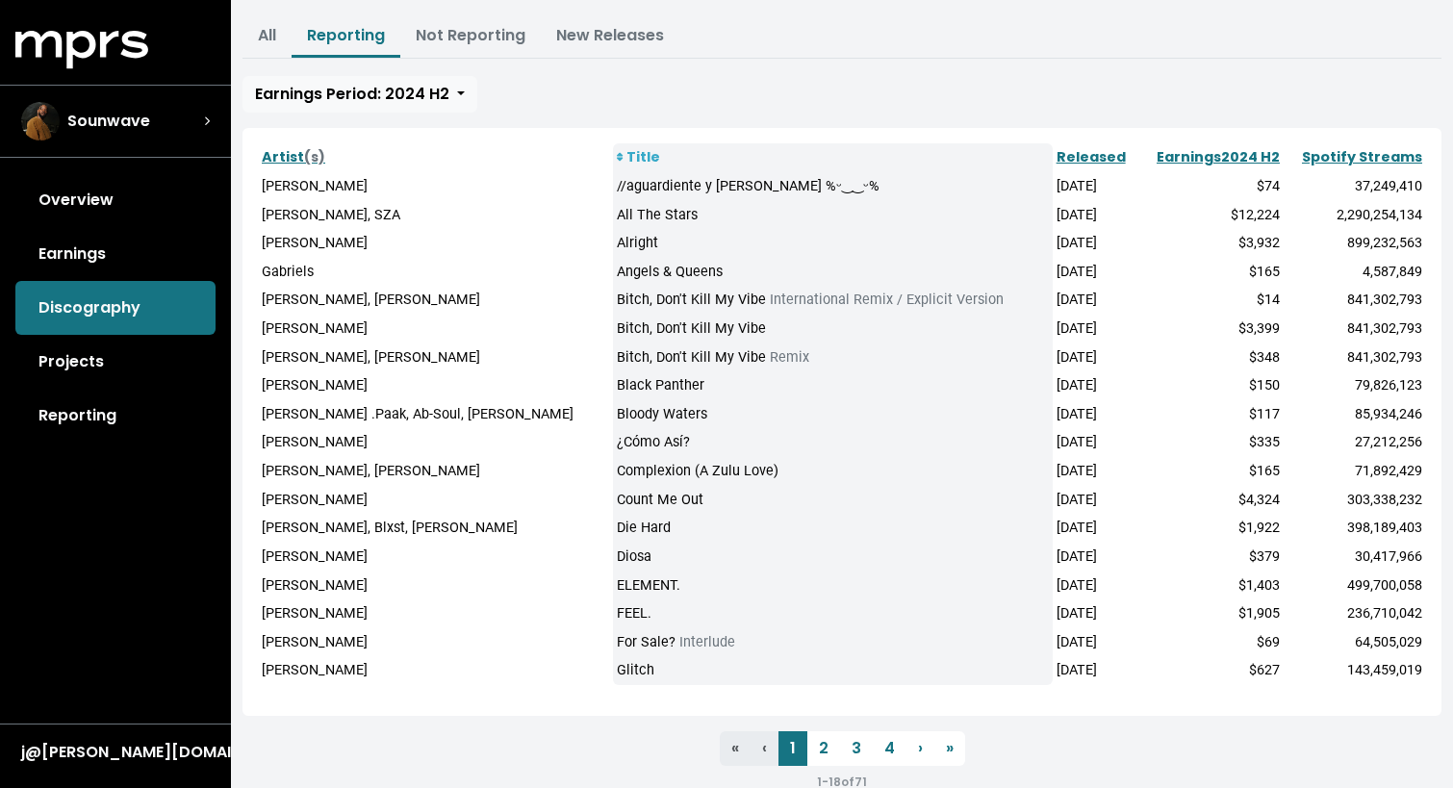
scroll to position [266, 0]
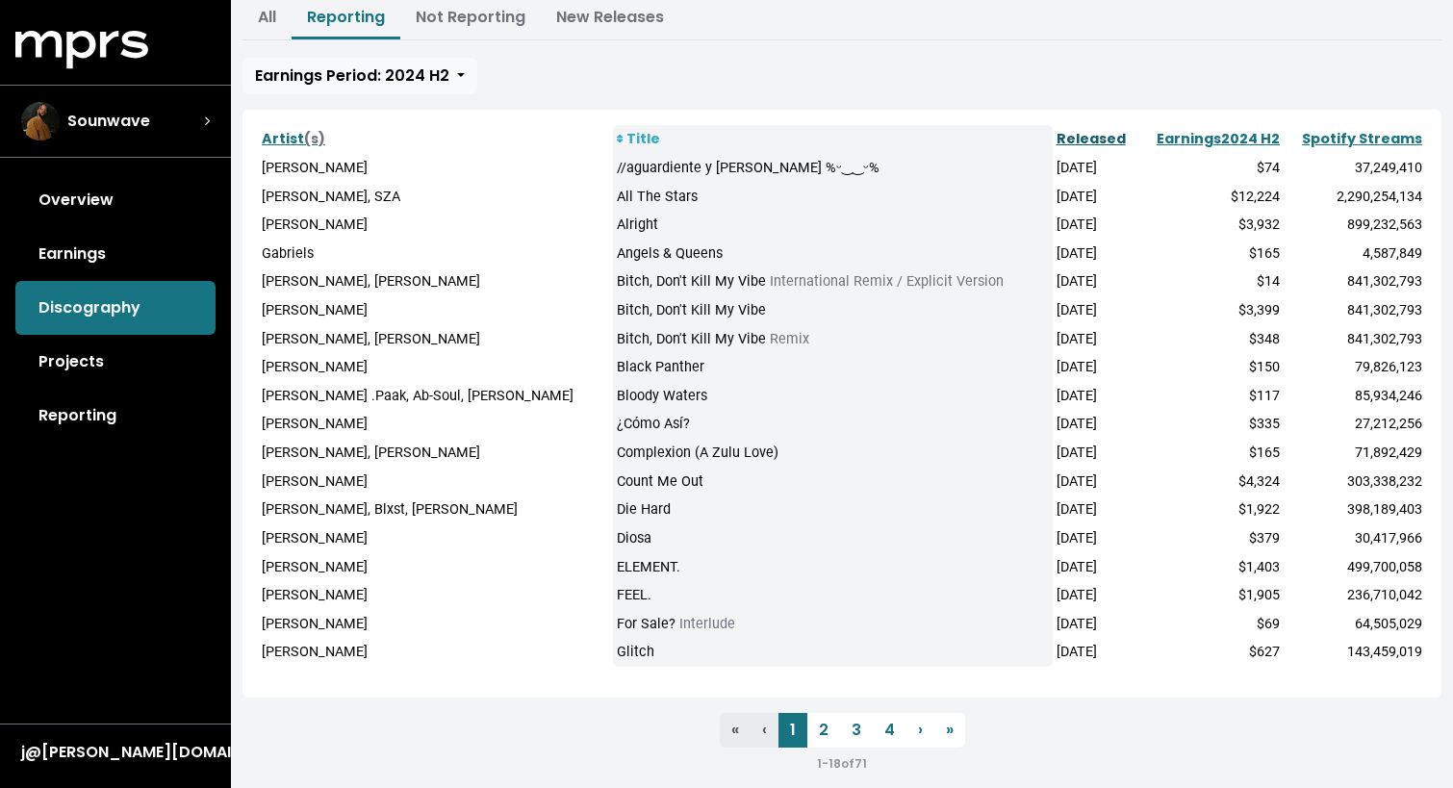
click at [1074, 140] on link "Released" at bounding box center [1090, 138] width 69 height 19
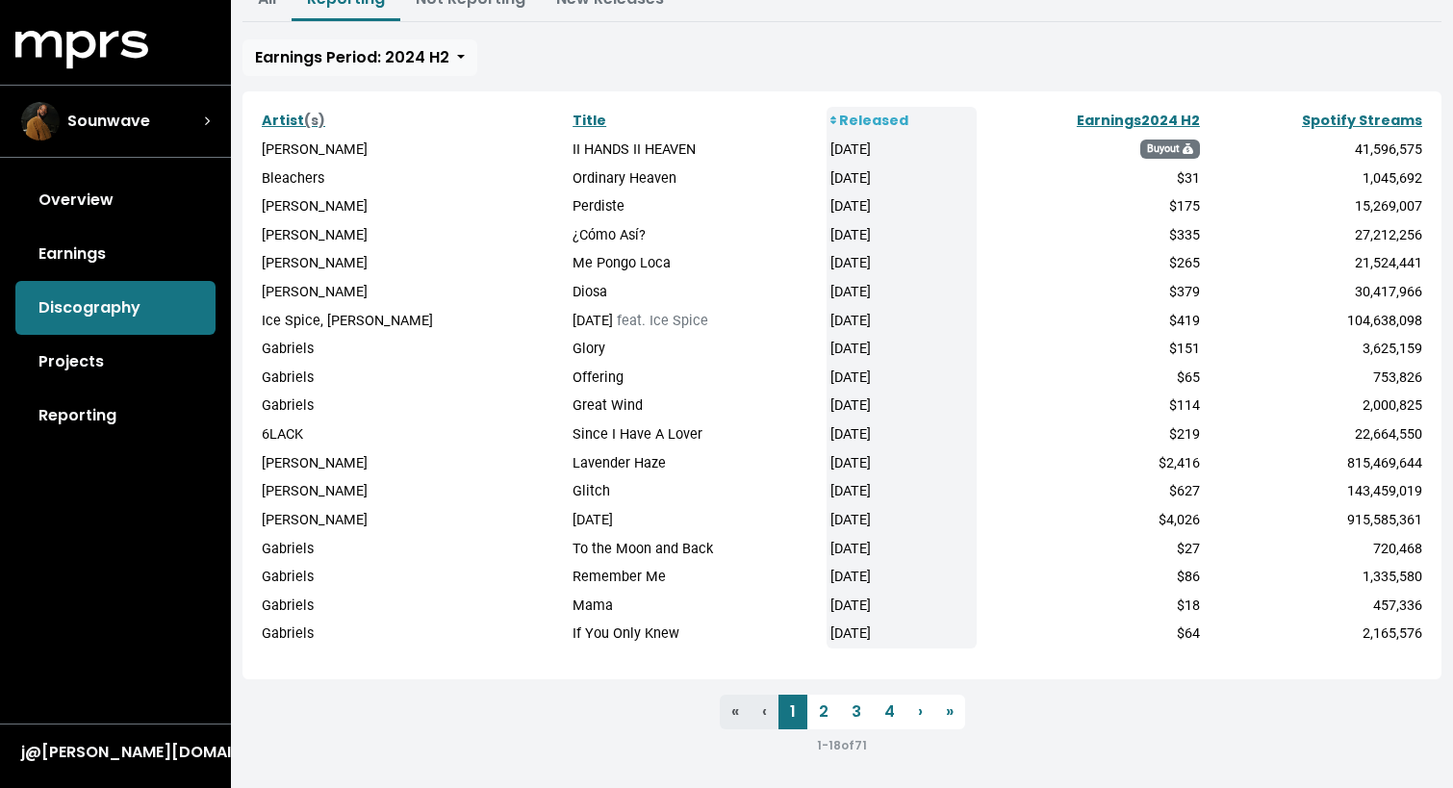
scroll to position [290, 0]
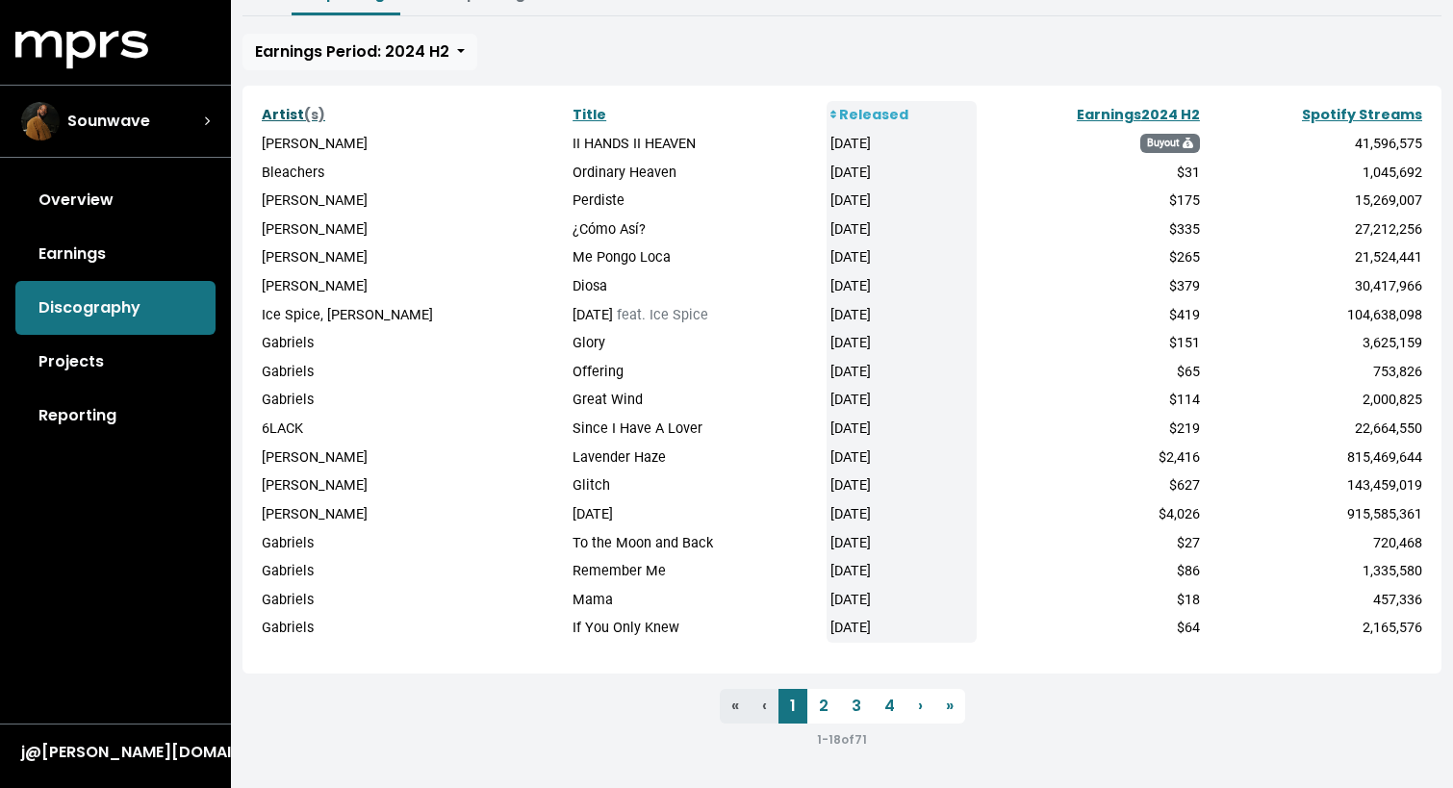
click at [276, 115] on link "Artist (s)" at bounding box center [294, 114] width 64 height 19
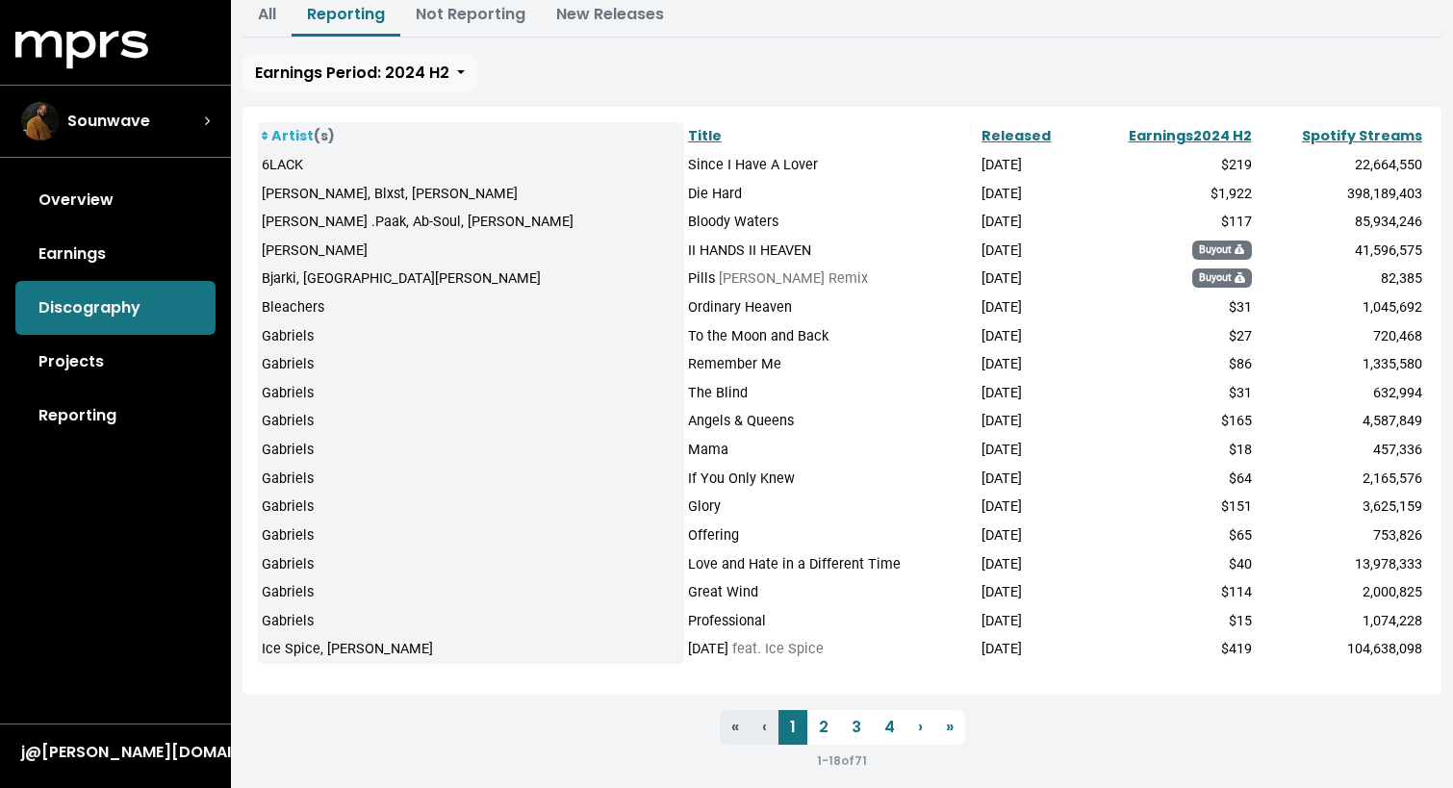
scroll to position [290, 0]
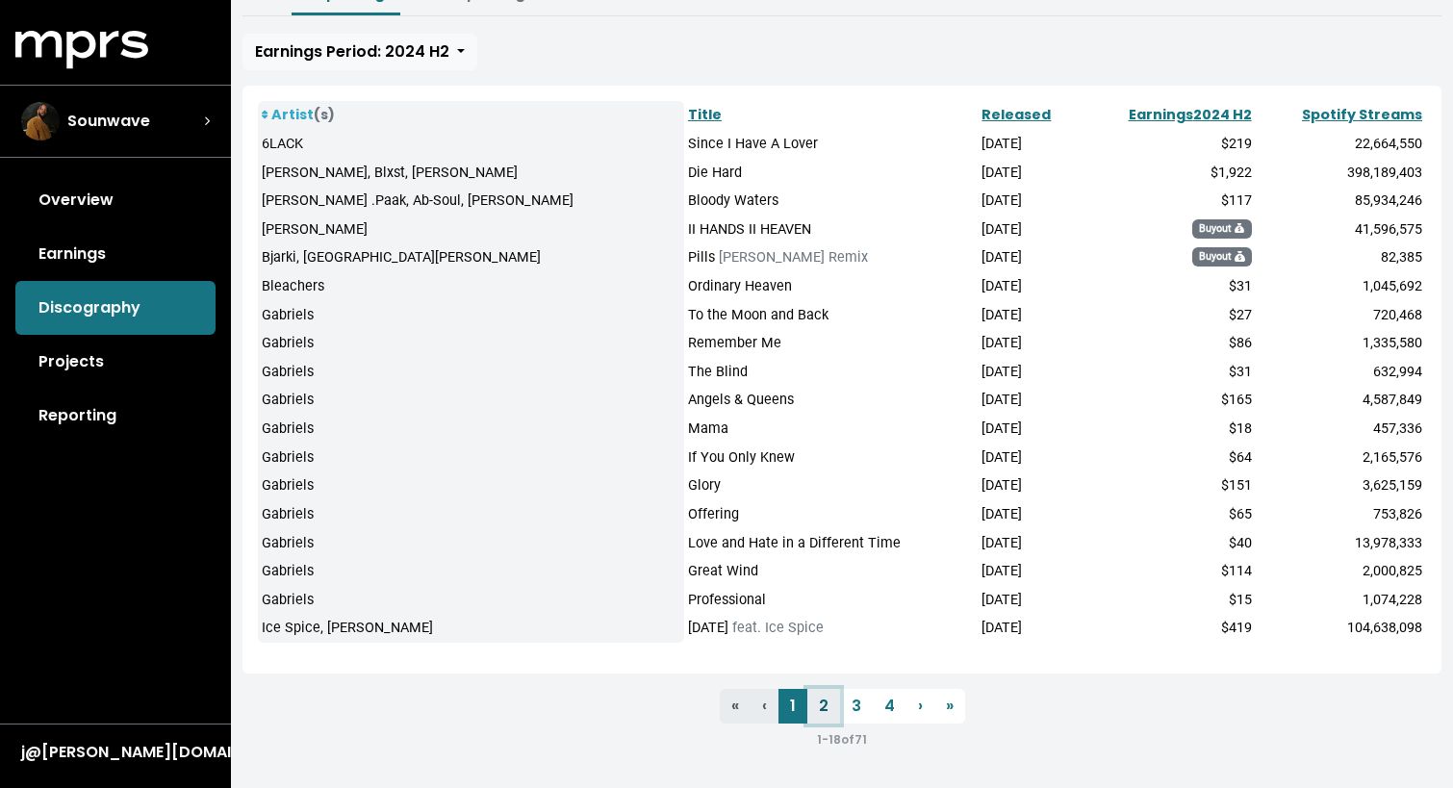
click at [827, 708] on link "2" at bounding box center [823, 706] width 33 height 35
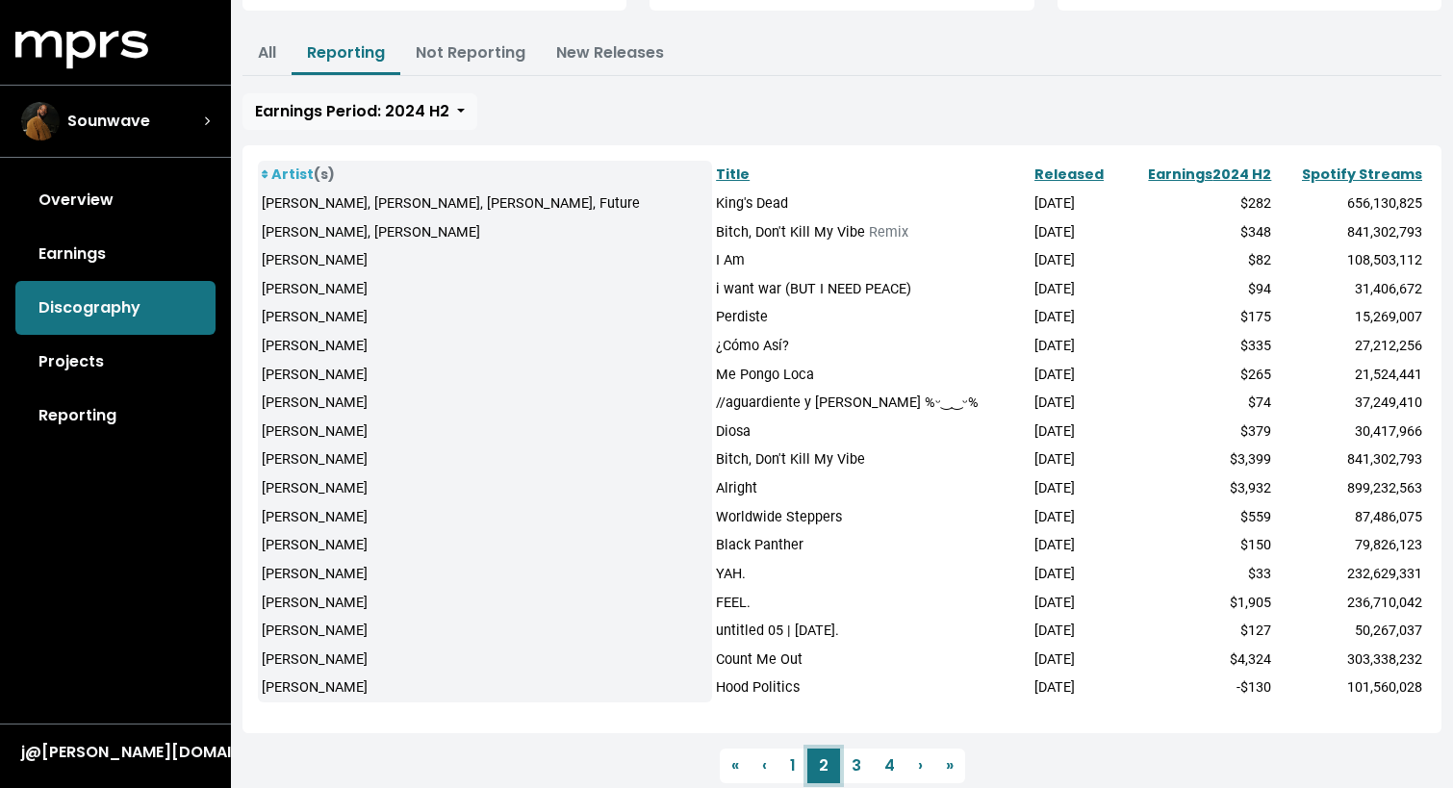
scroll to position [290, 0]
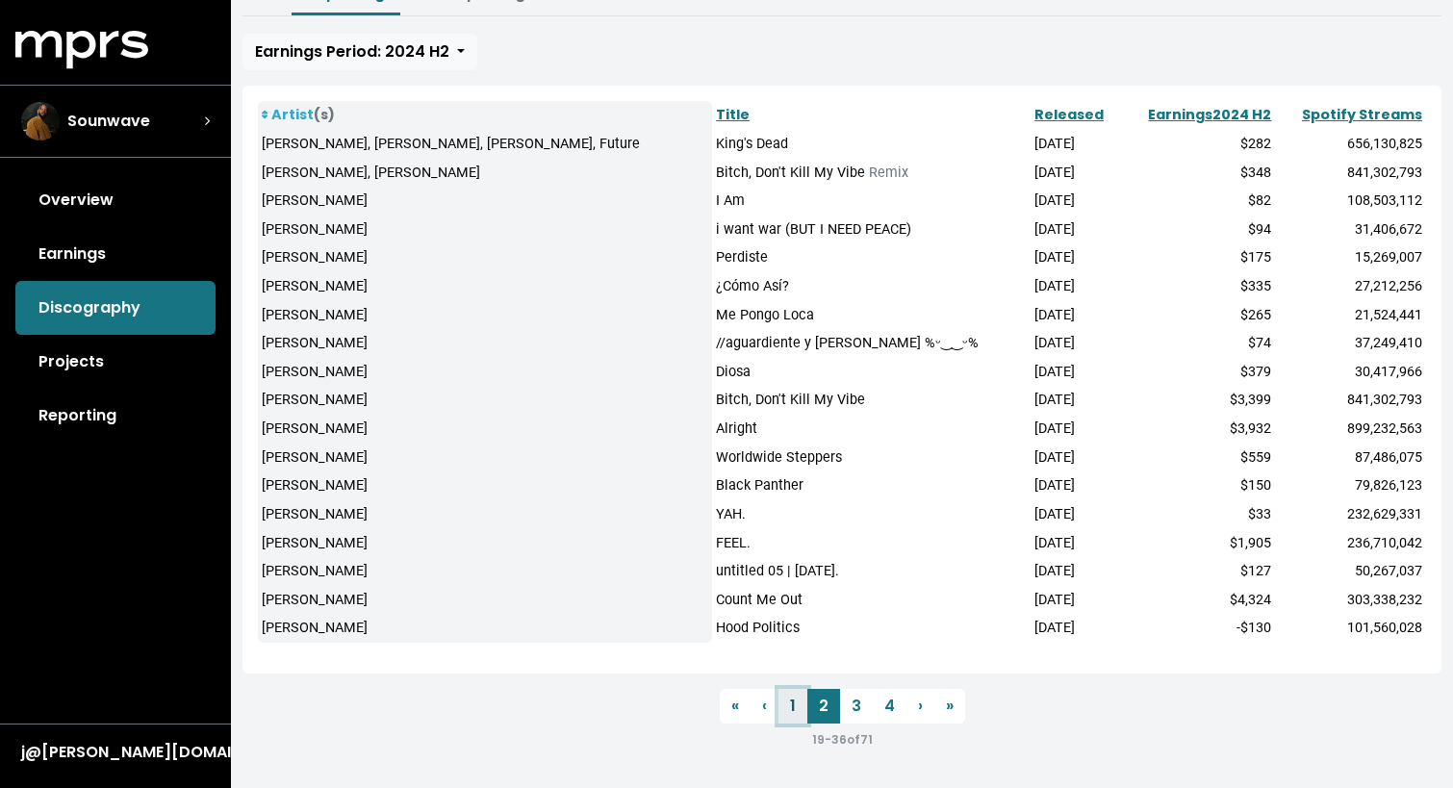
click at [792, 704] on link "1" at bounding box center [792, 706] width 29 height 35
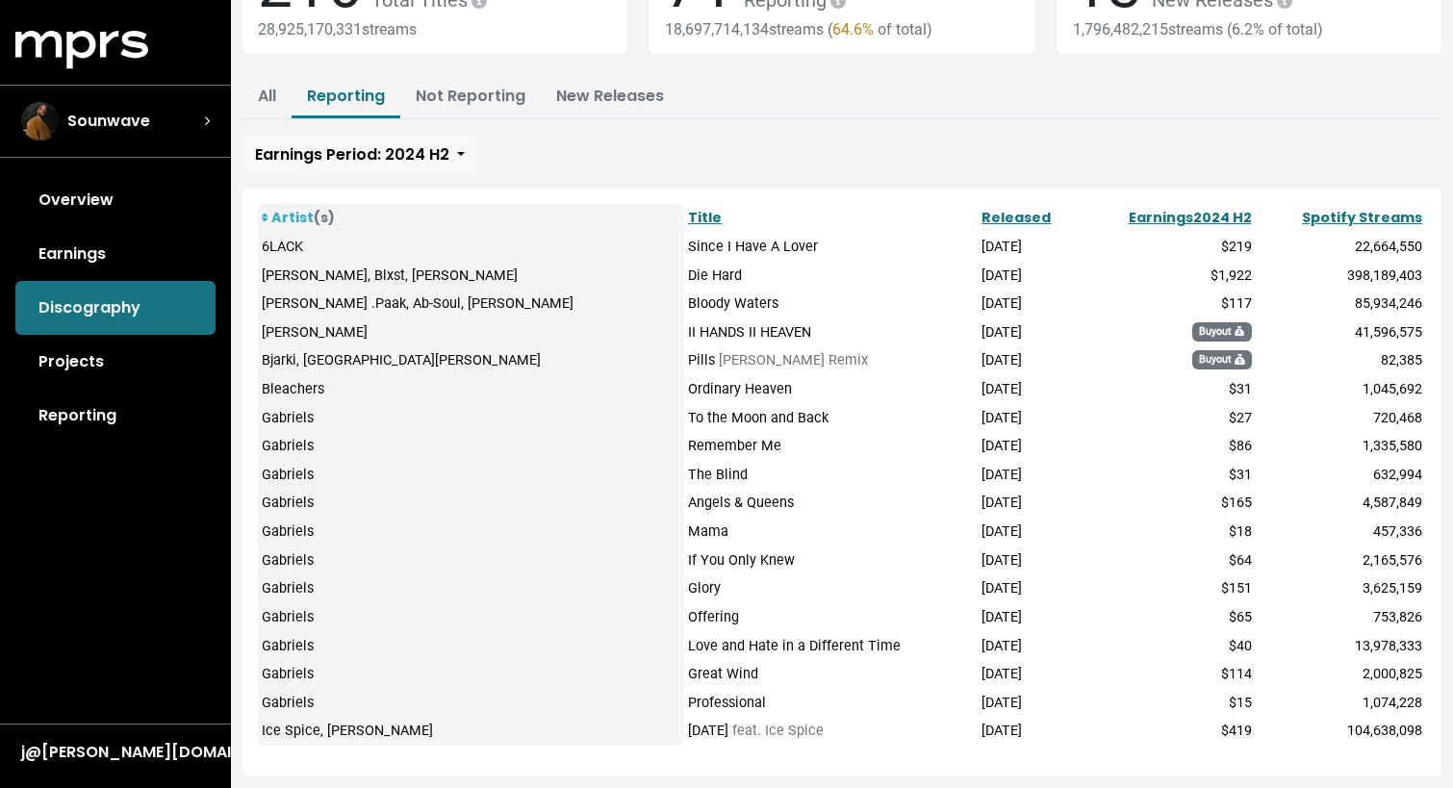
scroll to position [290, 0]
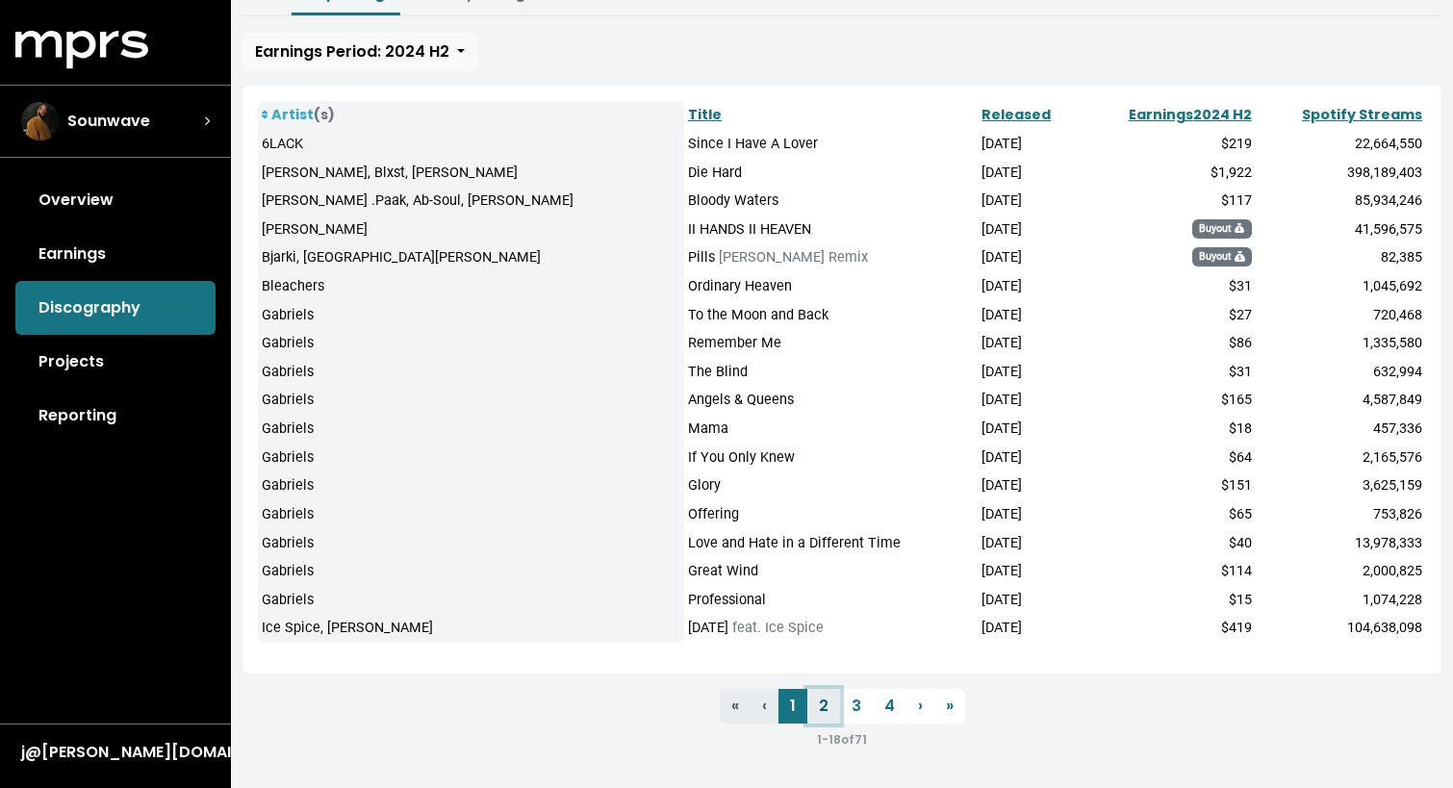
click at [818, 713] on link "2" at bounding box center [823, 706] width 33 height 35
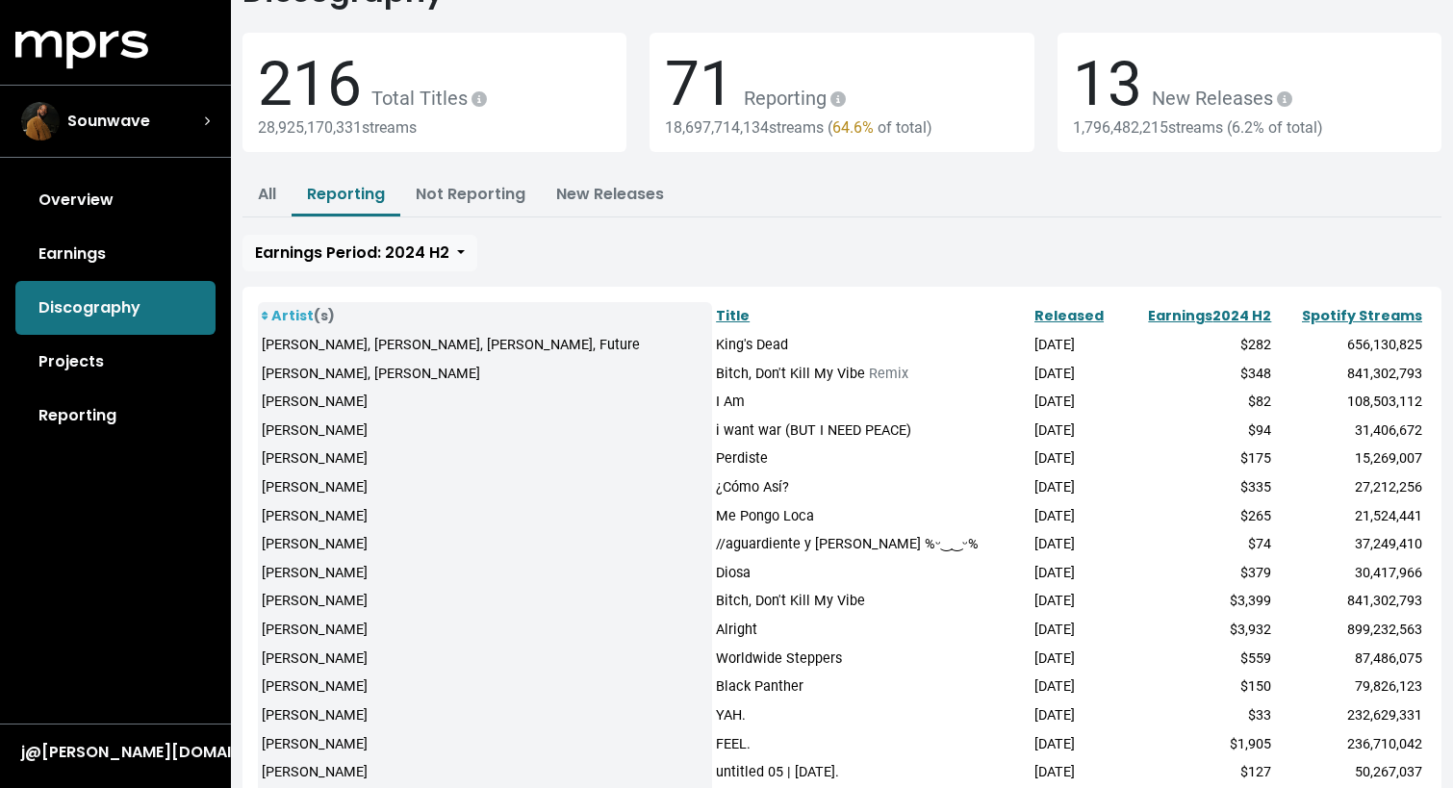
scroll to position [290, 0]
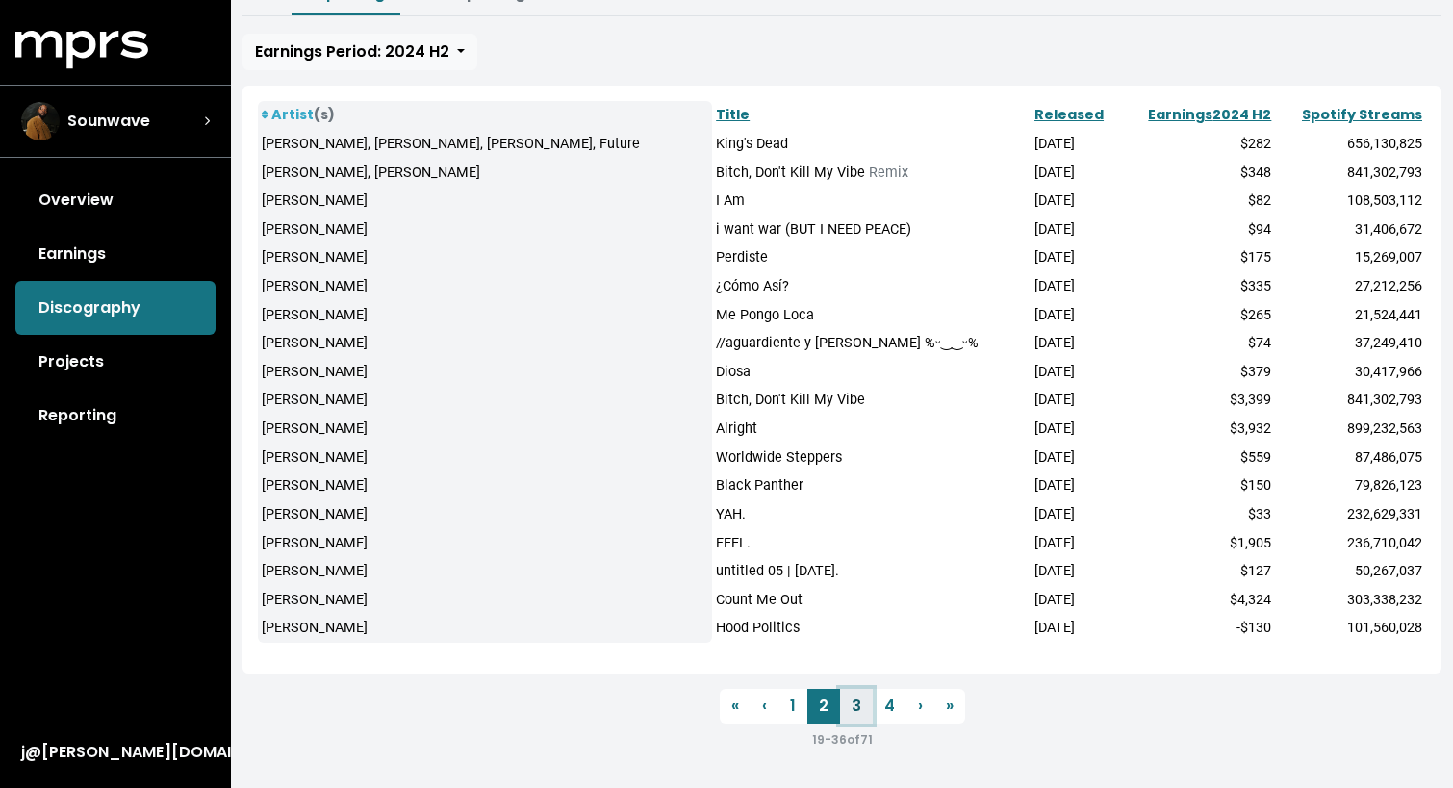
click at [851, 699] on link "3" at bounding box center [856, 706] width 33 height 35
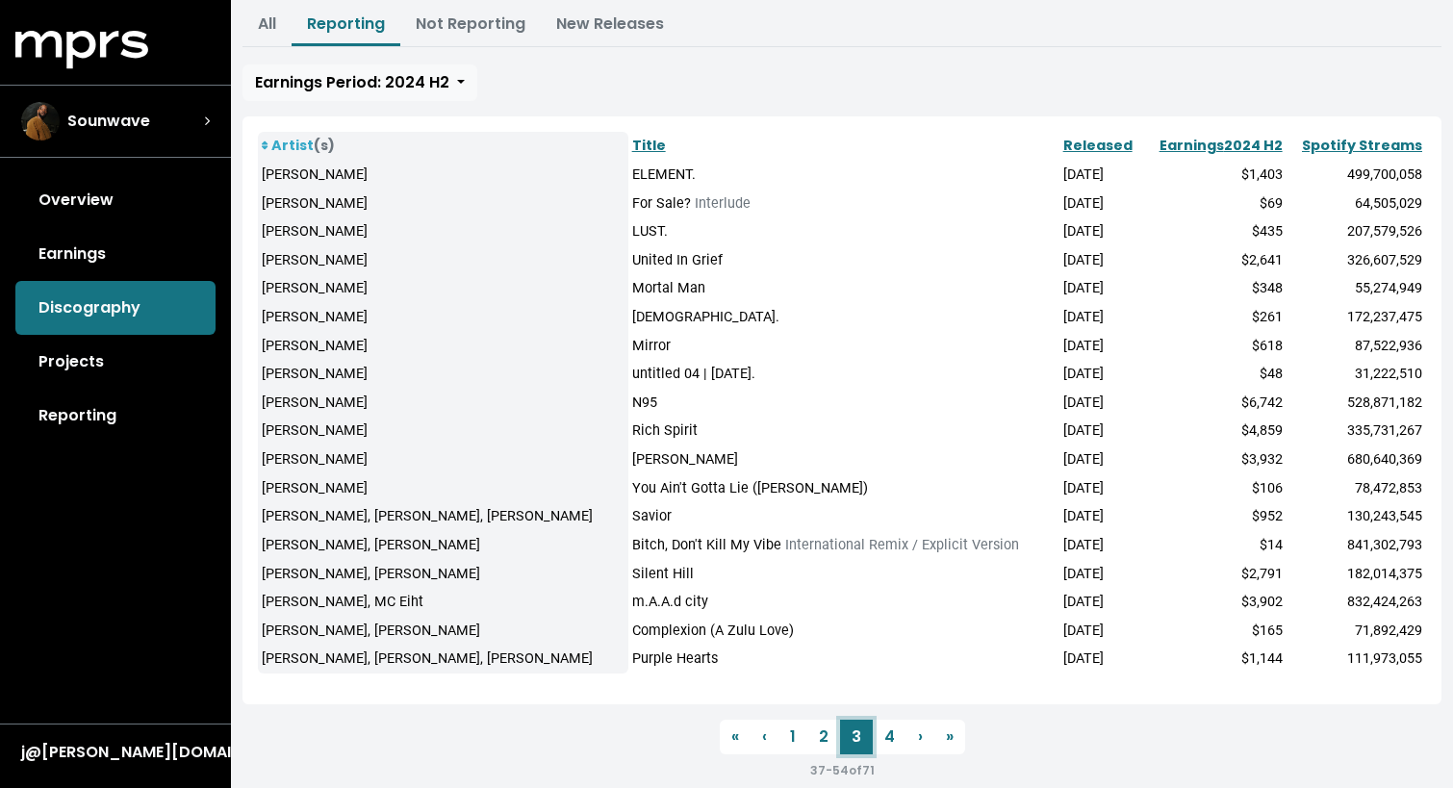
scroll to position [266, 0]
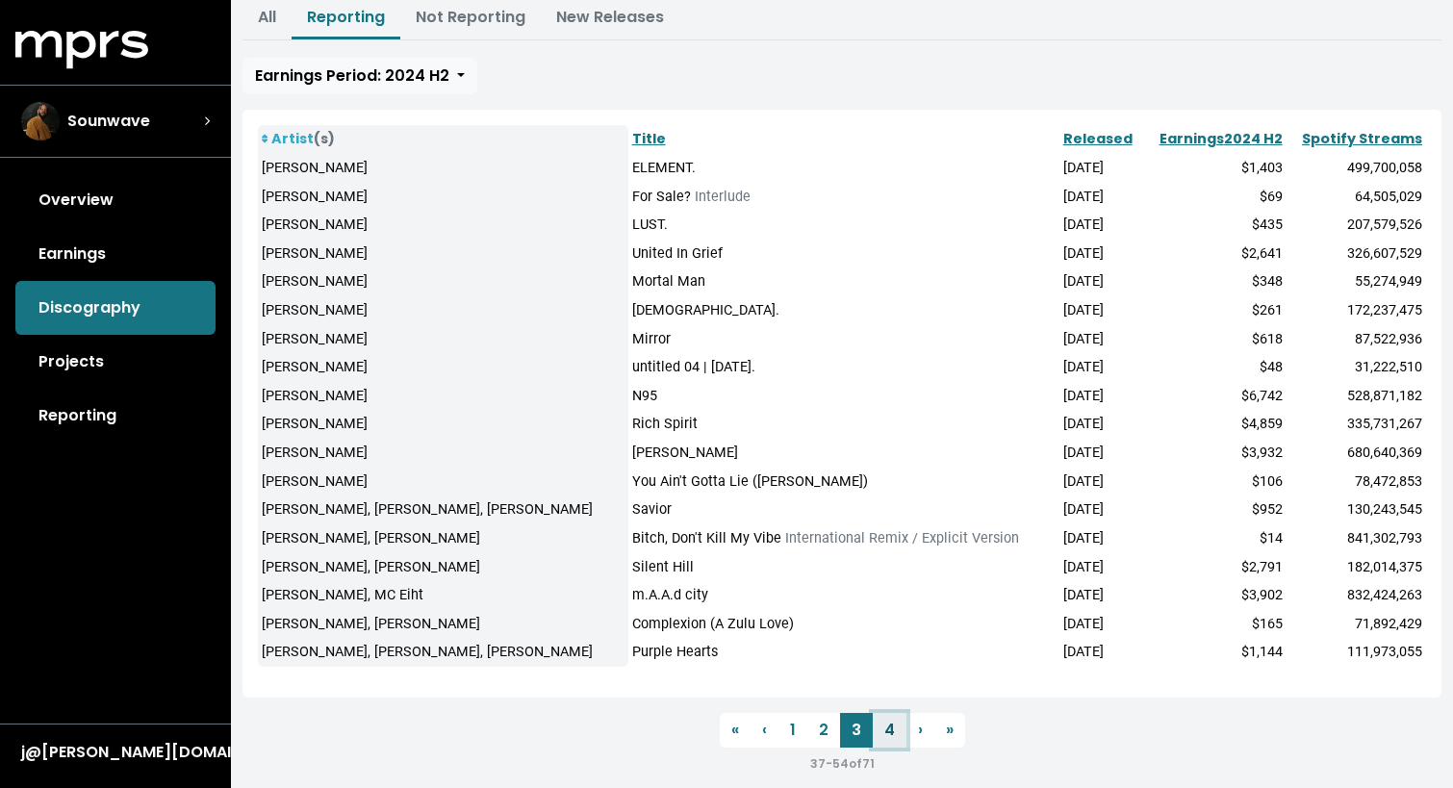
click at [879, 731] on link "4" at bounding box center [890, 730] width 34 height 35
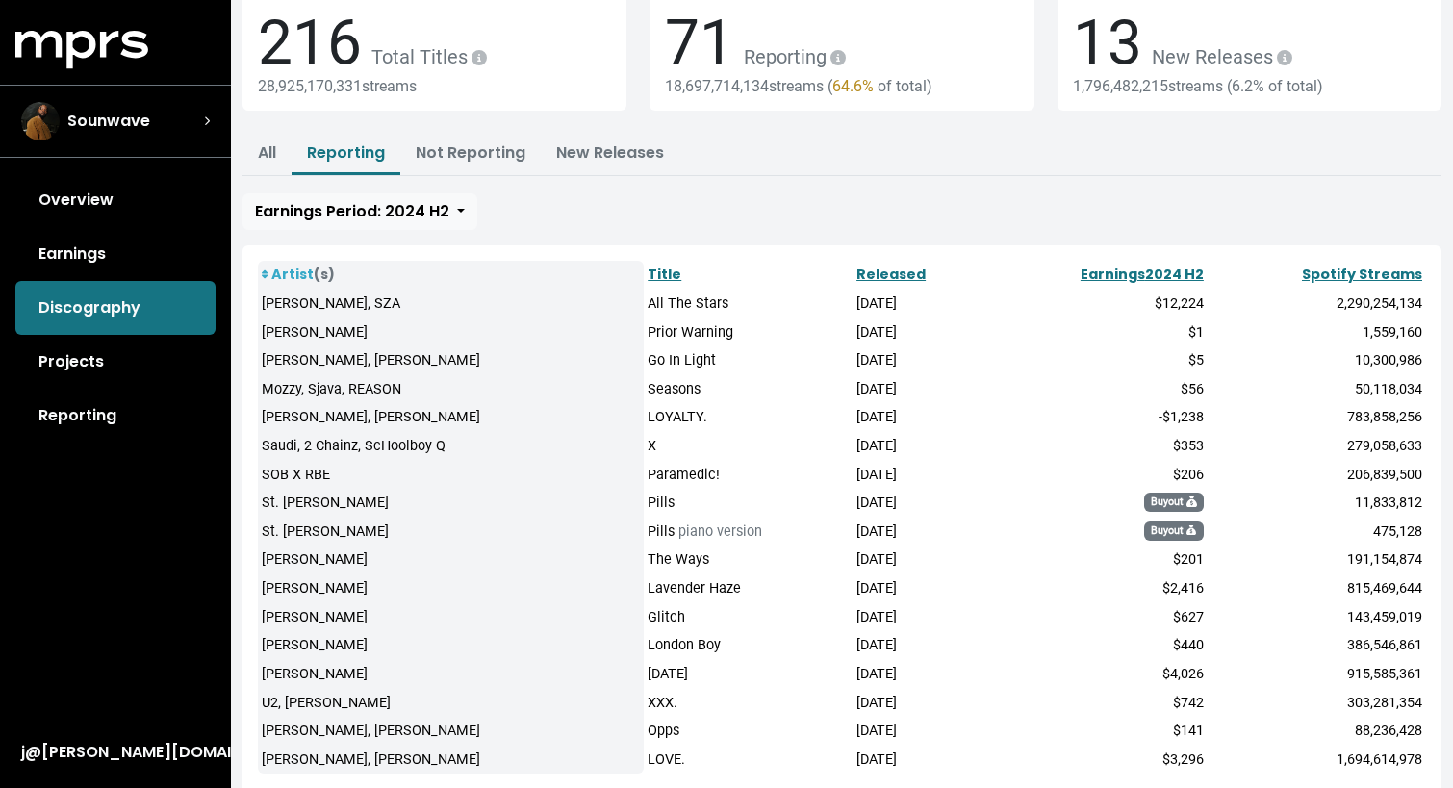
scroll to position [262, 0]
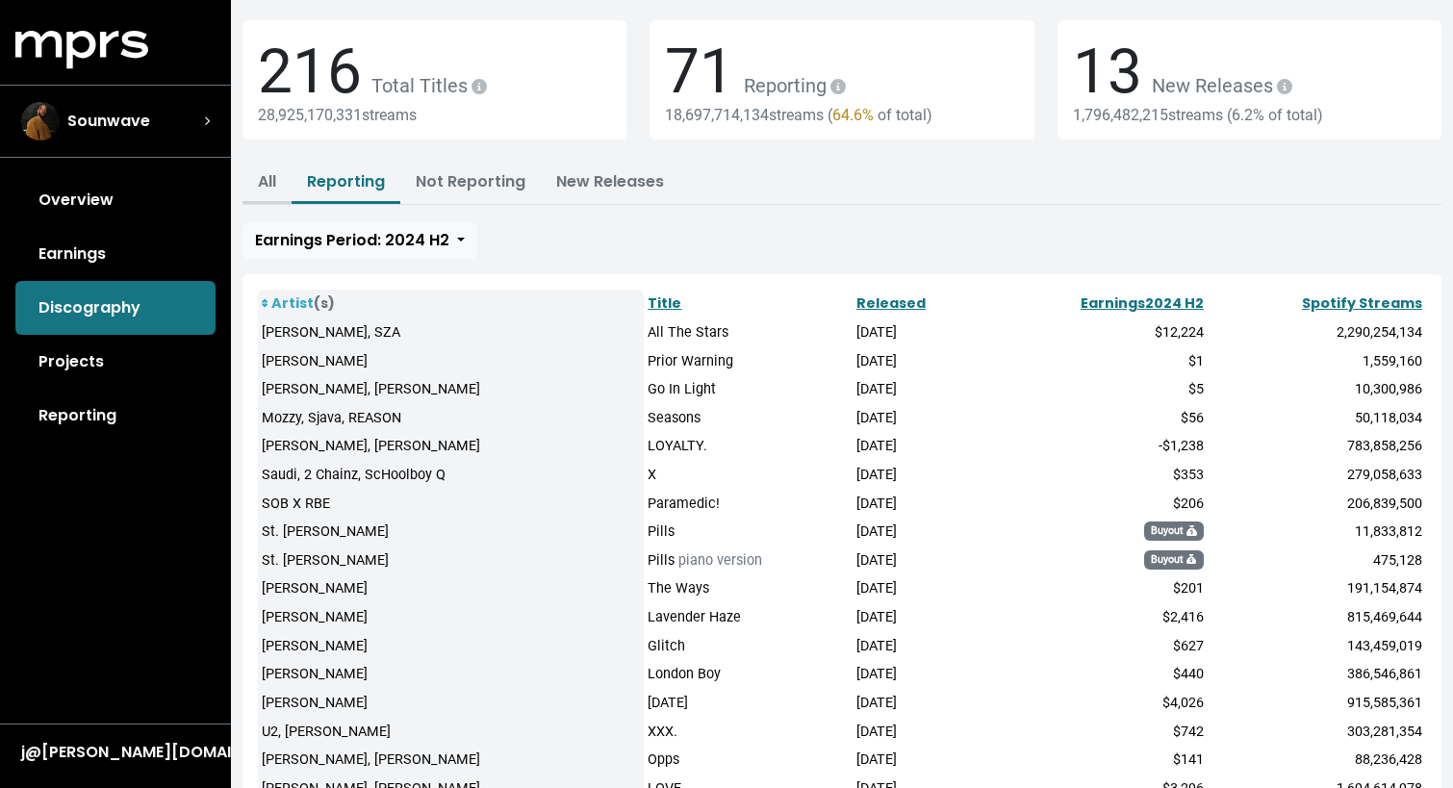
click at [266, 186] on link "All" at bounding box center [267, 181] width 18 height 22
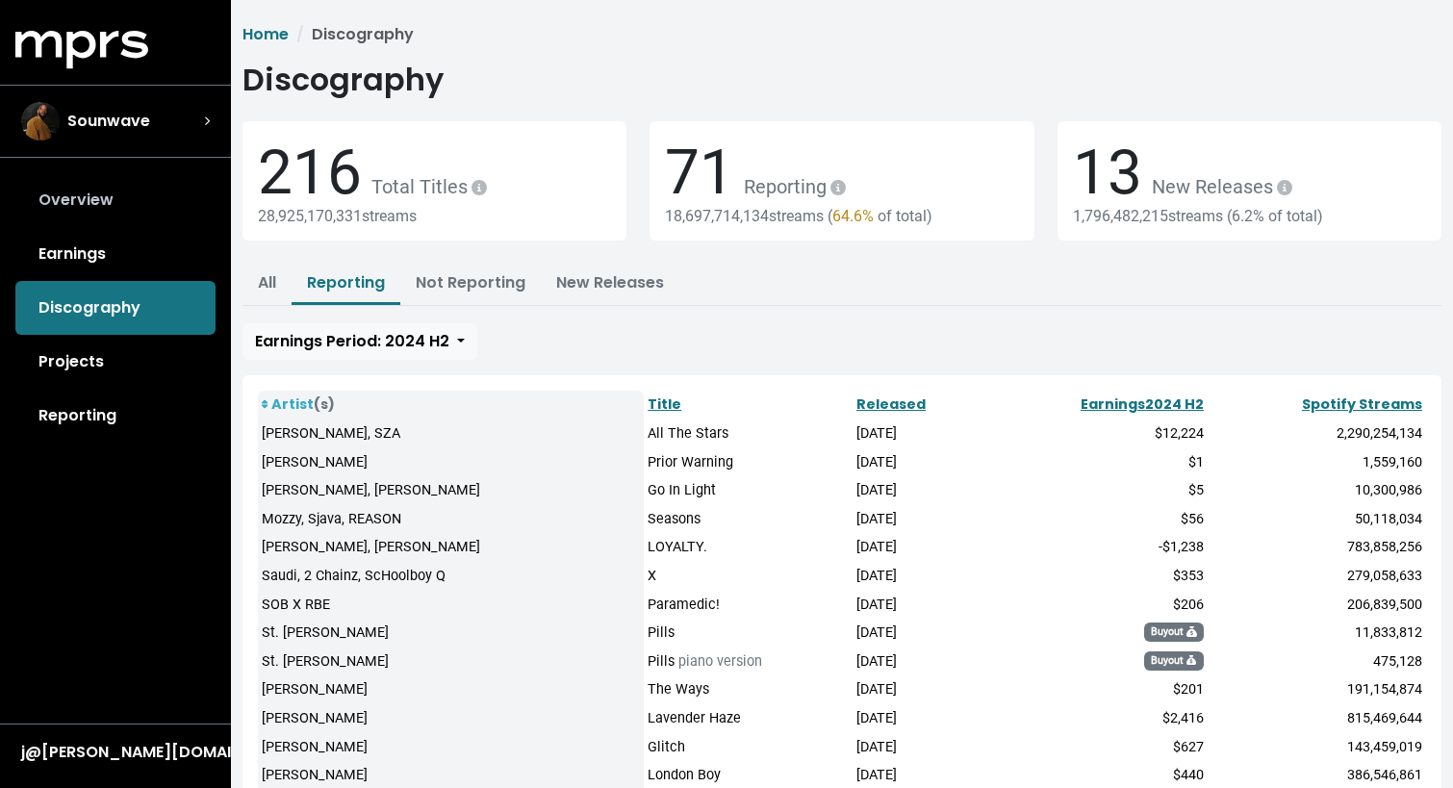
click at [38, 198] on link "Overview" at bounding box center [115, 200] width 200 height 54
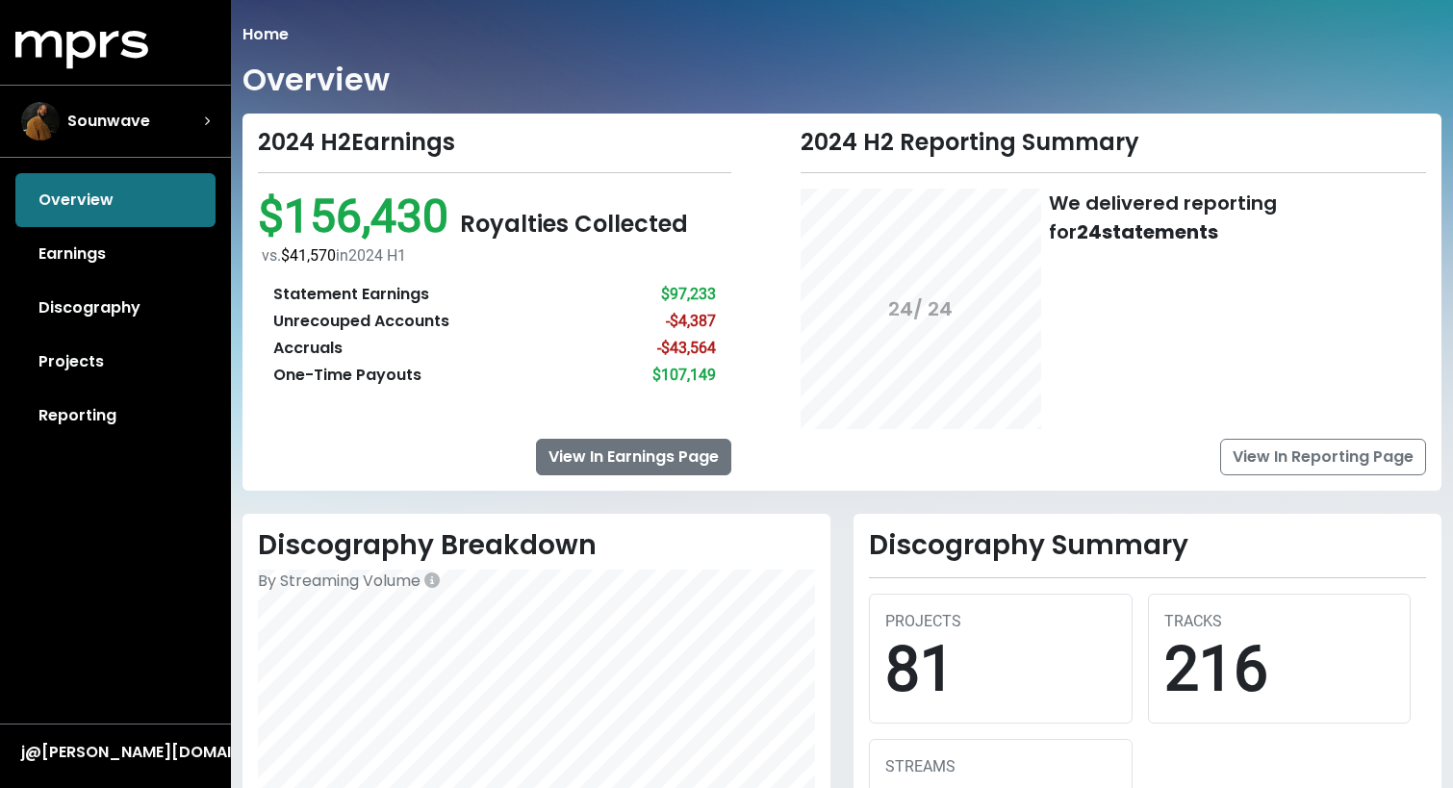
click at [685, 467] on link "View In Earnings Page" at bounding box center [633, 457] width 195 height 37
